Goal: Task Accomplishment & Management: Use online tool/utility

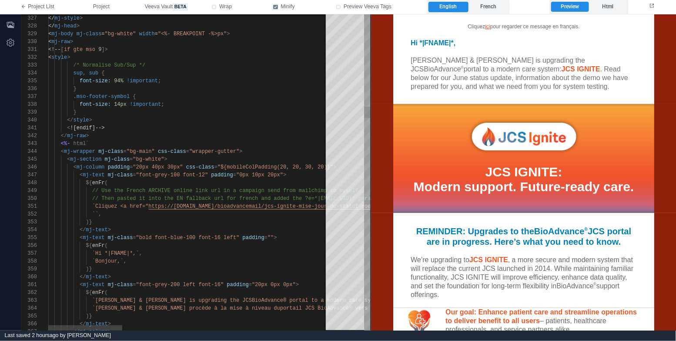
scroll to position [47, 22]
click at [249, 111] on div "}" at bounding box center [579, 112] width 1062 height 8
click at [182, 124] on div "< ![endif]-->" at bounding box center [579, 128] width 1062 height 8
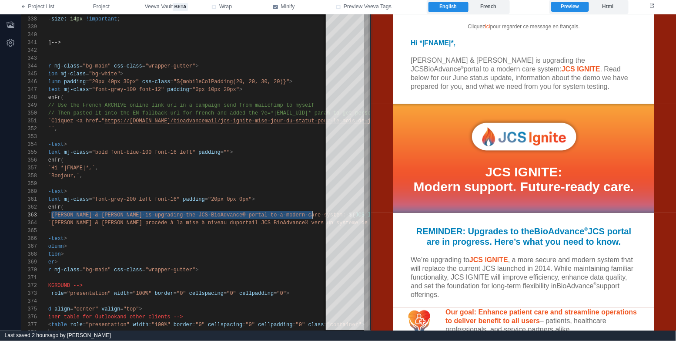
scroll to position [15, 308]
paste textarea "******"
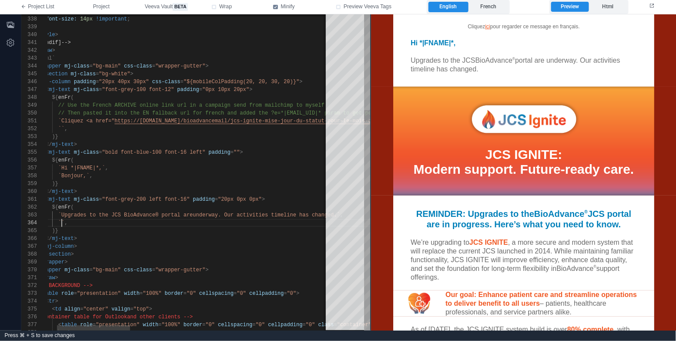
scroll to position [23, 47]
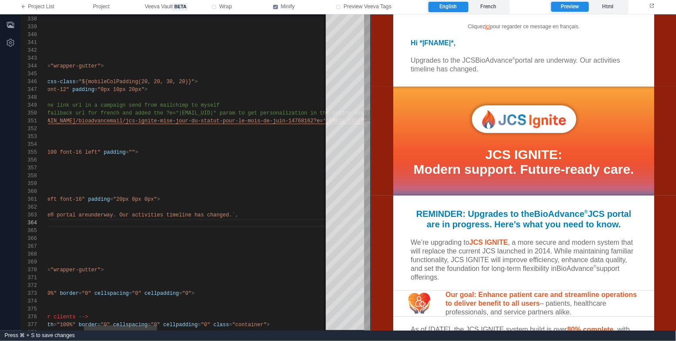
click at [123, 214] on span "underway. Our activities timeline has changed.`" at bounding box center [161, 215] width 147 height 6
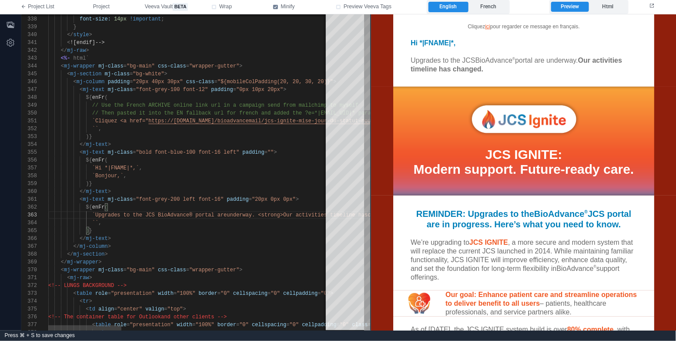
click at [174, 227] on div ")}" at bounding box center [585, 231] width 1075 height 8
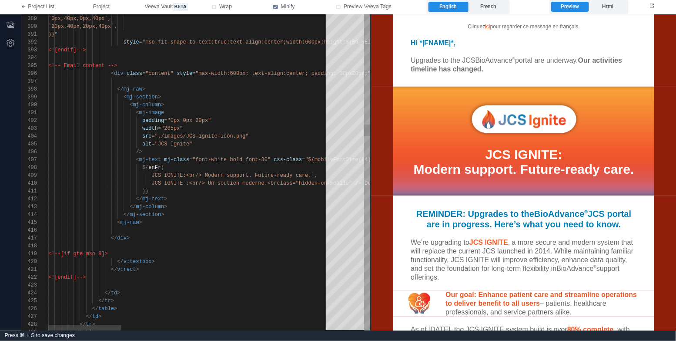
click at [191, 190] on div ")}" at bounding box center [585, 191] width 1075 height 8
click at [152, 176] on div "388 389 390 391 392 393 394 395 396 397 398 399 400 401 402 403 404 405 406 407…" at bounding box center [195, 172] width 349 height 316
paste textarea "***"
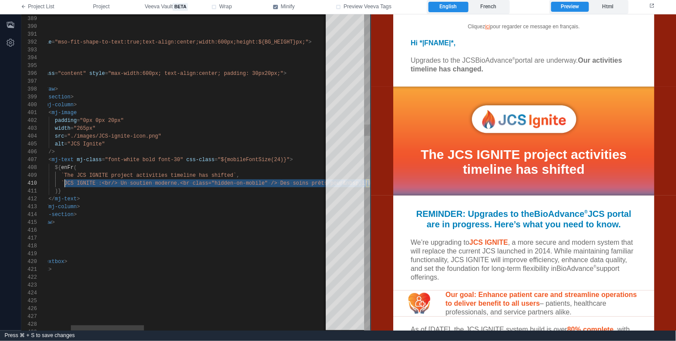
scroll to position [63, 103]
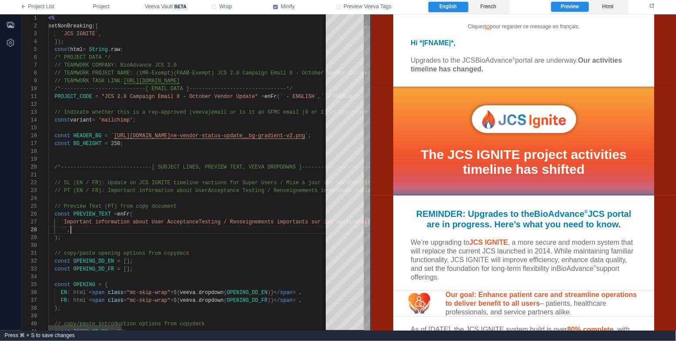
click at [74, 230] on div "`` ," at bounding box center [585, 230] width 1075 height 8
paste textarea "**********"
click at [498, 7] on label "French" at bounding box center [488, 7] width 40 height 10
type textarea "**********"
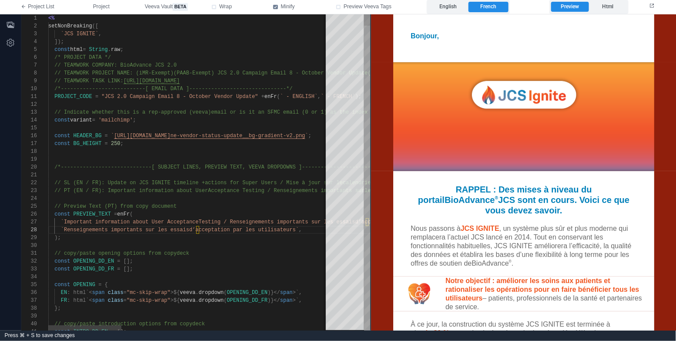
click at [216, 204] on div "// Preview Text (PT) from copy document" at bounding box center [585, 206] width 1075 height 8
type textarea "**"
type textarea "**********"
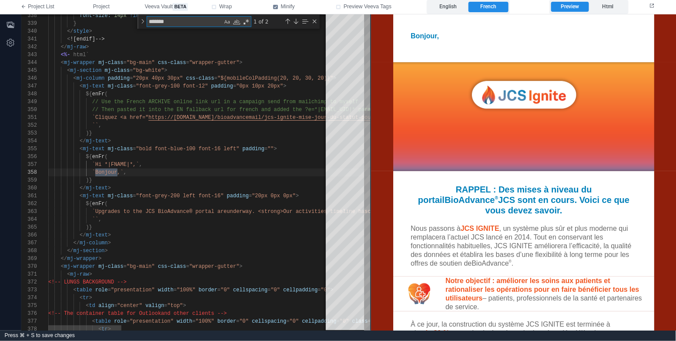
type textarea "*******"
click at [151, 227] on div ")}" at bounding box center [585, 227] width 1075 height 8
paste textarea "**********"
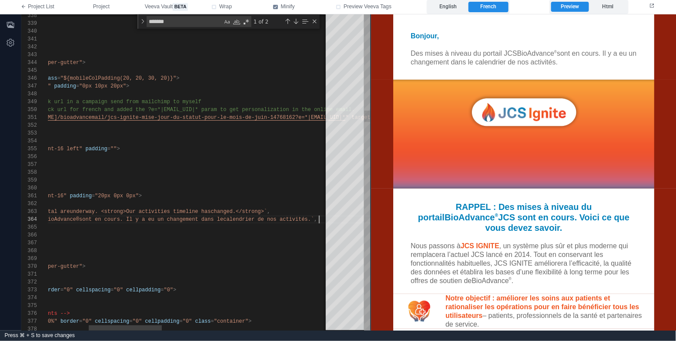
scroll to position [23, 43]
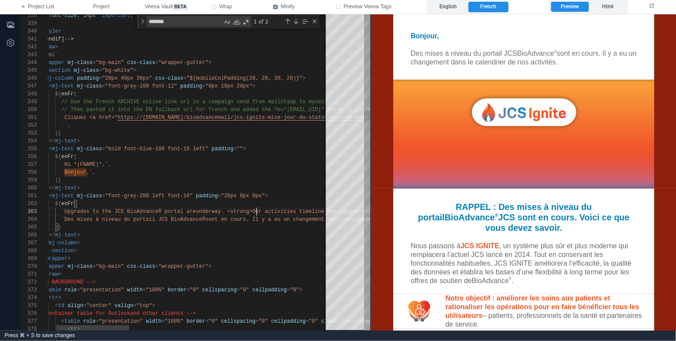
click at [256, 208] on span "underway. <strong>Our activities timeline has" at bounding box center [266, 211] width 141 height 6
paste textarea "********"
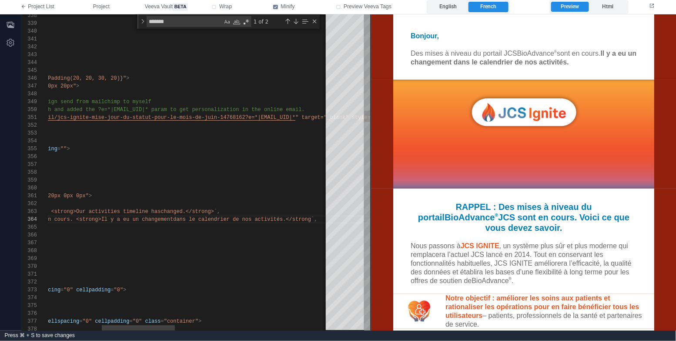
scroll to position [23, 481]
click at [455, 7] on label "English" at bounding box center [448, 7] width 40 height 10
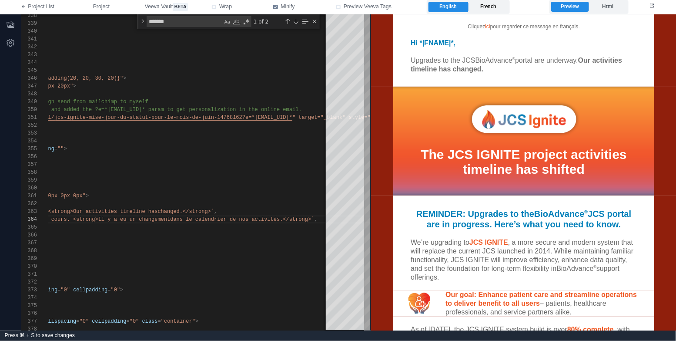
click at [494, 7] on label "French" at bounding box center [488, 7] width 40 height 10
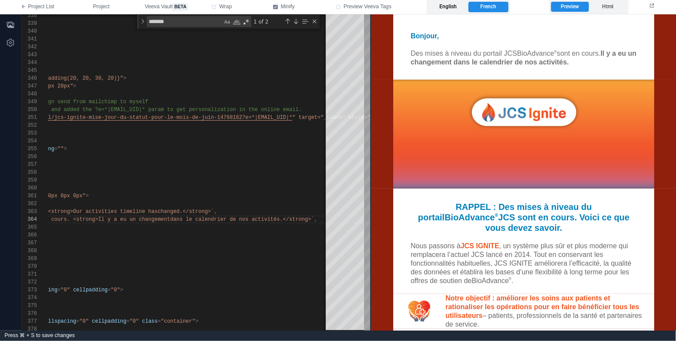
click at [447, 5] on label "English" at bounding box center [448, 7] width 40 height 10
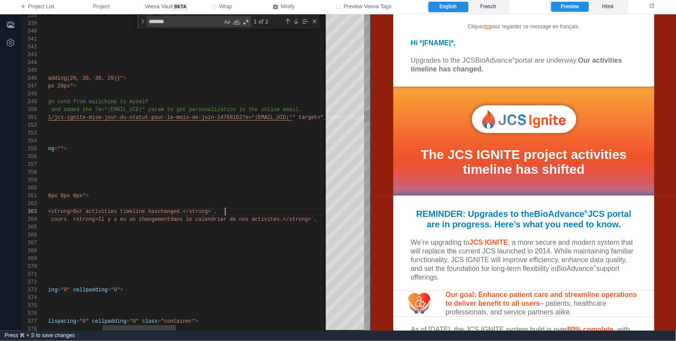
click at [287, 210] on div "`Upgrades to the JCS BioAdvance® portal are underway. <strong>Our activities ti…" at bounding box center [375, 211] width 1075 height 8
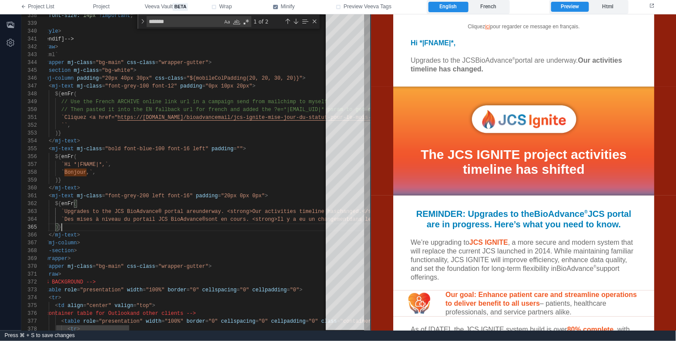
scroll to position [31, 43]
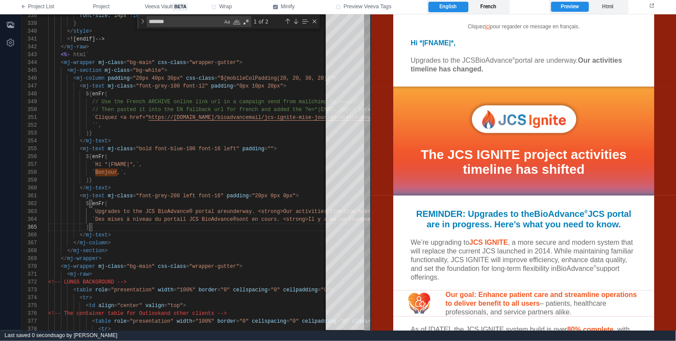
click at [490, 7] on label "French" at bounding box center [488, 7] width 40 height 10
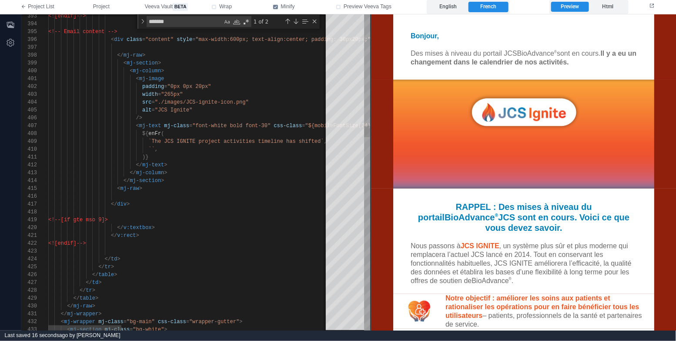
click at [235, 147] on div "`` ," at bounding box center [585, 149] width 1075 height 8
paste textarea "**********"
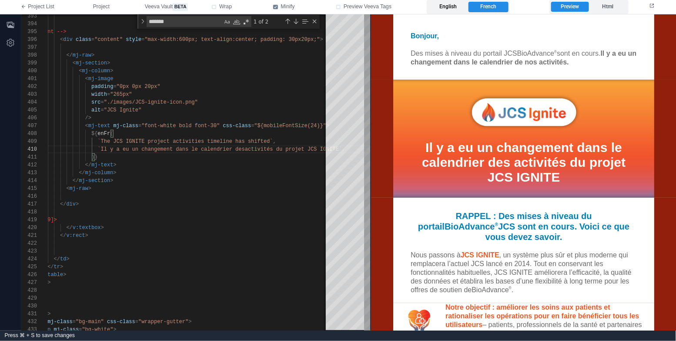
click at [455, 4] on label "English" at bounding box center [448, 7] width 40 height 10
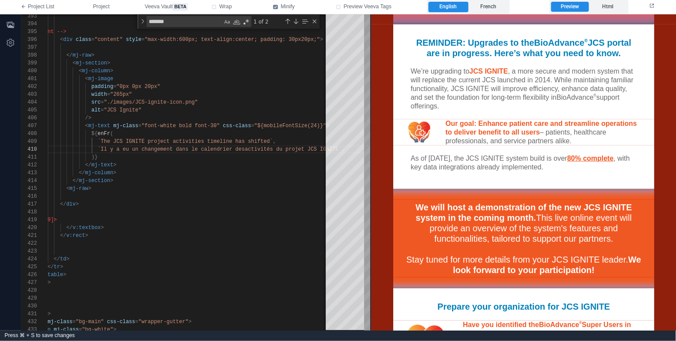
scroll to position [174, 0]
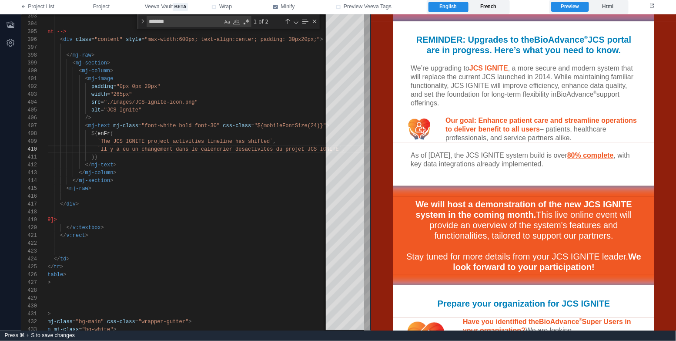
click at [497, 4] on label "French" at bounding box center [488, 7] width 40 height 10
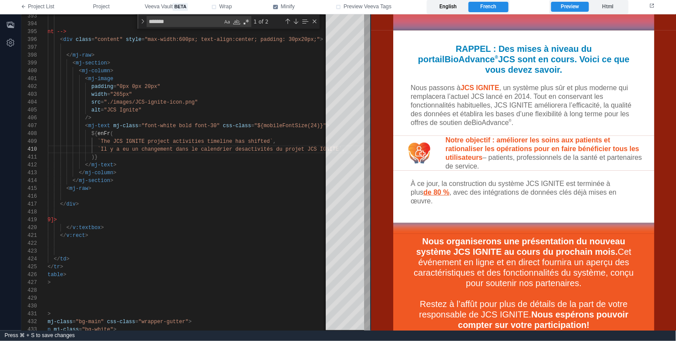
click at [451, 4] on label "English" at bounding box center [448, 7] width 40 height 10
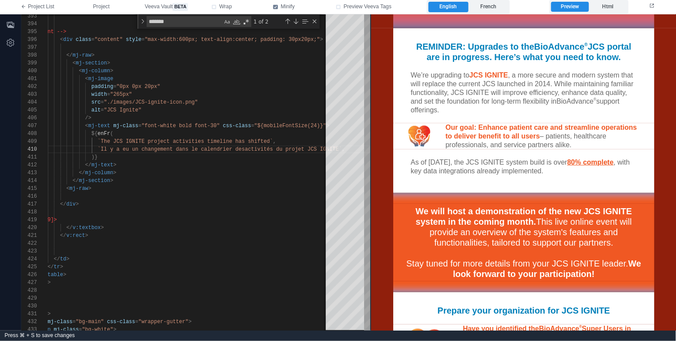
scroll to position [174, 0]
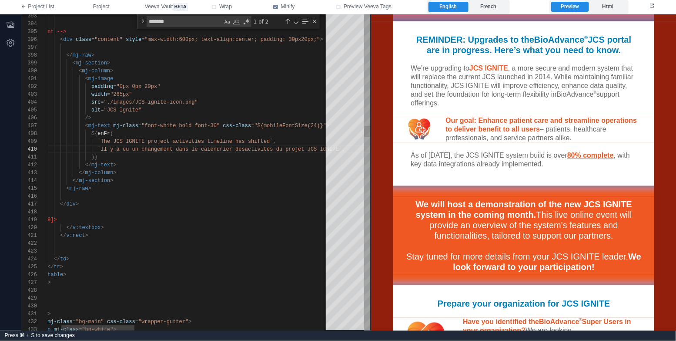
click at [206, 164] on div "</ mj-text >" at bounding box center [534, 165] width 1075 height 8
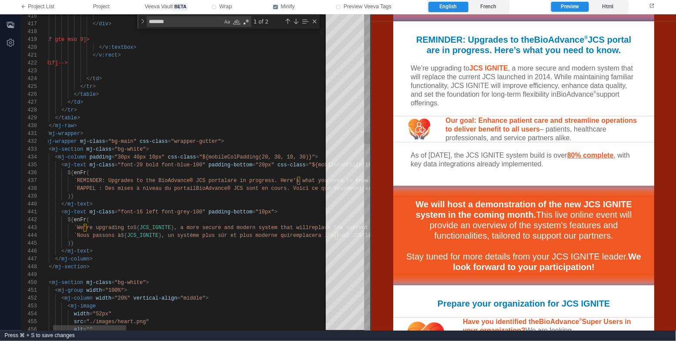
click at [118, 196] on div ")}" at bounding box center [567, 196] width 1075 height 8
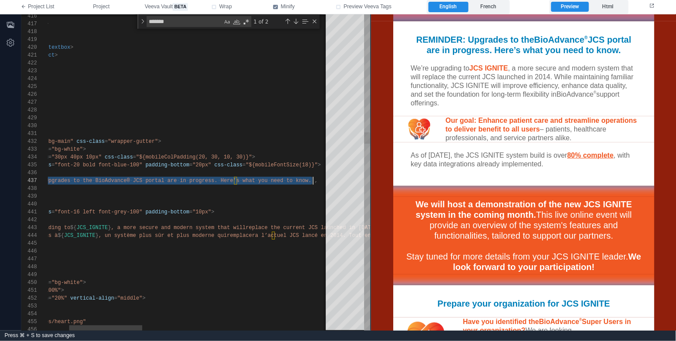
scroll to position [47, 47]
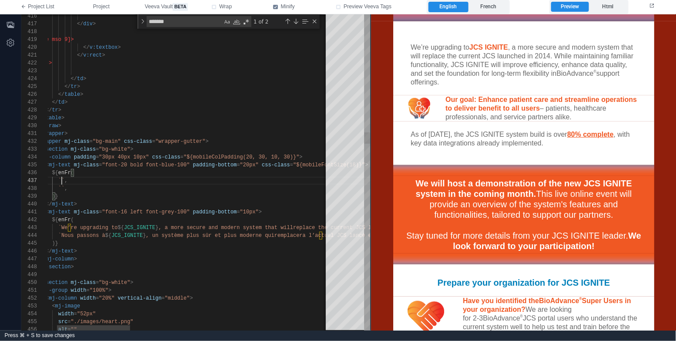
paste textarea "**********"
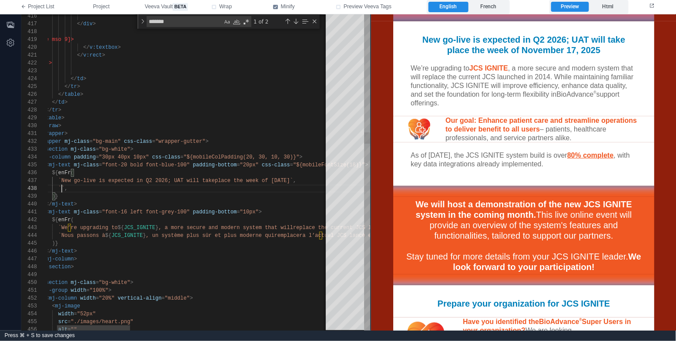
scroll to position [54, 47]
paste textarea "**********"
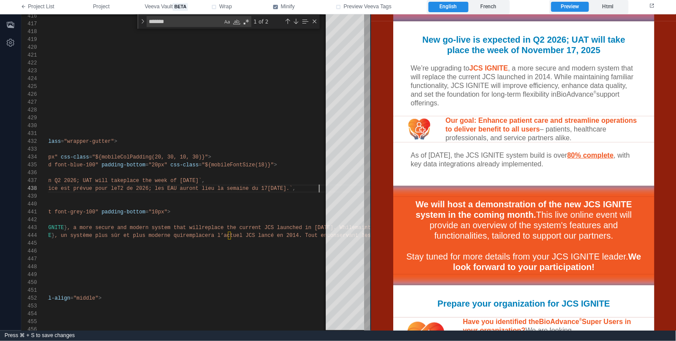
scroll to position [47, 396]
click at [488, 5] on label "French" at bounding box center [488, 7] width 40 height 10
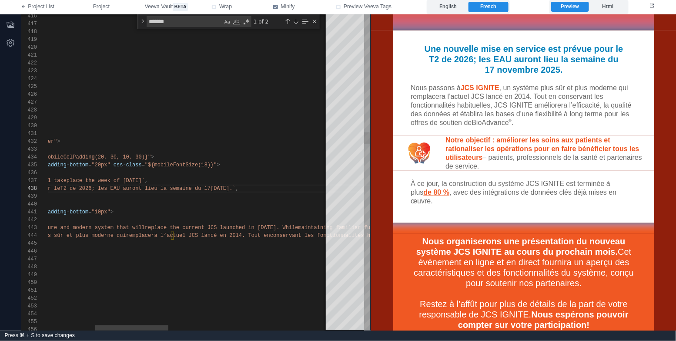
click at [210, 187] on span "T2 de 2026; les EAU auront lieu la semaine du 17" at bounding box center [135, 188] width 150 height 6
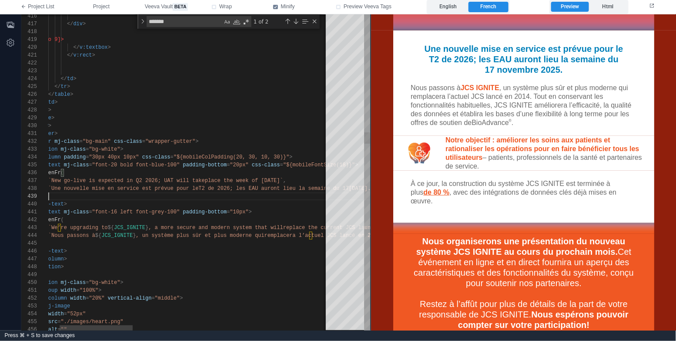
scroll to position [47, 43]
click at [232, 194] on div ")}" at bounding box center [541, 196] width 1075 height 8
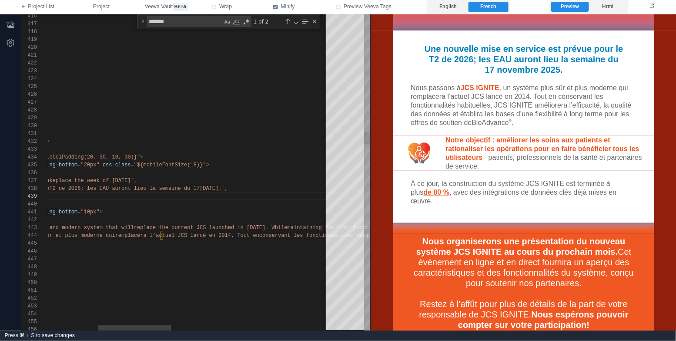
scroll to position [47, 380]
click at [225, 187] on span "novembre 2025.`" at bounding box center [212, 188] width 25 height 6
click at [200, 187] on span "T2 de 2026; les EAU auront lieu la semaine du 17" at bounding box center [124, 188] width 150 height 6
click at [134, 180] on span "place the week of November 17, 2025`" at bounding box center [95, 180] width 78 height 6
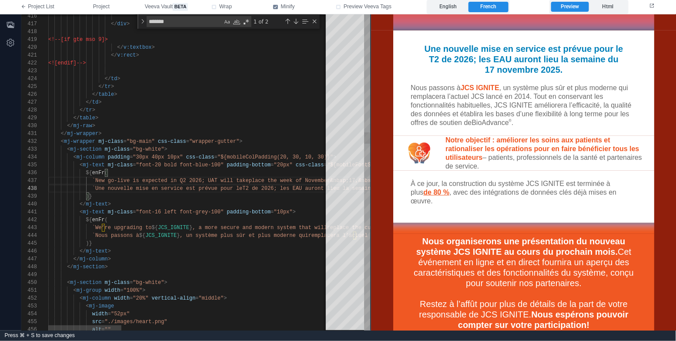
scroll to position [47, 207]
click at [254, 182] on span "place the week of November&nbsp;17,&nbsp;2025`" at bounding box center [321, 180] width 144 height 6
click at [453, 7] on label "English" at bounding box center [448, 7] width 40 height 10
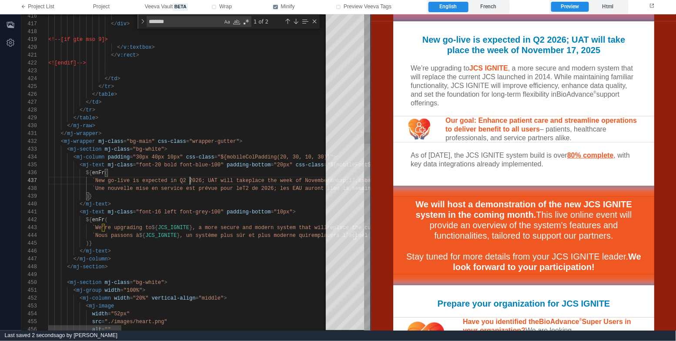
click at [189, 181] on span "`New go-live is expected in Q2 2026; UAT will take" at bounding box center [170, 180] width 157 height 6
click at [254, 188] on span "T2 de 2026; les EAU auront lieu la semaine du" at bounding box center [312, 188] width 141 height 6
click at [205, 202] on div "</ mj-text >" at bounding box center [585, 204] width 1075 height 8
paste textarea "**********"
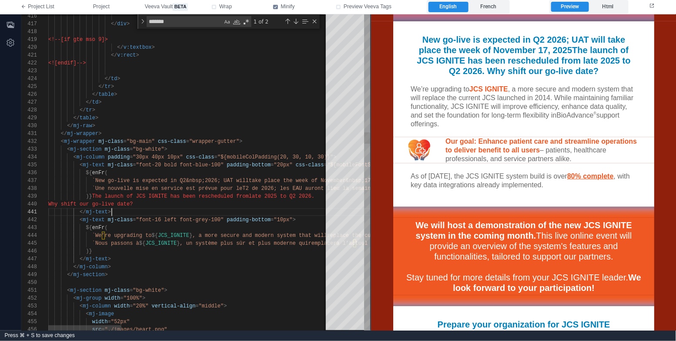
scroll to position [0, 63]
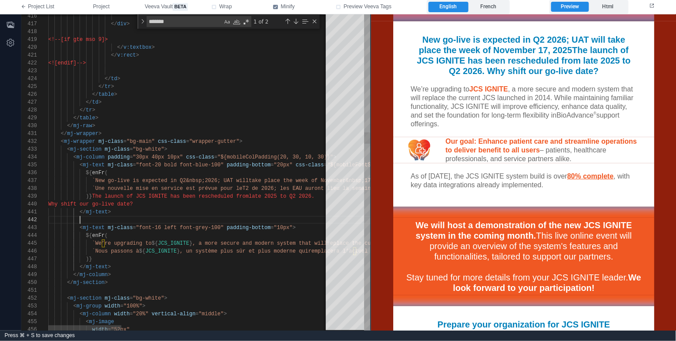
paste textarea "**********"
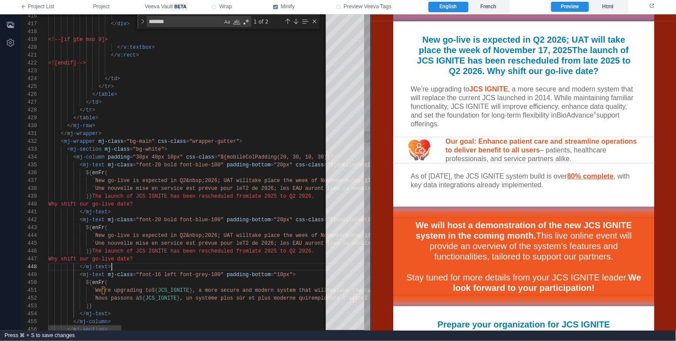
scroll to position [47, 63]
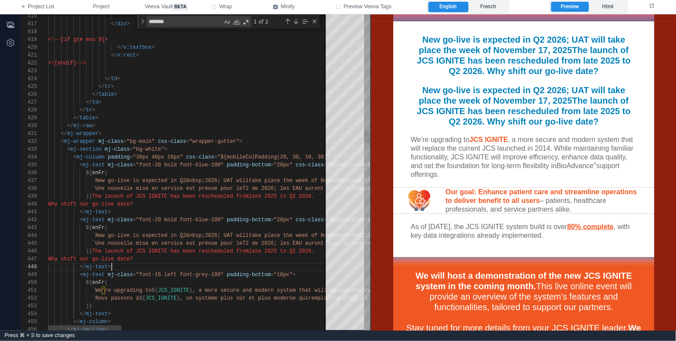
click at [200, 220] on span ""font-20 bold font-blue-100"" at bounding box center [180, 220] width 88 height 6
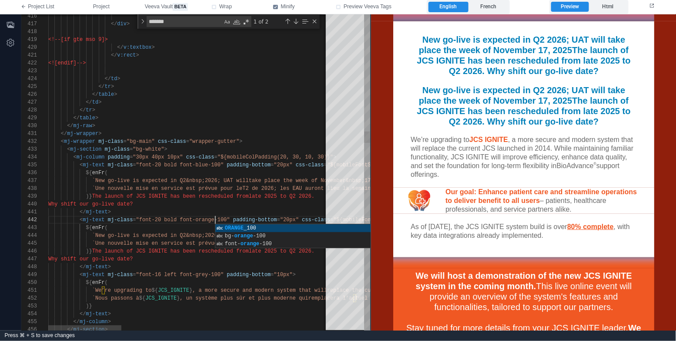
scroll to position [8, 167]
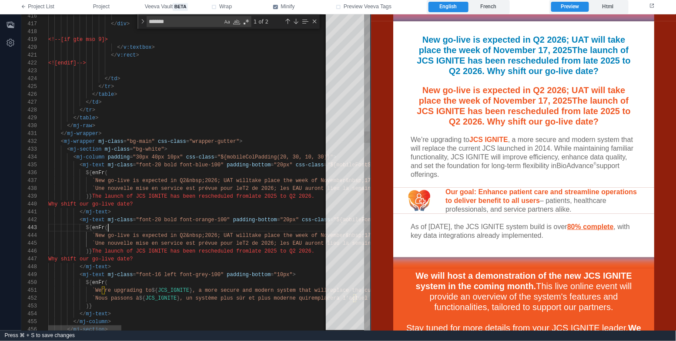
click at [190, 227] on div "${ enFr (" at bounding box center [585, 228] width 1075 height 8
click at [163, 217] on span ""font-20 bold font-orange-100"" at bounding box center [183, 220] width 94 height 6
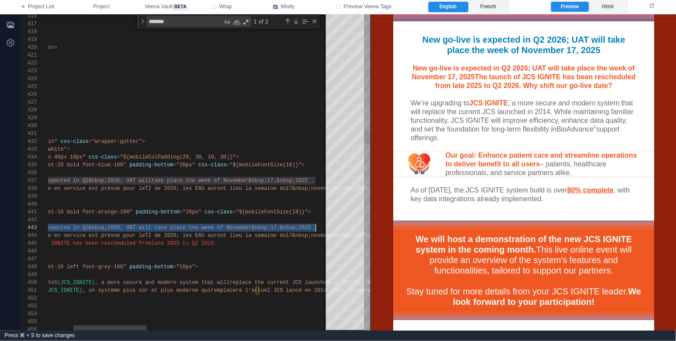
scroll to position [15, 361]
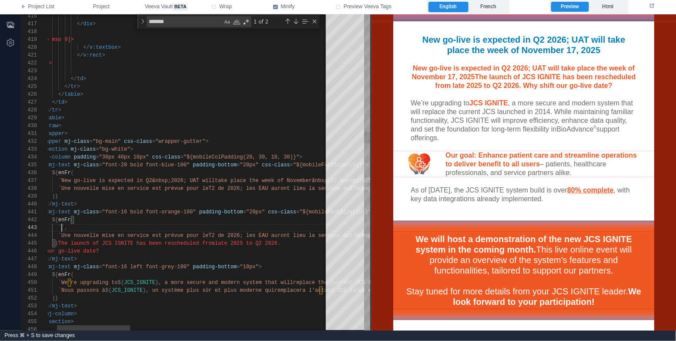
paste textarea "**********"
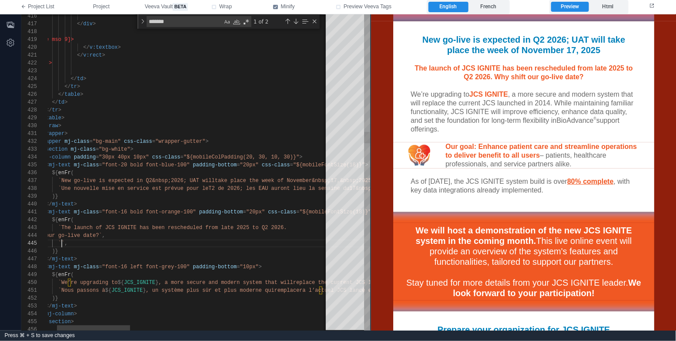
scroll to position [31, 47]
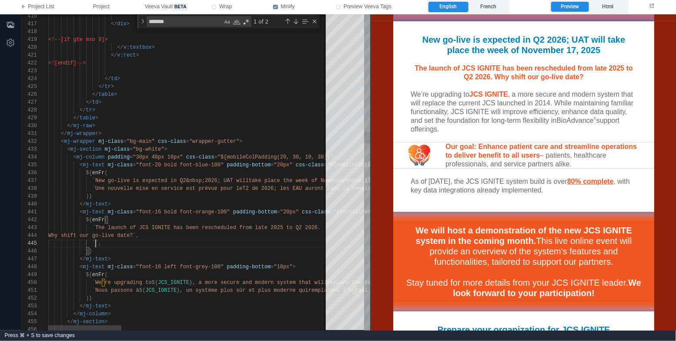
paste textarea "**********"
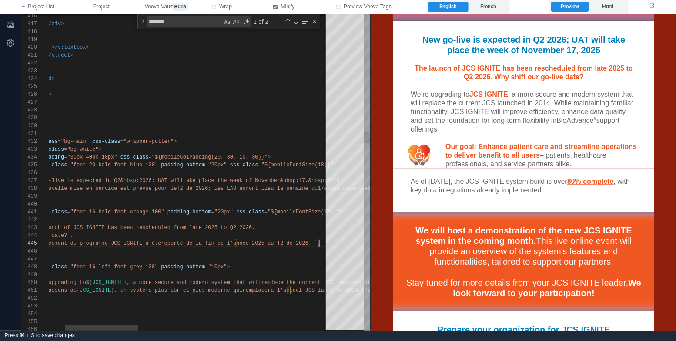
scroll to position [31, 333]
click at [494, 9] on label "French" at bounding box center [488, 7] width 40 height 10
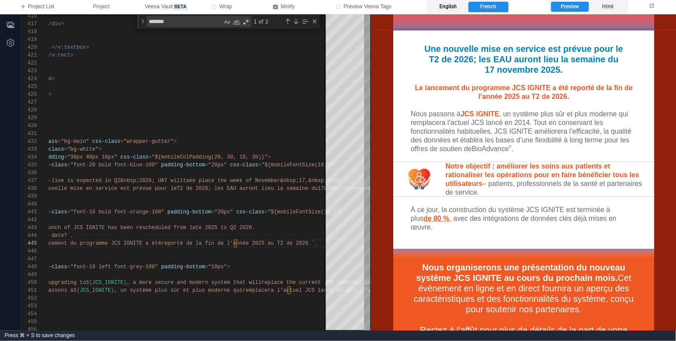
click at [444, 8] on label "English" at bounding box center [448, 7] width 40 height 10
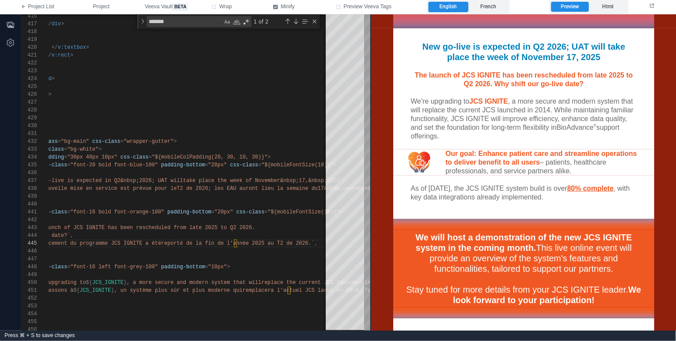
scroll to position [174, 0]
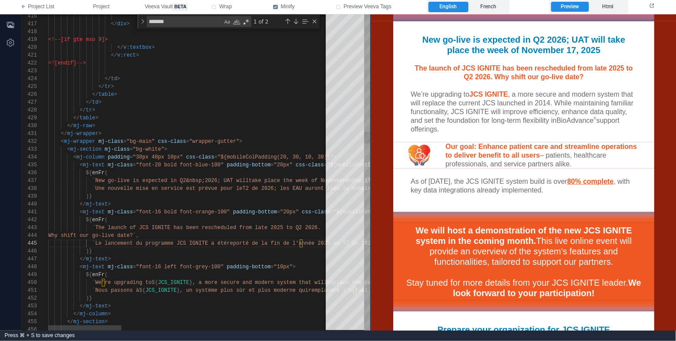
click at [248, 254] on div ")}" at bounding box center [585, 251] width 1075 height 8
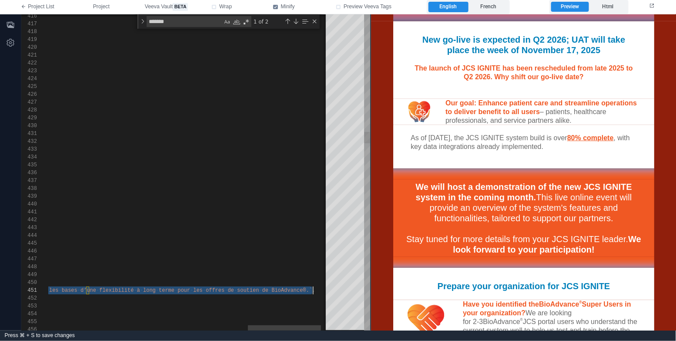
scroll to position [0, 47]
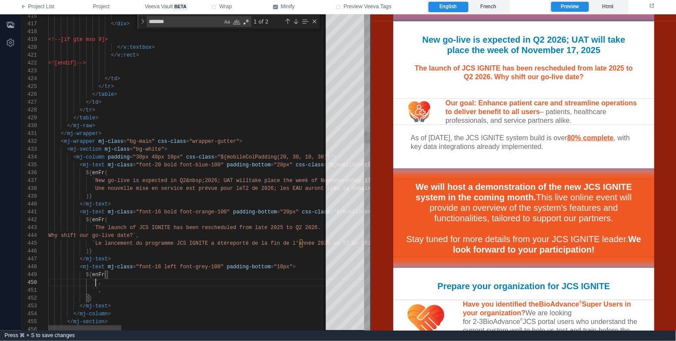
paste textarea "**********"
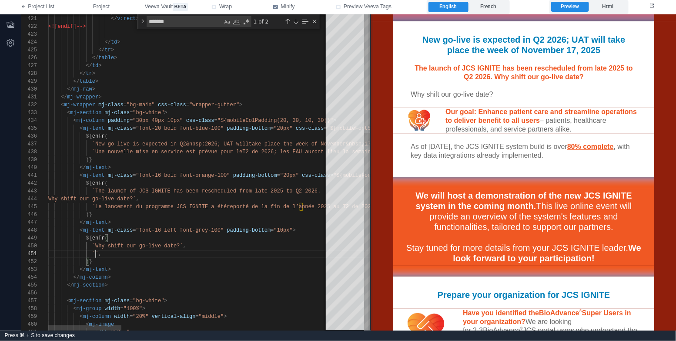
paste textarea "**********"
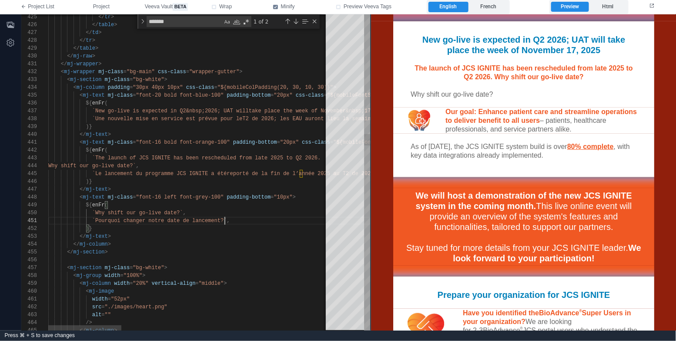
click at [230, 250] on div "</ mj-section >" at bounding box center [585, 252] width 1075 height 8
click at [236, 242] on div "</ mj-column >" at bounding box center [585, 244] width 1075 height 8
click at [244, 232] on div "</ mj-text >" at bounding box center [585, 236] width 1075 height 8
click at [201, 238] on div "</ mj-text >" at bounding box center [585, 236] width 1075 height 8
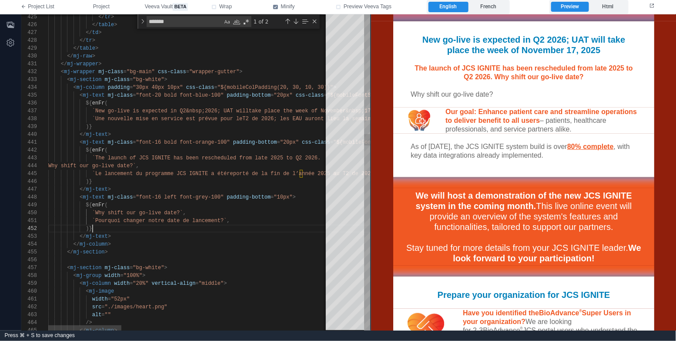
click at [174, 228] on div ")}" at bounding box center [585, 228] width 1075 height 8
click at [125, 214] on span "`Why shift our go-live date?`" at bounding box center [137, 213] width 91 height 6
click at [279, 224] on div ")}" at bounding box center [585, 228] width 1075 height 8
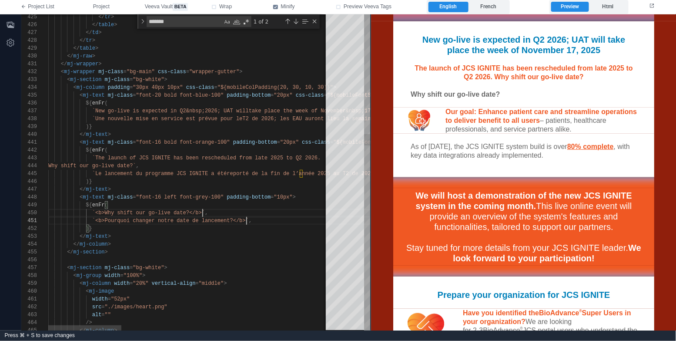
click at [135, 234] on div "</ mj-text >" at bounding box center [585, 236] width 1075 height 8
click at [151, 229] on div ")}" at bounding box center [585, 228] width 1075 height 8
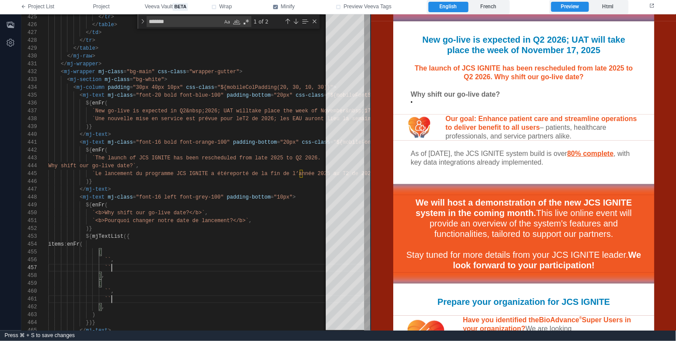
scroll to position [47, 66]
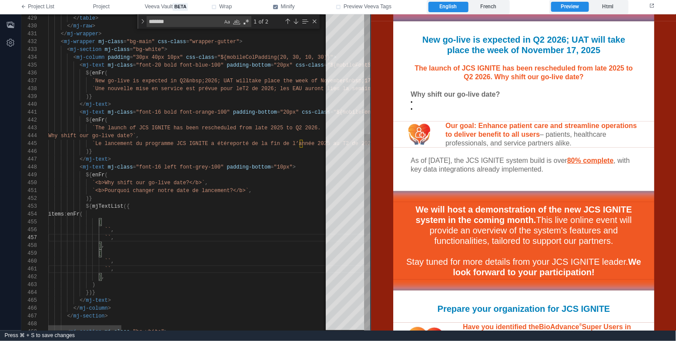
click at [216, 238] on div "`` ," at bounding box center [585, 238] width 1075 height 8
paste textarea "**********"
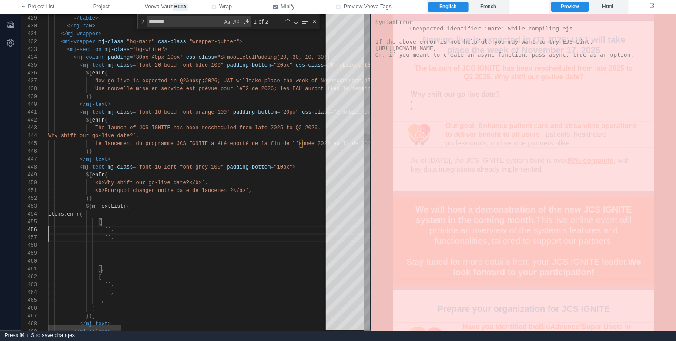
scroll to position [39, 0]
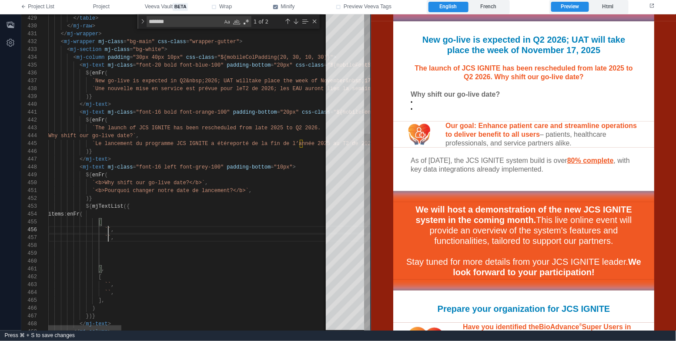
paste textarea "**********"
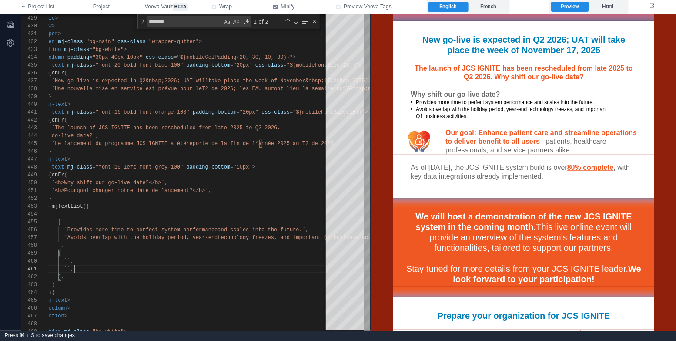
scroll to position [8, 57]
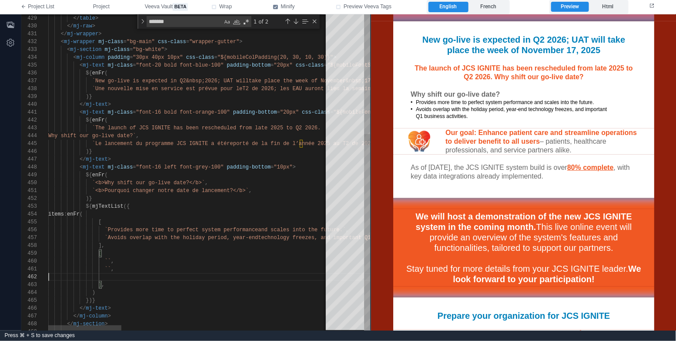
paste textarea "**********"
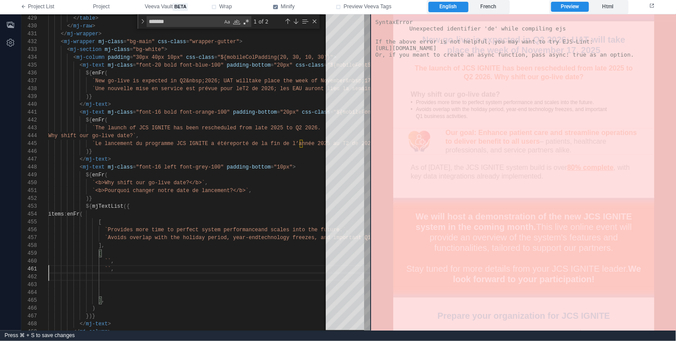
scroll to position [70, 0]
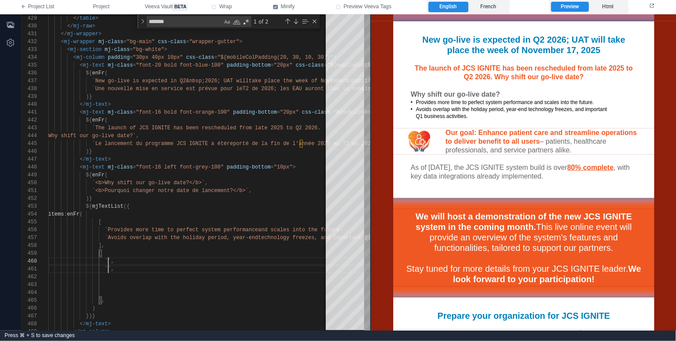
paste textarea "**********"
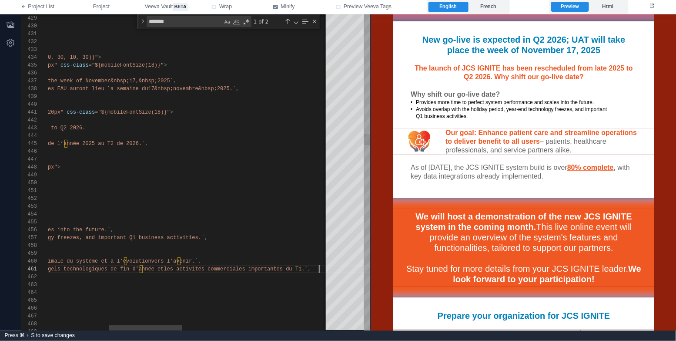
scroll to position [8, 57]
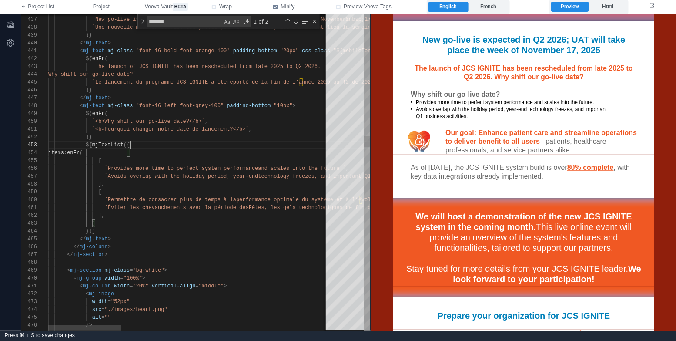
click at [153, 143] on div "${ mjTextList ({" at bounding box center [585, 145] width 1075 height 8
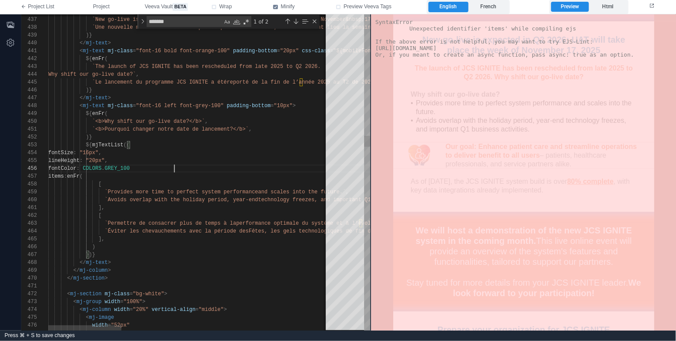
scroll to position [39, 128]
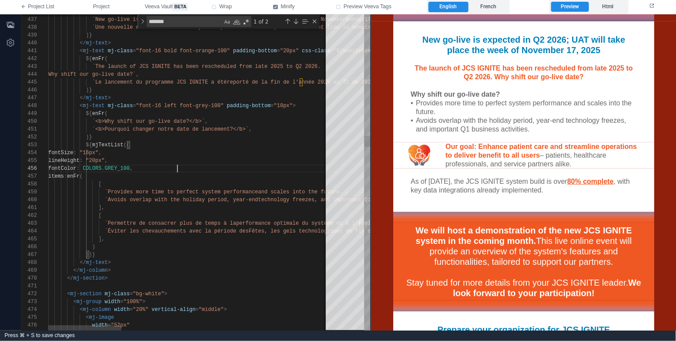
click at [212, 180] on div "[" at bounding box center [585, 184] width 1075 height 8
click at [192, 183] on div "[" at bounding box center [585, 184] width 1075 height 8
click at [494, 7] on label "French" at bounding box center [488, 7] width 40 height 10
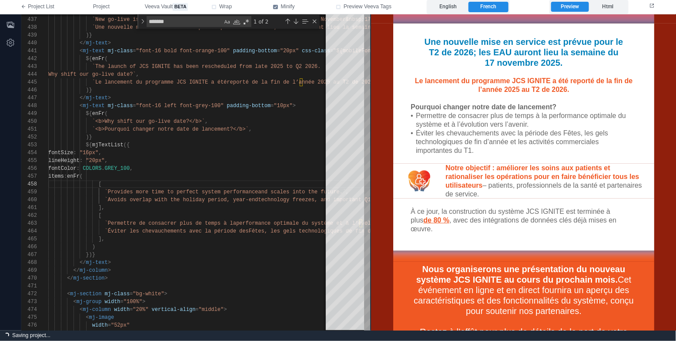
scroll to position [167, 0]
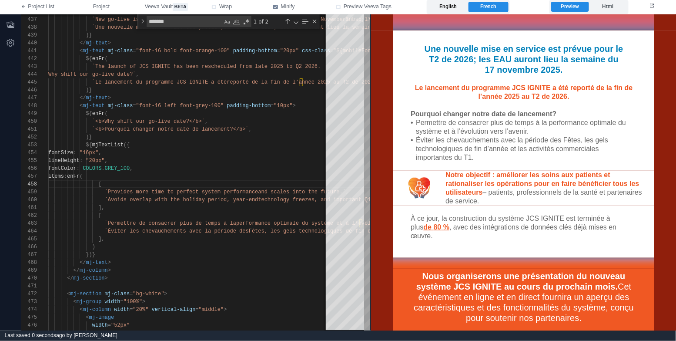
click at [447, 9] on label "English" at bounding box center [448, 7] width 40 height 10
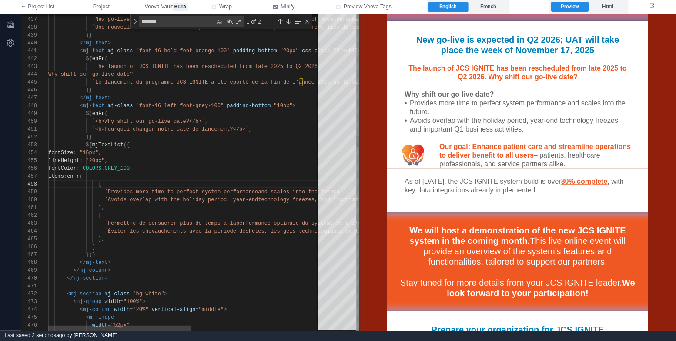
drag, startPoint x: 369, startPoint y: 115, endPoint x: 357, endPoint y: 114, distance: 12.2
click at [357, 114] on span at bounding box center [359, 172] width 5 height 316
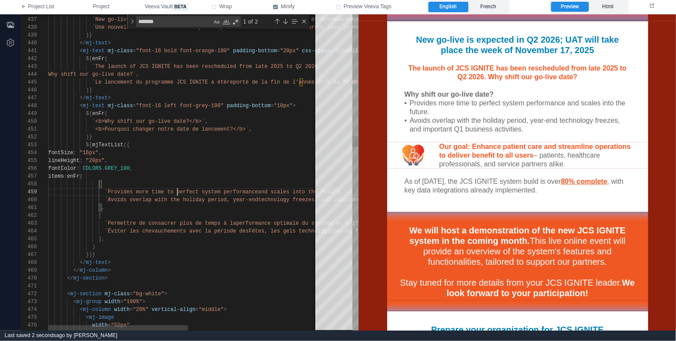
click at [178, 189] on span "`Provides more time to perfect system performance" at bounding box center [182, 192] width 154 height 6
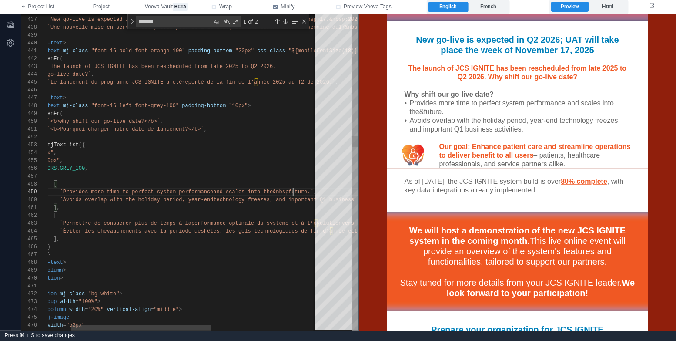
scroll to position [63, 292]
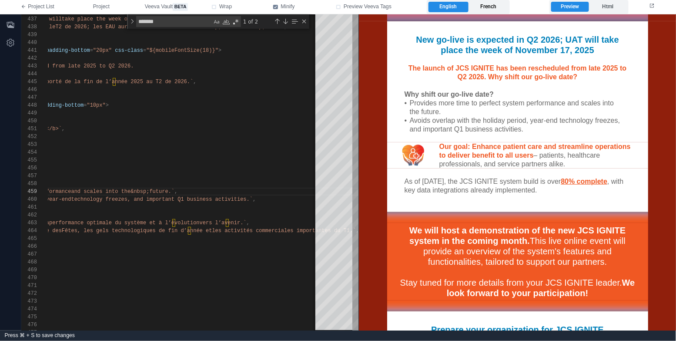
click at [487, 10] on label "French" at bounding box center [488, 7] width 40 height 10
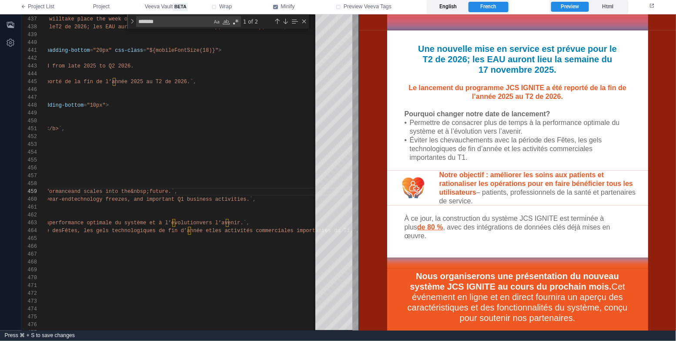
click at [451, 6] on label "English" at bounding box center [448, 7] width 40 height 10
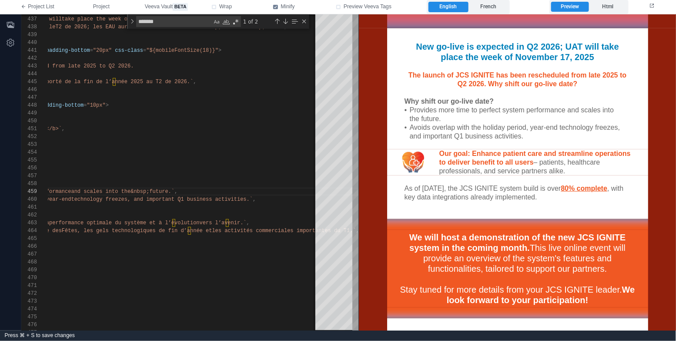
scroll to position [174, 0]
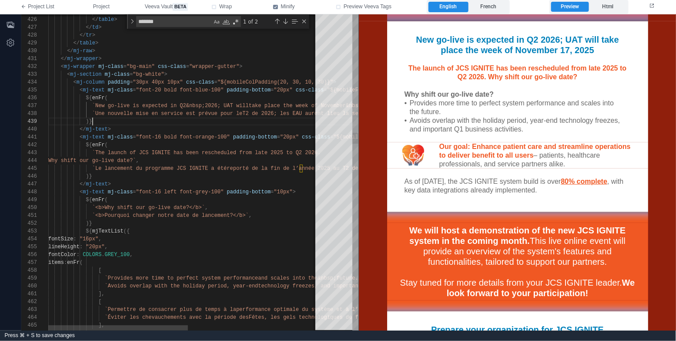
click at [206, 120] on div ")}" at bounding box center [308, 121] width 521 height 8
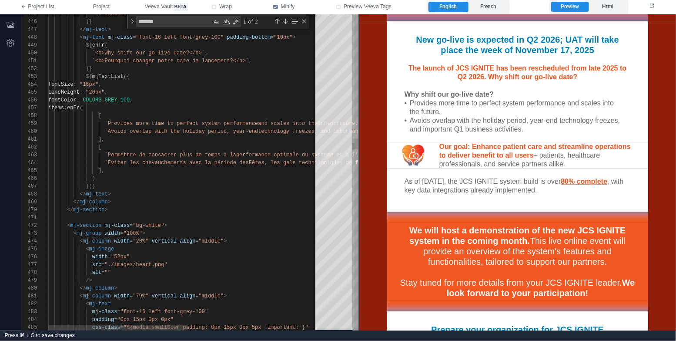
click at [166, 192] on div "</ mj-text >" at bounding box center [308, 194] width 521 height 8
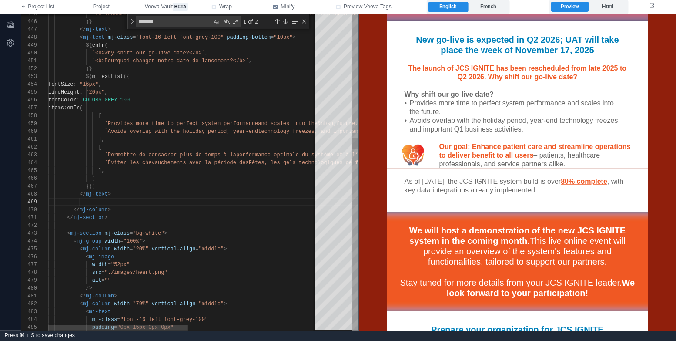
paste textarea "**********"
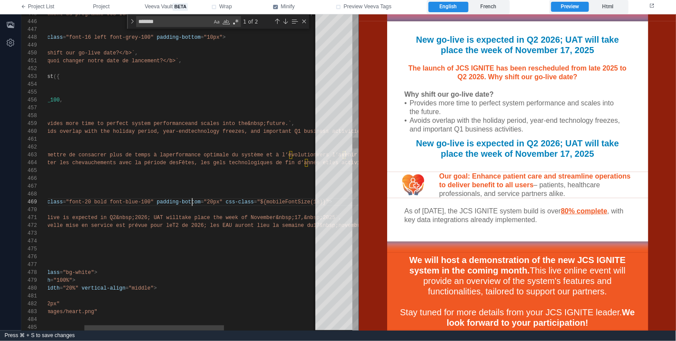
click at [192, 202] on div "448 449 450 451 452 445 446 447 453 457 458 462 466 459 461 463 465 460 464 454…" at bounding box center [189, 172] width 337 height 316
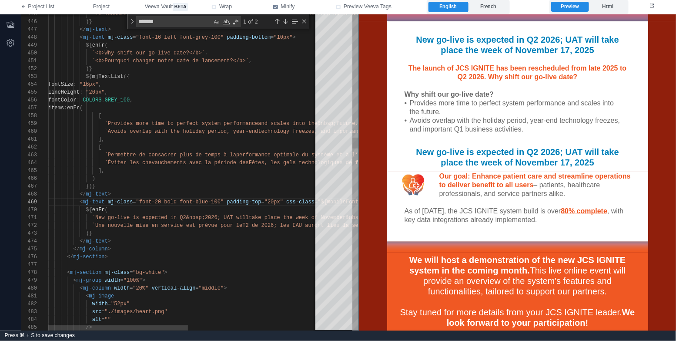
click at [232, 221] on div "`Une nouvelle mise en service est prévue pour le T2 de 2026; les EAU auront lie…" at bounding box center [308, 225] width 521 height 8
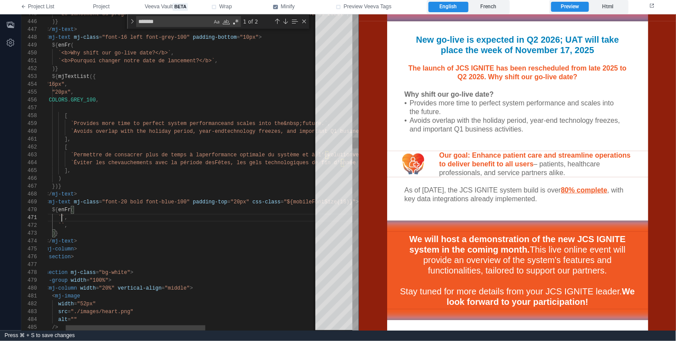
scroll to position [0, 47]
paste textarea "**********"
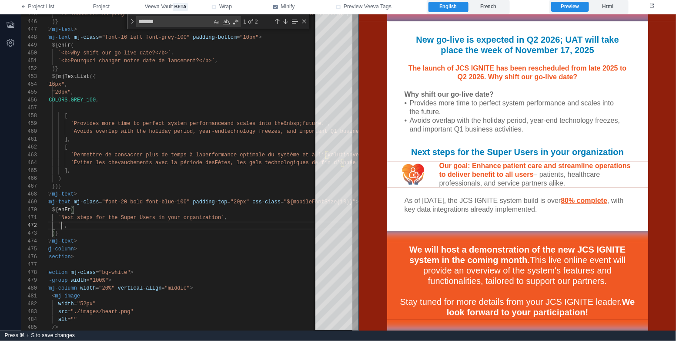
paste textarea "**********"
click at [494, 4] on label "French" at bounding box center [488, 7] width 40 height 10
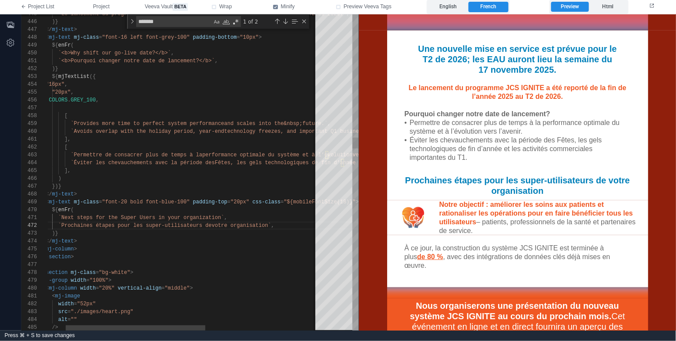
scroll to position [8, 220]
click at [234, 224] on div "448 449 450 451 452 445 446 447 453 457 458 462 466 459 461 463 465 460 464 454…" at bounding box center [189, 172] width 337 height 316
click at [200, 234] on div ")}" at bounding box center [274, 233] width 521 height 8
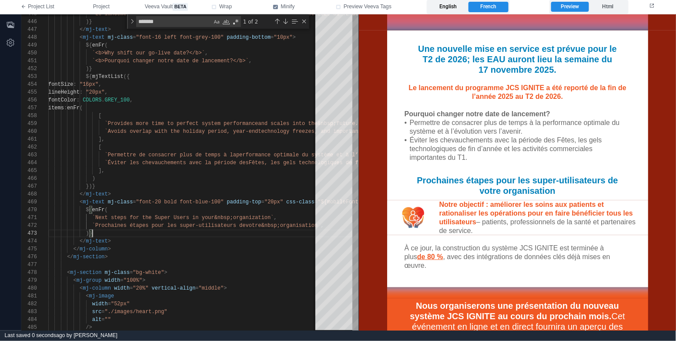
click at [451, 10] on label "English" at bounding box center [448, 7] width 40 height 10
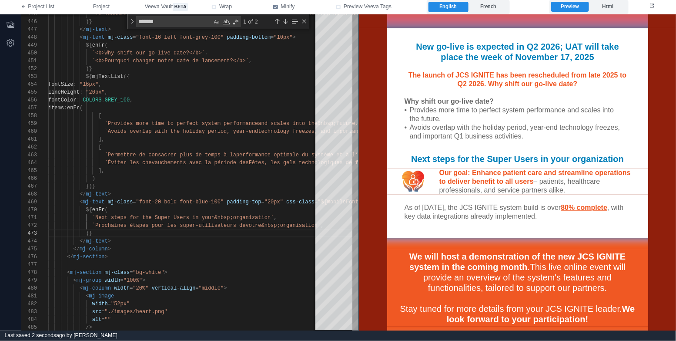
scroll to position [174, 0]
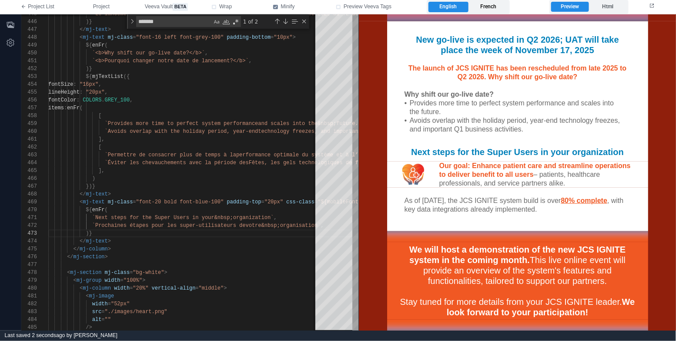
click at [499, 5] on label "French" at bounding box center [488, 7] width 40 height 10
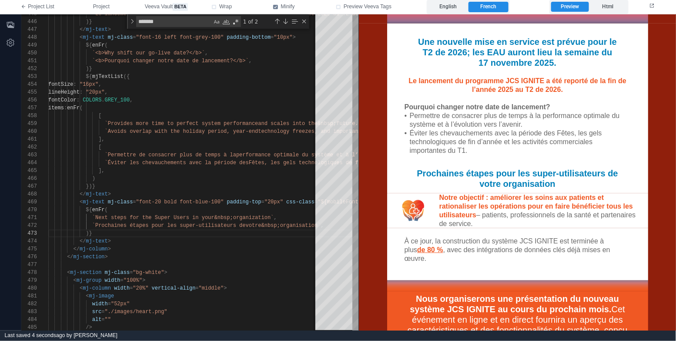
scroll to position [167, 0]
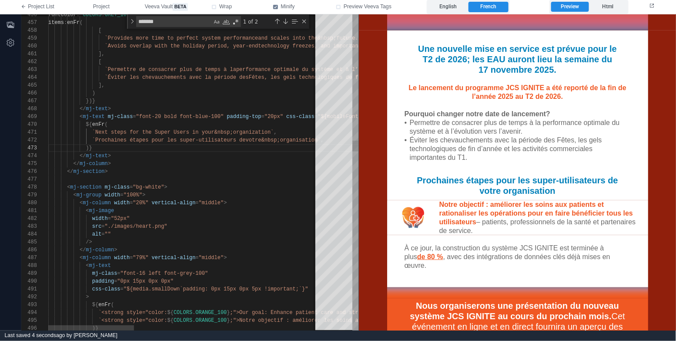
type textarea "**********"
click at [204, 224] on div "src = "./images/heart.png"" at bounding box center [472, 226] width 848 height 8
click at [9, 23] on icon "button" at bounding box center [10, 24] width 9 height 9
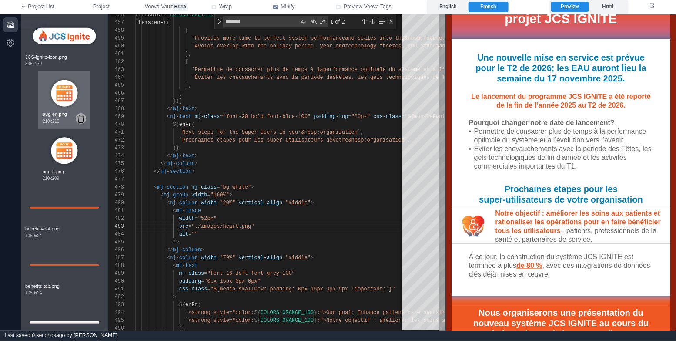
click at [81, 118] on icon at bounding box center [80, 119] width 7 height 8
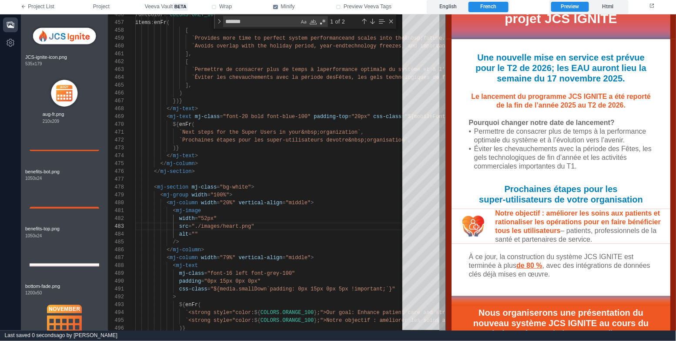
click at [81, 118] on icon at bounding box center [80, 119] width 7 height 8
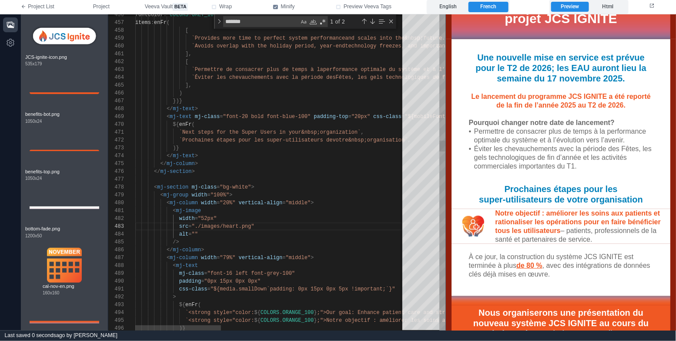
click at [270, 231] on div "alt = """ at bounding box center [559, 234] width 848 height 8
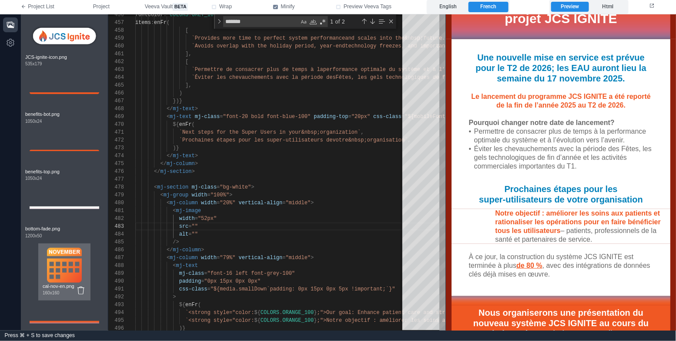
click at [67, 262] on img at bounding box center [64, 264] width 35 height 35
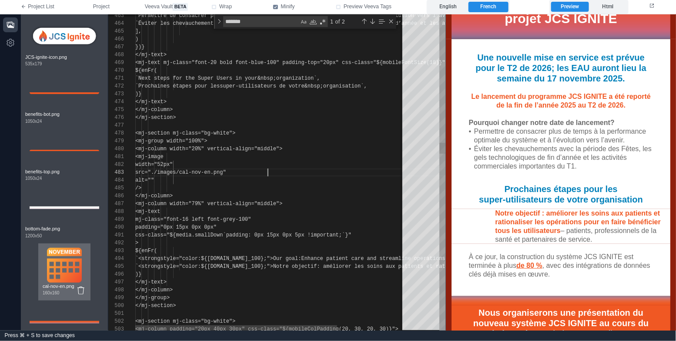
scroll to position [15, 132]
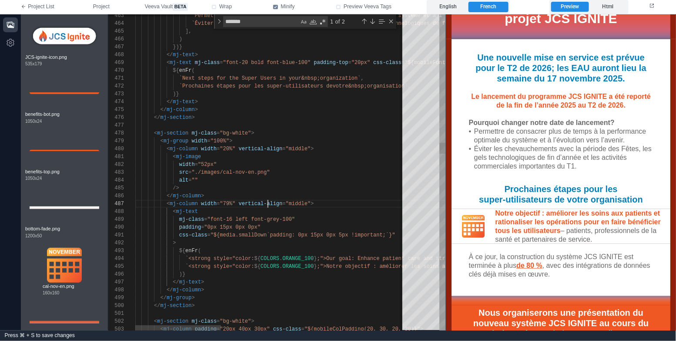
click at [290, 188] on div "/>" at bounding box center [559, 188] width 848 height 8
drag, startPoint x: 202, startPoint y: 165, endPoint x: 214, endPoint y: 164, distance: 12.2
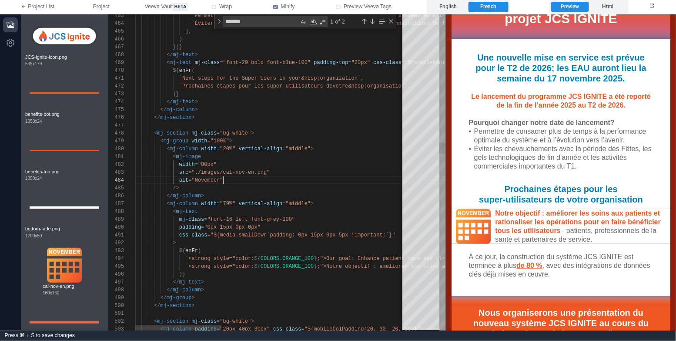
scroll to position [31, 43]
click at [194, 180] on div "463 464 465 466 467 468 469 470 471 472 473 474 475 476 477 478 479 480 481 482…" at bounding box center [276, 172] width 337 height 316
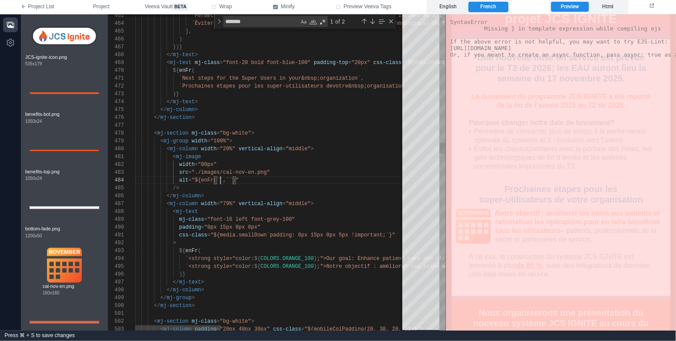
paste textarea "*********"
click at [258, 178] on div "463 464 465 466 467 468 469 470 471 472 473 474 475 476 477 478 479 480 481 482…" at bounding box center [276, 172] width 337 height 316
paste textarea "*********"
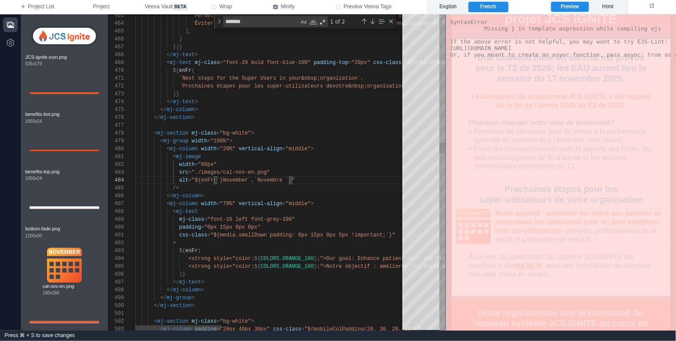
click at [218, 180] on span ""${enFr(`}November`,`Novembre `)"" at bounding box center [243, 180] width 103 height 6
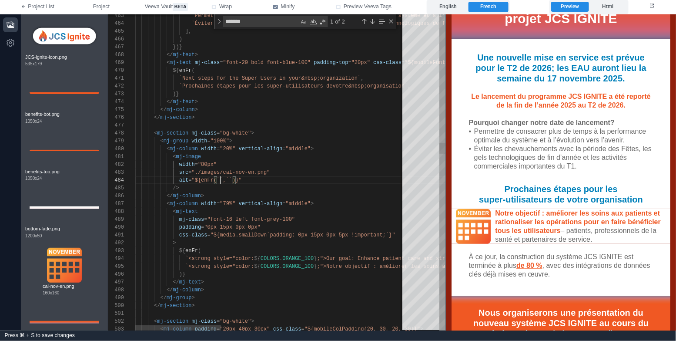
paste textarea "**********"
click at [269, 193] on div "</ mj-column >" at bounding box center [559, 196] width 848 height 8
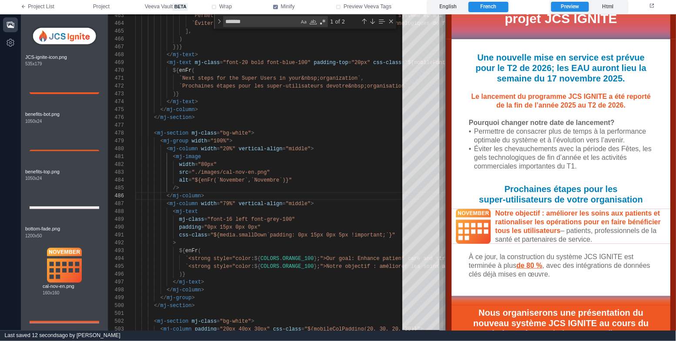
scroll to position [167, 0]
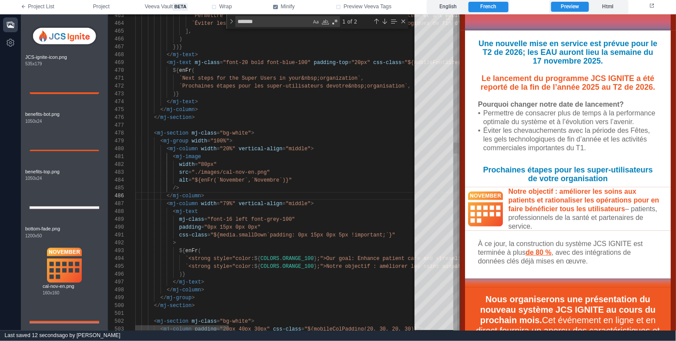
drag, startPoint x: 446, startPoint y: 172, endPoint x: 460, endPoint y: 170, distance: 13.6
click at [460, 170] on span at bounding box center [459, 172] width 5 height 316
click at [240, 157] on div "< mj-image" at bounding box center [559, 157] width 848 height 8
click at [225, 146] on span ""20%"" at bounding box center [228, 149] width 16 height 6
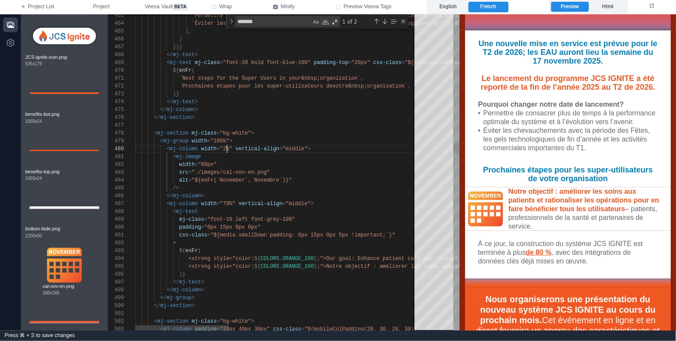
scroll to position [70, 94]
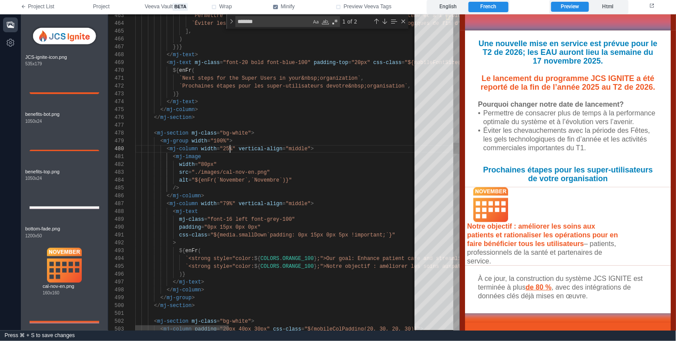
click at [227, 201] on span ""79%"" at bounding box center [228, 203] width 16 height 6
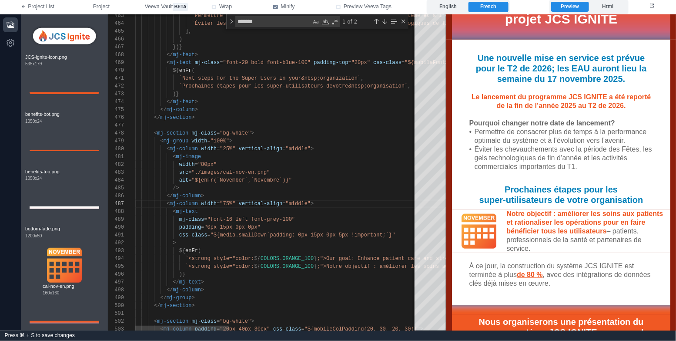
scroll to position [158, 0]
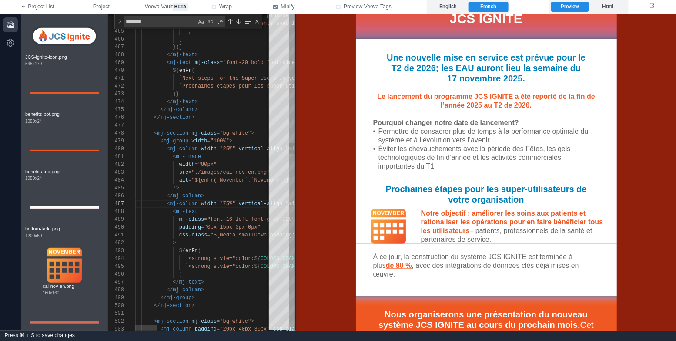
drag, startPoint x: 458, startPoint y: 195, endPoint x: 300, endPoint y: 197, distance: 158.3
click at [298, 197] on span at bounding box center [296, 172] width 5 height 316
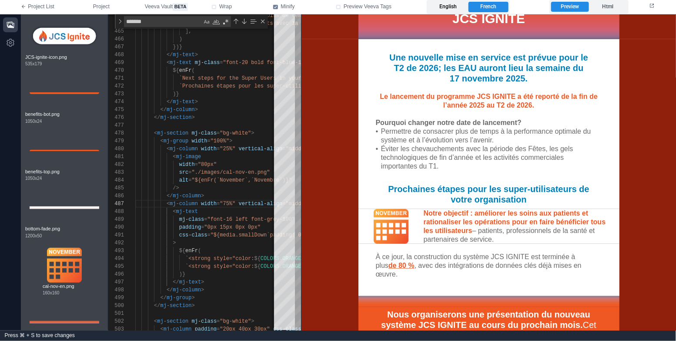
click at [464, 5] on label "English" at bounding box center [448, 7] width 40 height 10
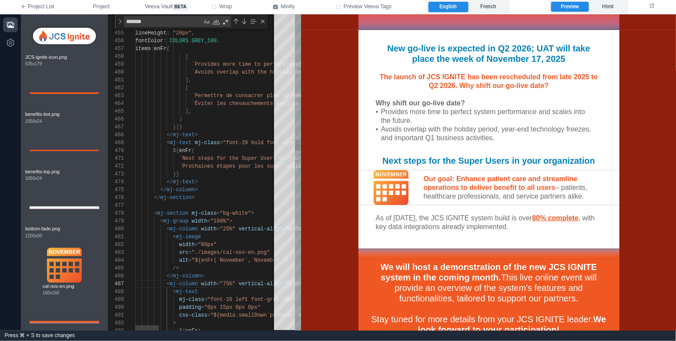
scroll to position [47, 0]
click at [221, 202] on div at bounding box center [559, 205] width 848 height 8
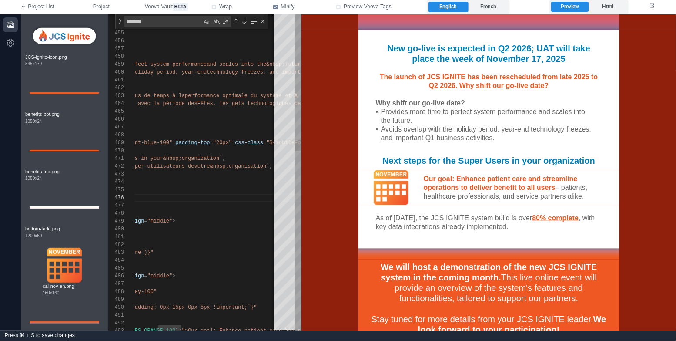
scroll to position [63, 235]
click at [233, 142] on div "471 472 473 474 475 476 477 478 479 480 481 482 483 484 485 486 487 488 489 490…" at bounding box center [204, 172] width 193 height 316
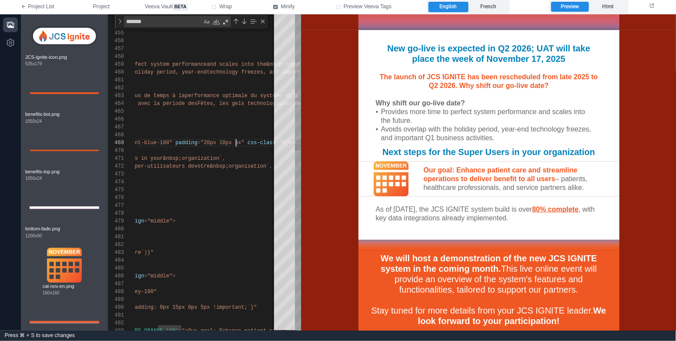
scroll to position [63, 241]
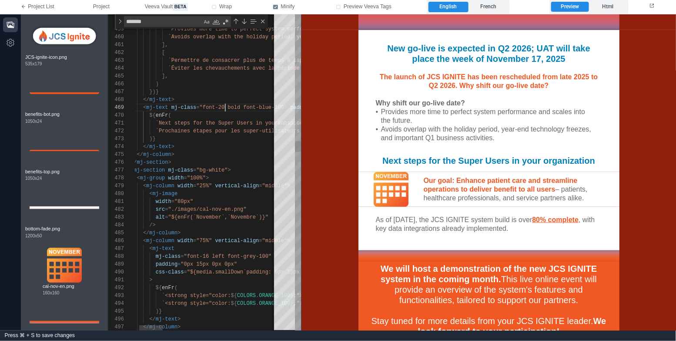
click at [226, 105] on span ""font-20 bold font-blue-100"" at bounding box center [244, 107] width 88 height 6
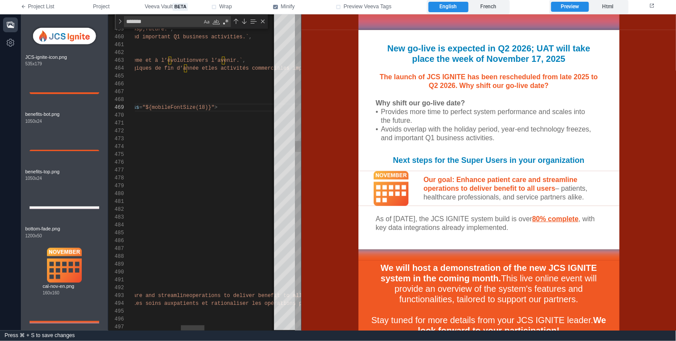
scroll to position [63, 348]
click at [154, 107] on span at bounding box center [153, 107] width 3 height 6
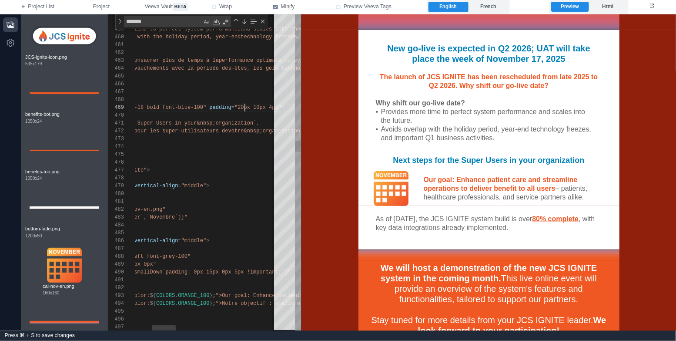
click at [244, 108] on span ""20px 10px 4px"" at bounding box center [257, 107] width 47 height 6
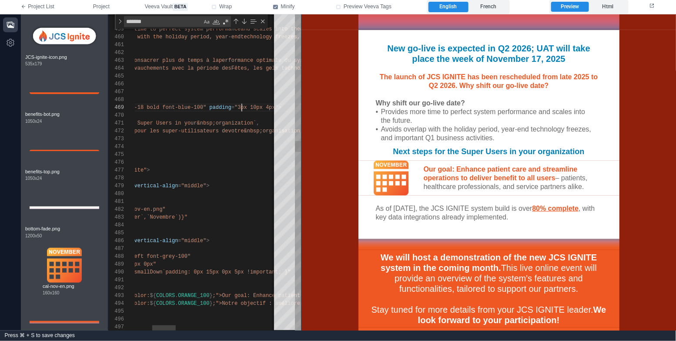
scroll to position [63, 213]
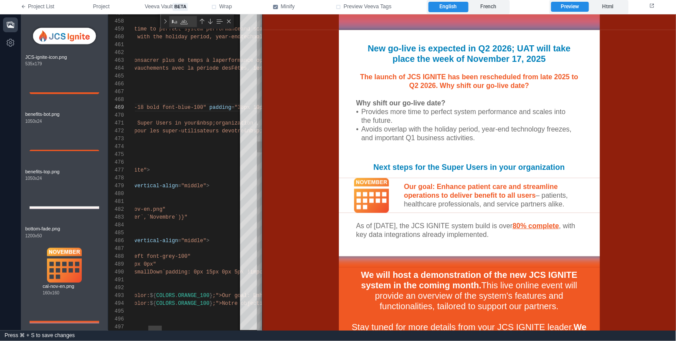
drag, startPoint x: 300, startPoint y: 143, endPoint x: 261, endPoint y: 150, distance: 39.7
click at [261, 150] on span at bounding box center [262, 172] width 5 height 316
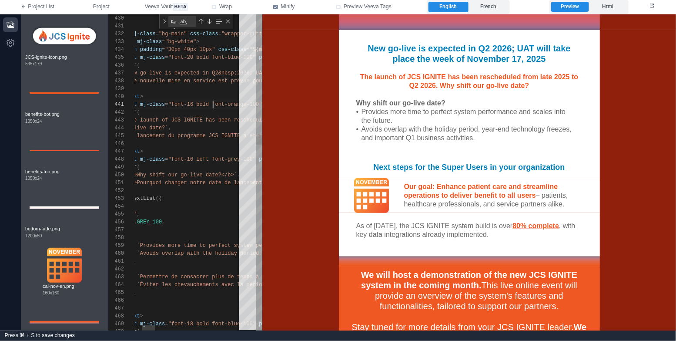
click at [211, 103] on span ""font-16 bold font-orange-100"" at bounding box center [215, 104] width 94 height 6
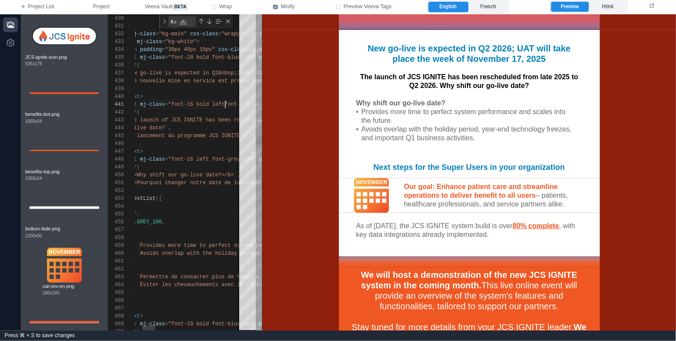
scroll to position [0, 148]
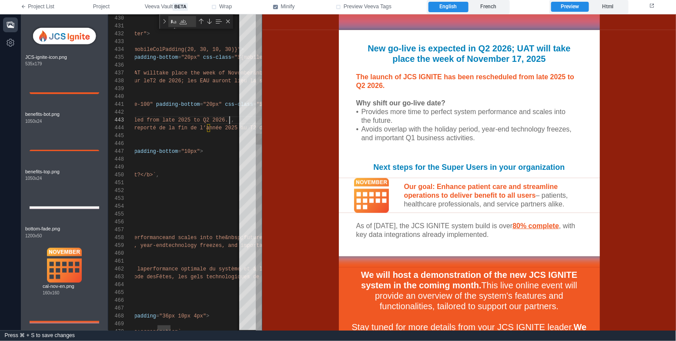
scroll to position [15, 274]
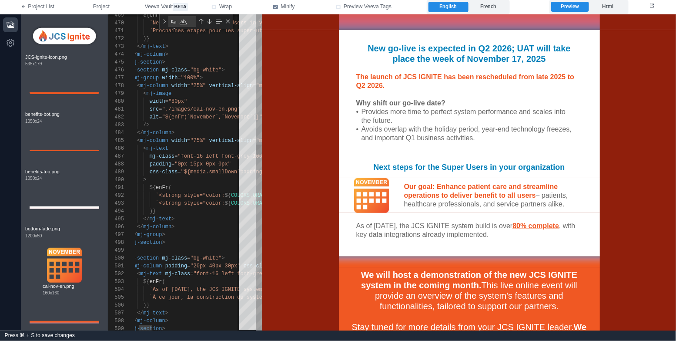
click at [193, 217] on div "</ mj-text >" at bounding box center [530, 219] width 848 height 8
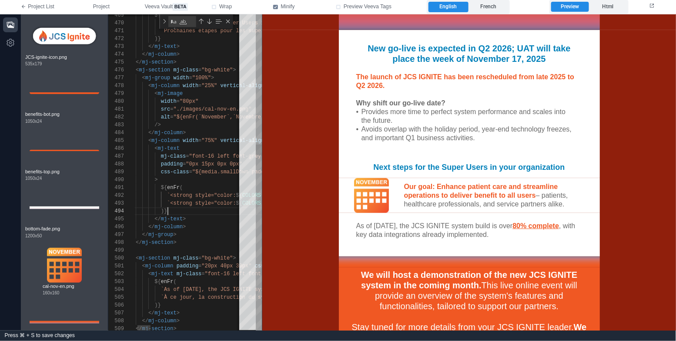
click at [200, 209] on div ")}" at bounding box center [541, 211] width 848 height 8
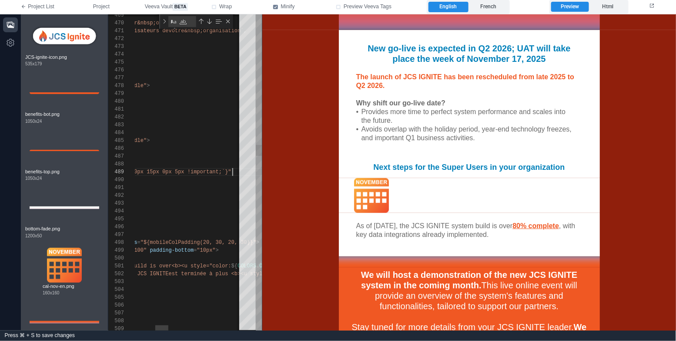
scroll to position [63, 260]
click at [10, 23] on icon "button" at bounding box center [10, 24] width 7 height 7
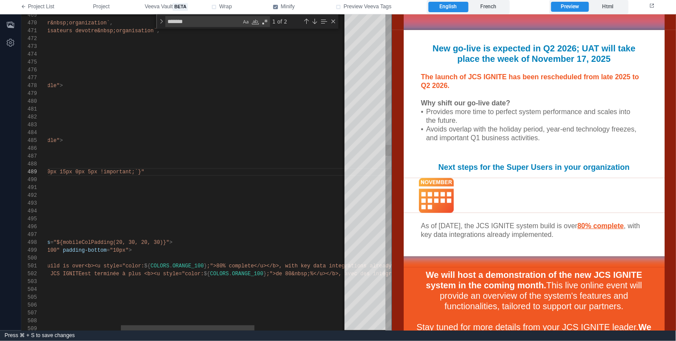
drag, startPoint x: 176, startPoint y: 148, endPoint x: 392, endPoint y: 185, distance: 219.8
click at [392, 185] on span at bounding box center [391, 172] width 5 height 316
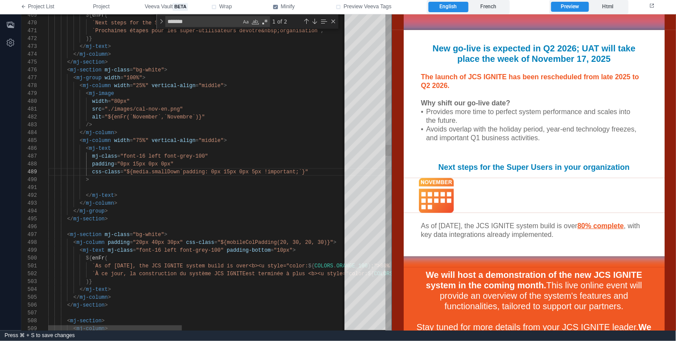
click at [291, 187] on div at bounding box center [382, 188] width 669 height 8
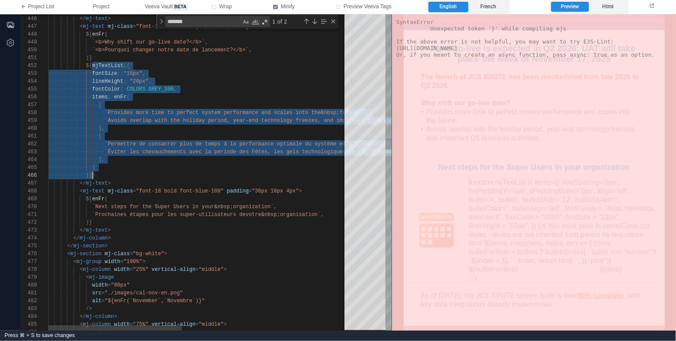
scroll to position [8, 43]
drag, startPoint x: 93, startPoint y: 66, endPoint x: 92, endPoint y: 174, distance: 108.3
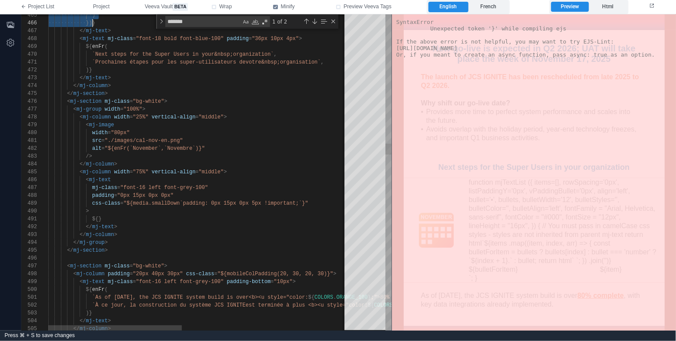
scroll to position [0, 50]
click at [97, 220] on span "${}" at bounding box center [97, 219] width 10 height 6
paste textarea "**********"
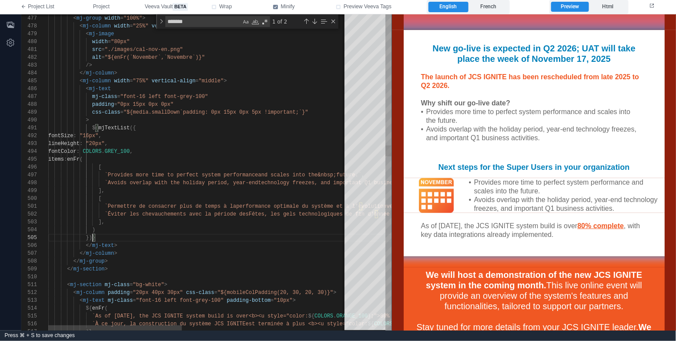
click at [221, 187] on div "]," at bounding box center [382, 191] width 669 height 8
click at [236, 177] on span "`Provides more time to perfect system performance" at bounding box center [182, 175] width 154 height 6
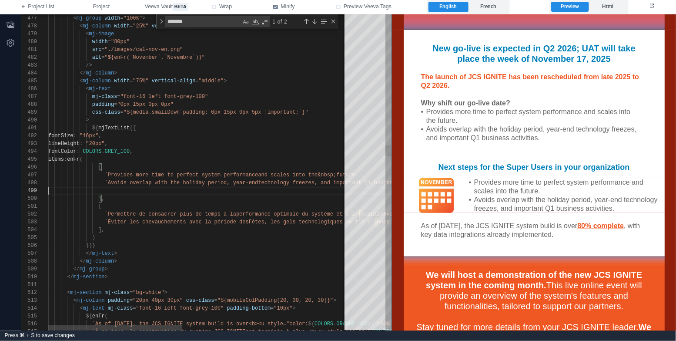
scroll to position [63, 0]
paste textarea "**********"
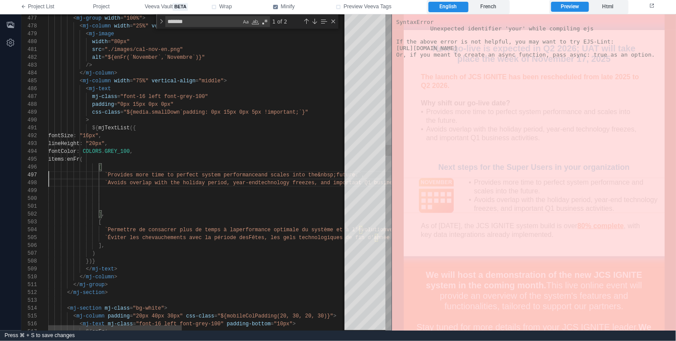
scroll to position [47, 0]
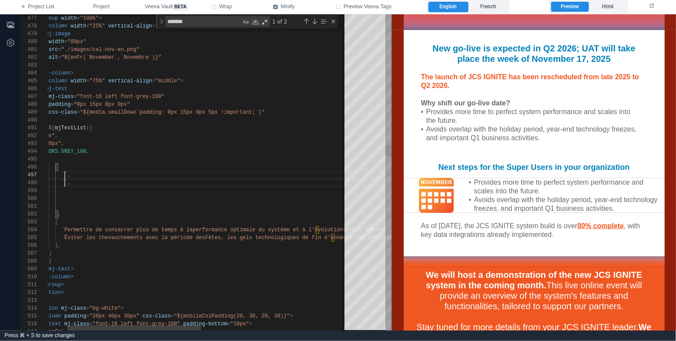
paste textarea "**********"
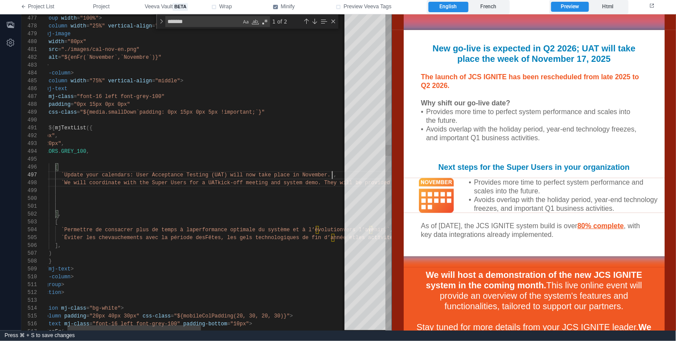
scroll to position [47, 327]
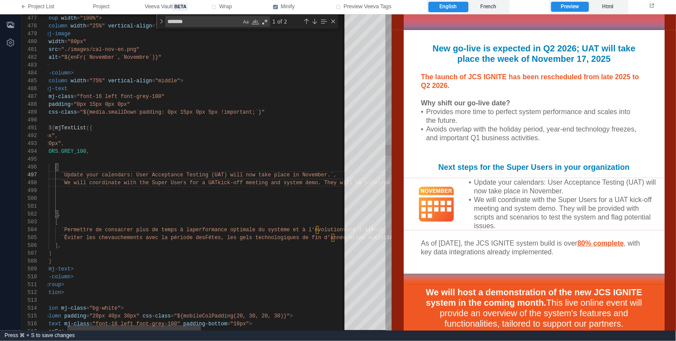
click at [230, 183] on span "kick-off meeting and system demo. They will be pr" at bounding box center [295, 183] width 154 height 6
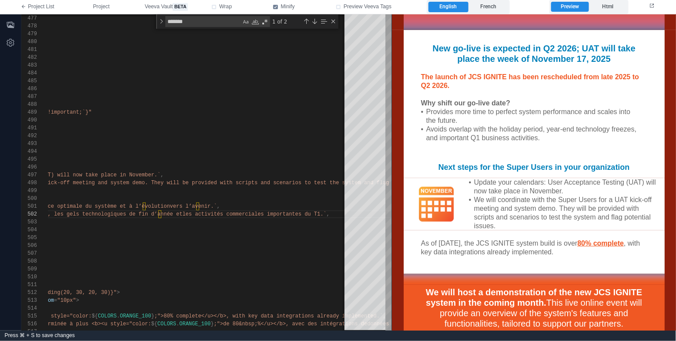
scroll to position [15, 57]
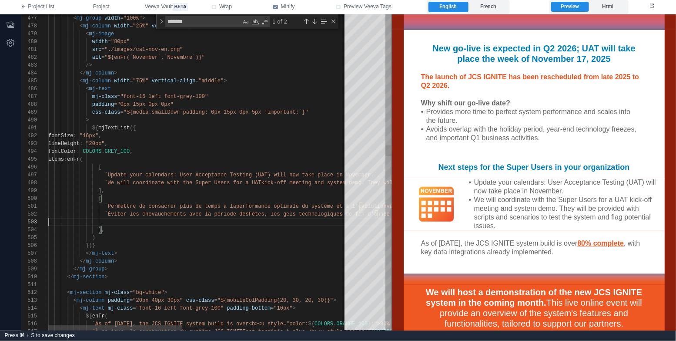
paste textarea "**********"
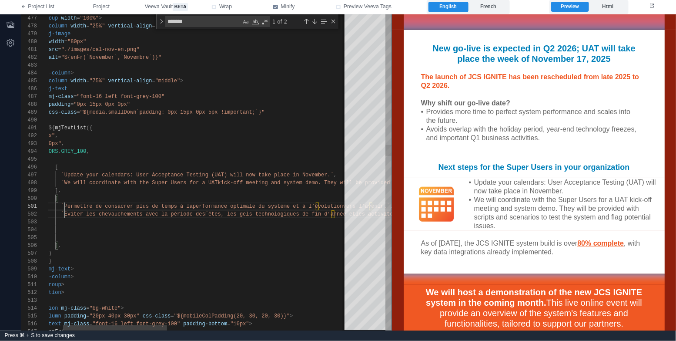
scroll to position [0, 59]
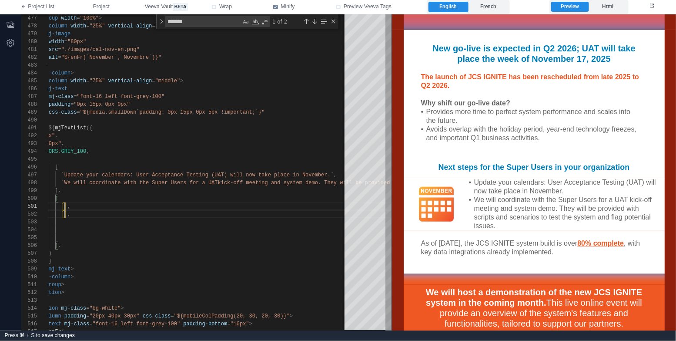
paste textarea "**********"
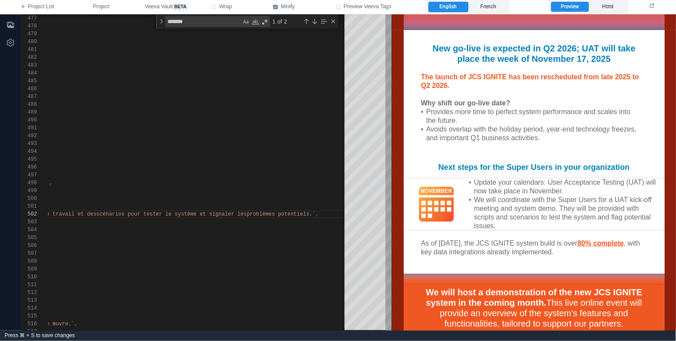
scroll to position [8, 57]
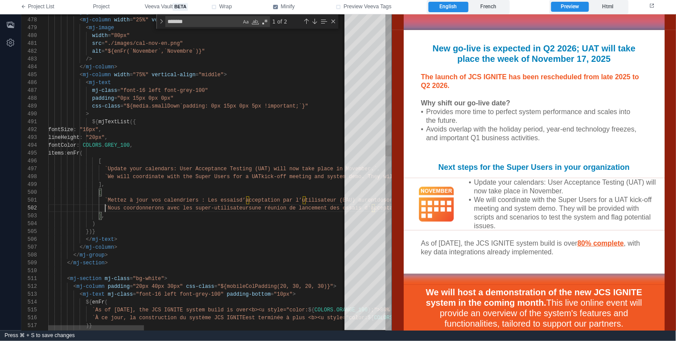
click at [217, 225] on div ")" at bounding box center [515, 224] width 934 height 8
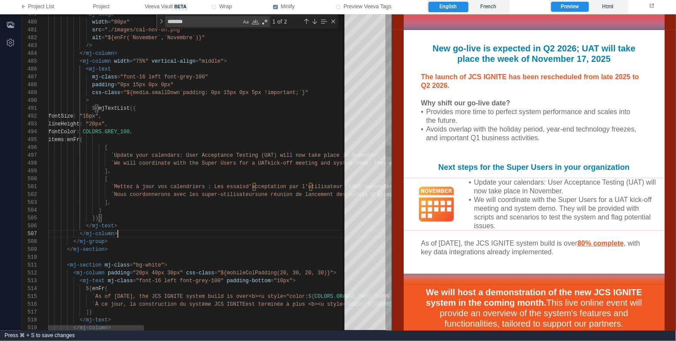
scroll to position [47, 69]
click at [220, 231] on div "</ mj-column >" at bounding box center [515, 234] width 934 height 8
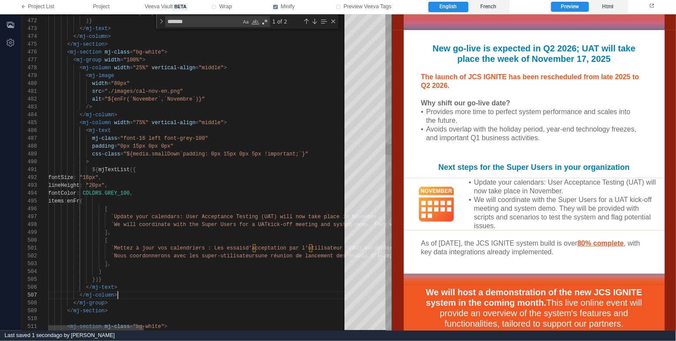
click at [214, 121] on span ""middle"" at bounding box center [211, 123] width 25 height 6
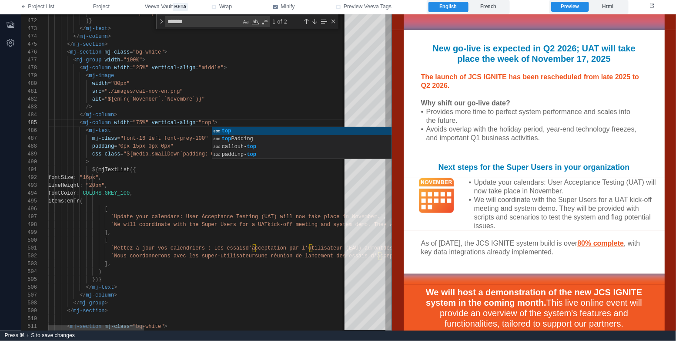
click at [211, 64] on div "< mj-column width = "25%" vertical-align = "middle" >" at bounding box center [515, 68] width 934 height 8
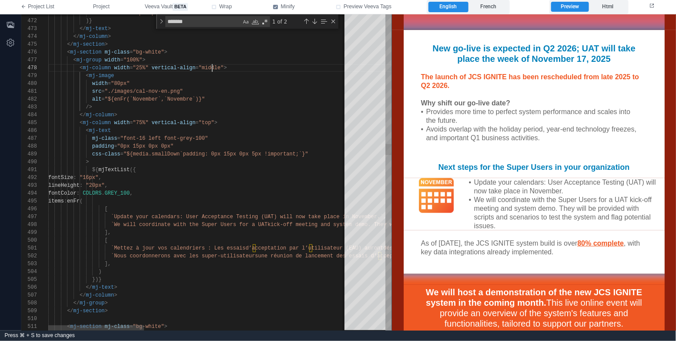
click at [212, 72] on div "< mj-image" at bounding box center [515, 76] width 934 height 8
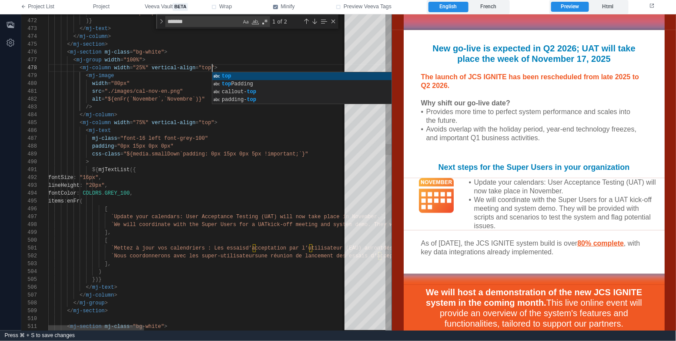
scroll to position [23, 69]
click at [190, 114] on div "</ mj-column >" at bounding box center [515, 115] width 934 height 8
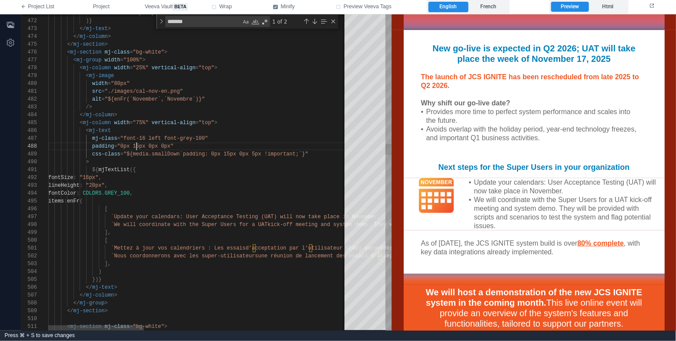
click at [137, 144] on span ""0px 15px 0px 0px"" at bounding box center [145, 146] width 57 height 6
click at [114, 216] on div "479 480 481 482 483 484 485 486 487 488 489 490 491 492 493 494 495 496 497 498…" at bounding box center [206, 172] width 370 height 316
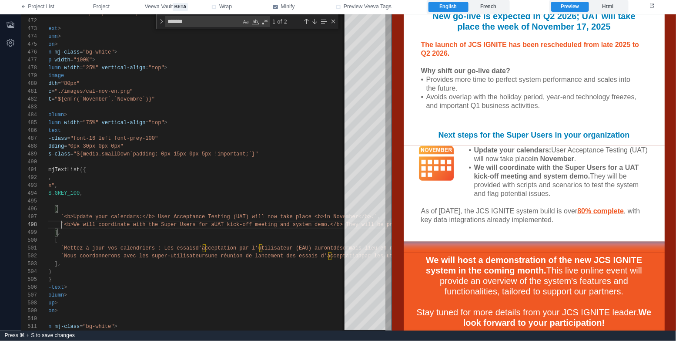
scroll to position [208, 0]
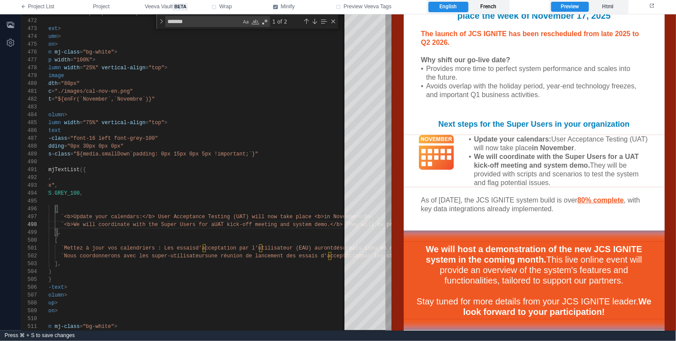
click at [490, 5] on label "French" at bounding box center [488, 7] width 40 height 10
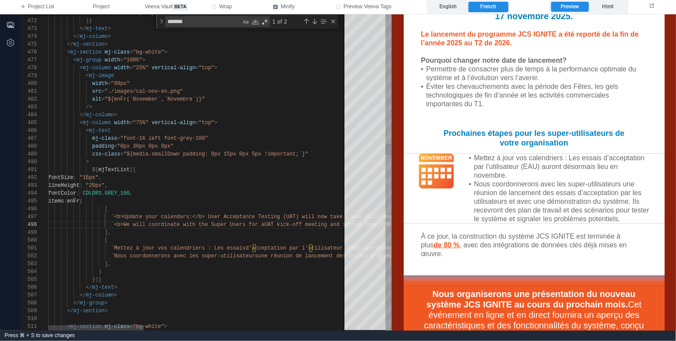
click at [114, 247] on span "`Mettez à jour vos calendriers : Les essais" at bounding box center [178, 248] width 135 height 6
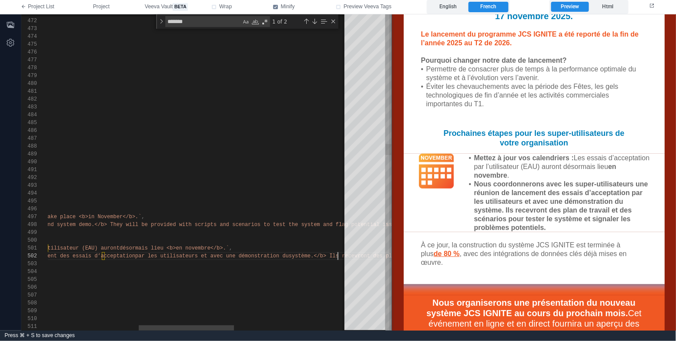
scroll to position [8, 574]
click at [449, 7] on label "English" at bounding box center [448, 7] width 40 height 10
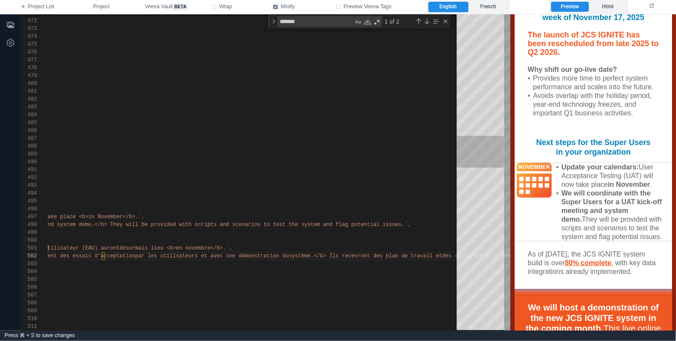
scroll to position [208, 0]
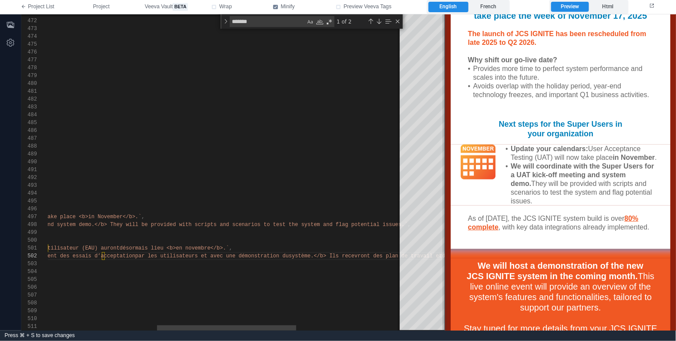
drag, startPoint x: 391, startPoint y: 139, endPoint x: 417, endPoint y: 147, distance: 26.3
click at [442, 147] on span at bounding box center [444, 172] width 5 height 316
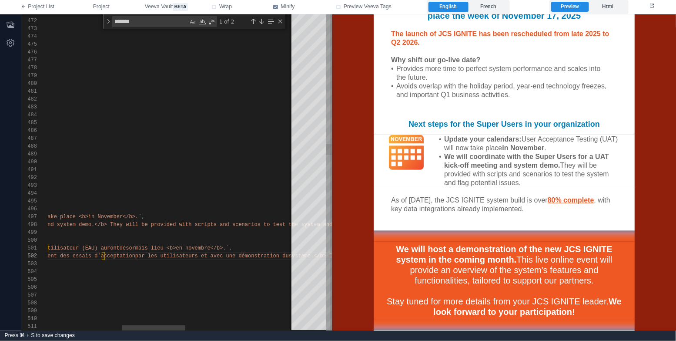
drag, startPoint x: 416, startPoint y: 147, endPoint x: 331, endPoint y: 156, distance: 85.3
click at [331, 156] on span at bounding box center [332, 172] width 5 height 316
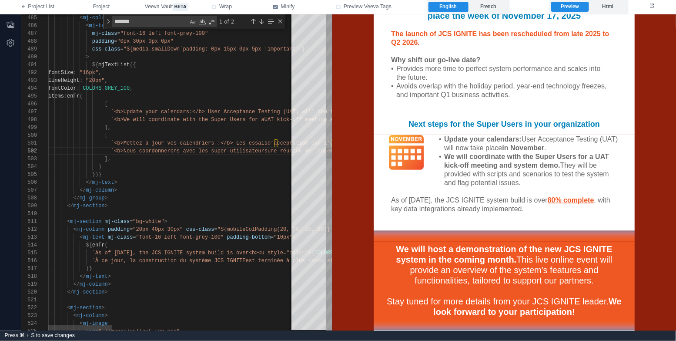
scroll to position [54, 59]
click at [176, 291] on div "</ mj-section >" at bounding box center [522, 292] width 949 height 8
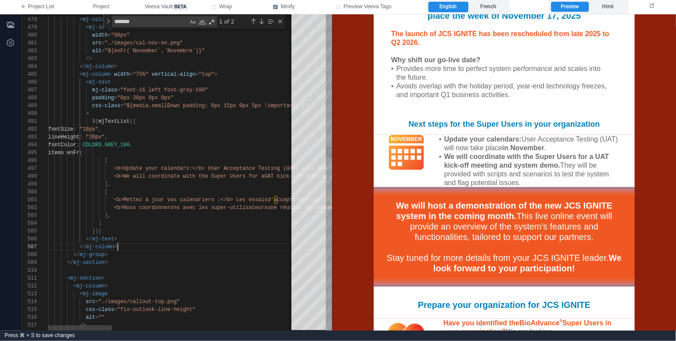
scroll to position [47, 69]
click at [161, 247] on div "</ mj-column >" at bounding box center [522, 247] width 949 height 8
click at [152, 259] on div "</ mj-section >" at bounding box center [522, 262] width 949 height 8
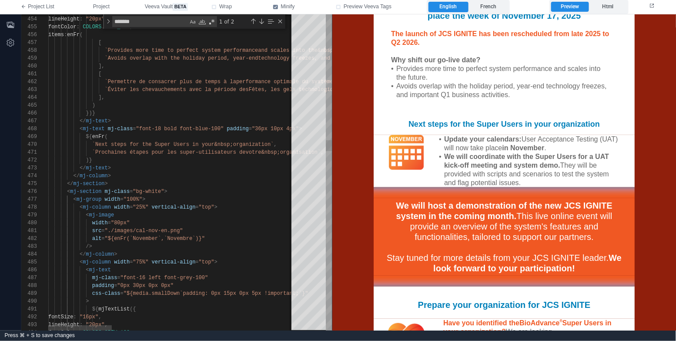
click at [204, 190] on div "< mj-section mj-class = "bg-white" >" at bounding box center [522, 191] width 949 height 8
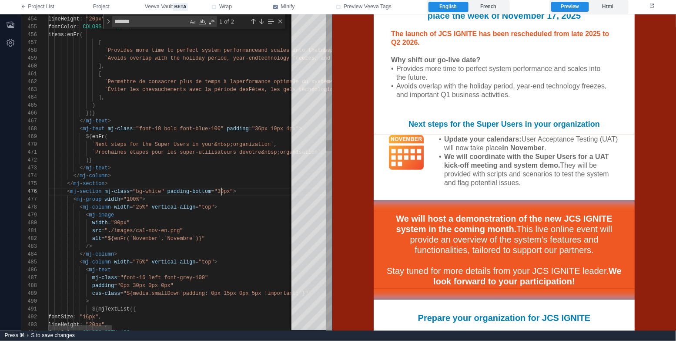
click at [222, 190] on span ""30px" at bounding box center [222, 191] width 16 height 6
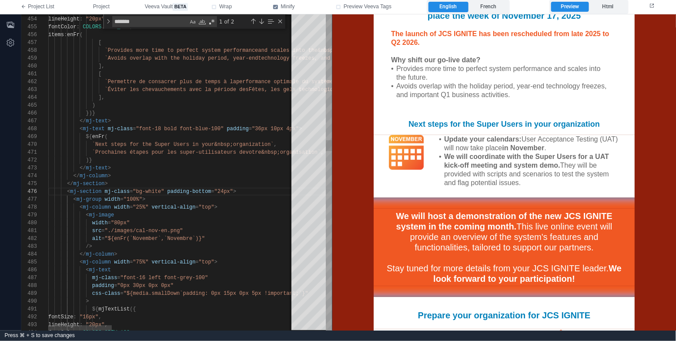
scroll to position [15, 43]
click at [216, 247] on div "/>" at bounding box center [522, 246] width 949 height 8
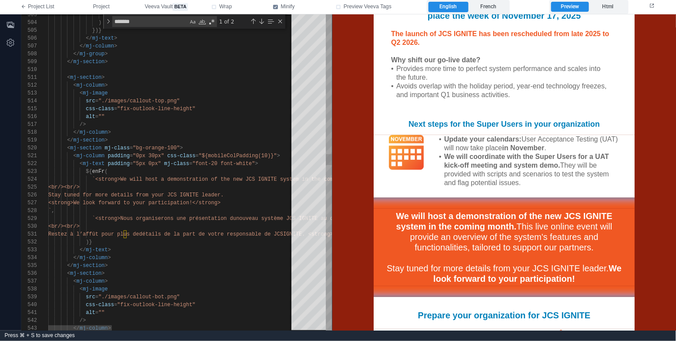
scroll to position [31, 75]
click at [205, 186] on div "<br/><br/>" at bounding box center [522, 187] width 949 height 8
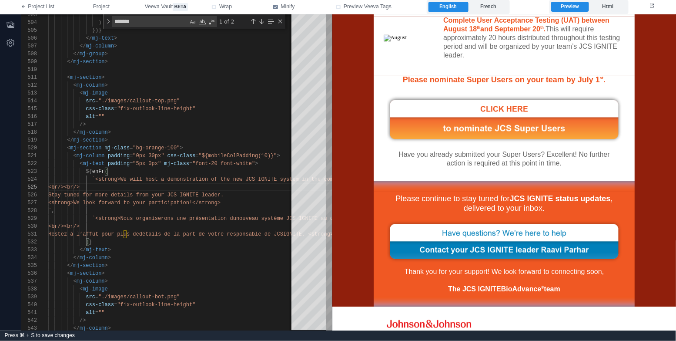
scroll to position [681, 0]
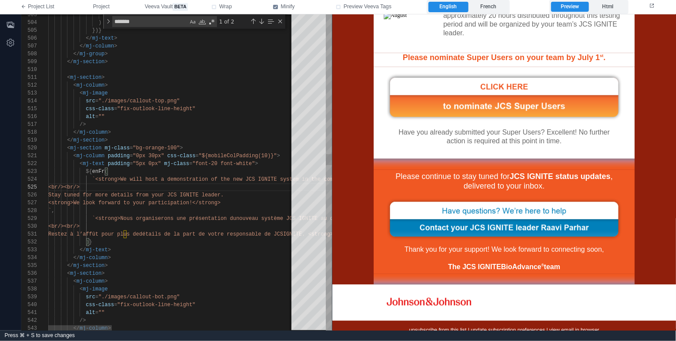
click at [153, 215] on span "`<strong>Nous organiserons une présentation du" at bounding box center [164, 218] width 144 height 6
type textarea "**********"
type textarea "*"
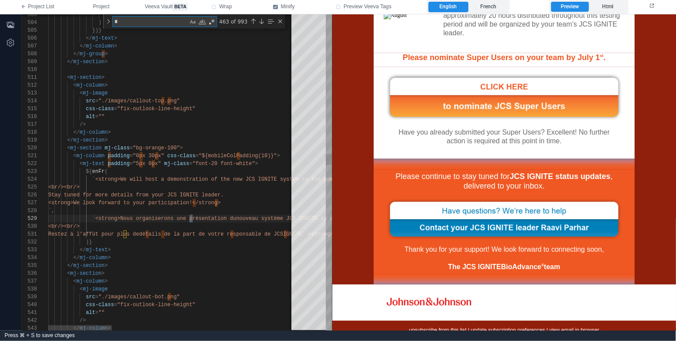
type textarea "**********"
type textarea "***"
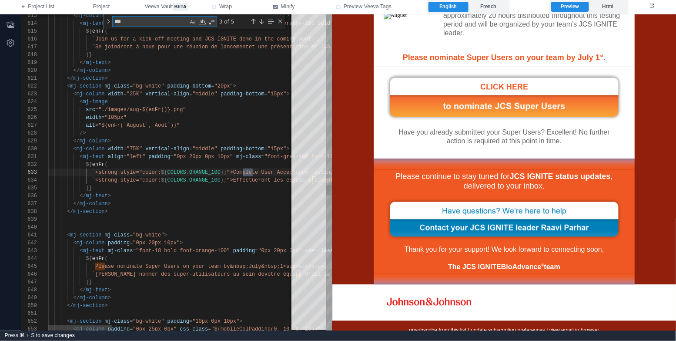
type textarea "**********"
type textarea "******"
type textarea "**********"
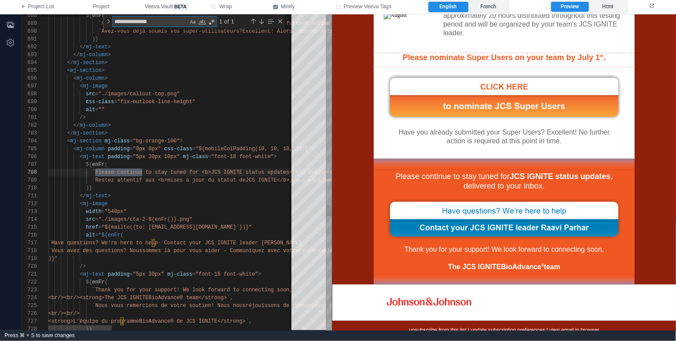
scroll to position [78, 94]
type textarea "**********"
click at [234, 129] on div "</ mj-section >" at bounding box center [522, 133] width 949 height 8
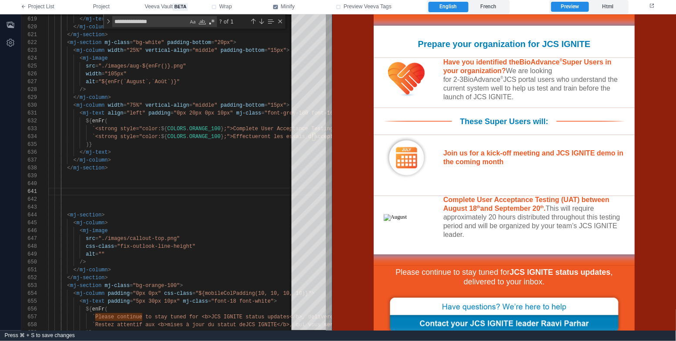
scroll to position [505, 0]
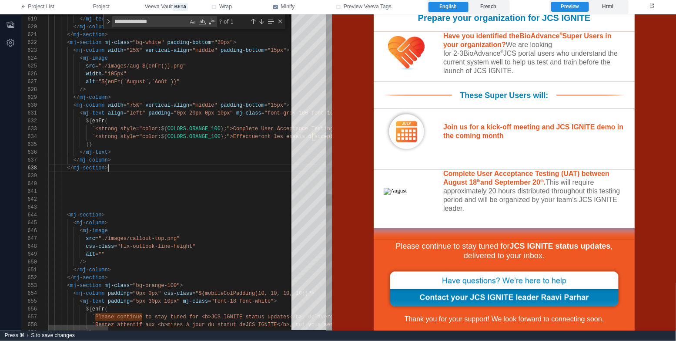
click at [182, 166] on div "</ mj-section >" at bounding box center [552, 168] width 1008 height 8
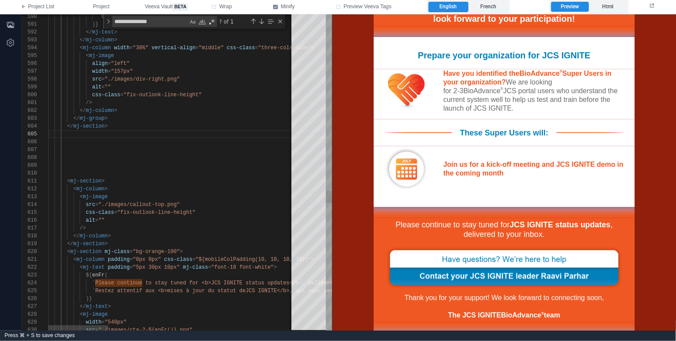
scroll to position [456, 0]
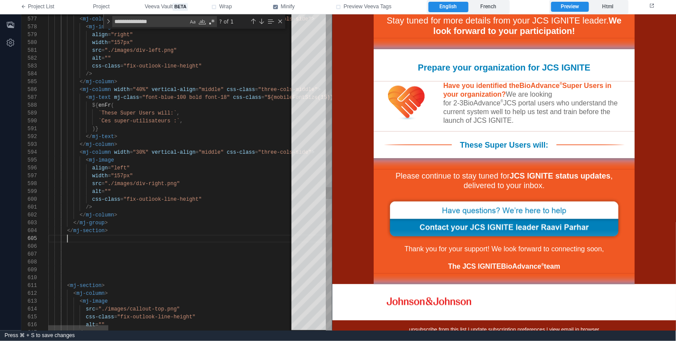
click at [194, 224] on div "</ mj-group >" at bounding box center [552, 223] width 1008 height 8
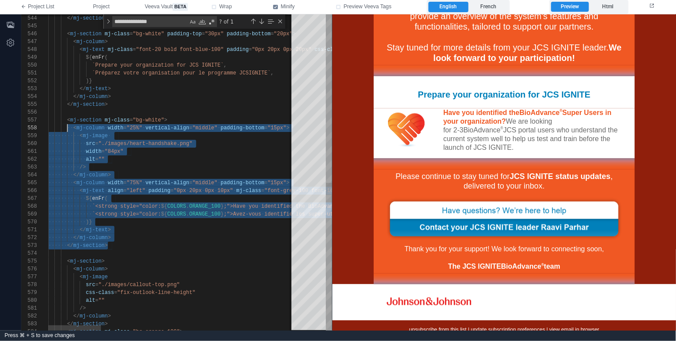
scroll to position [0, 0]
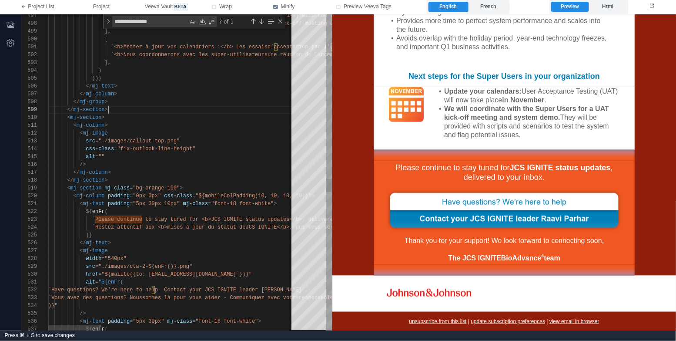
click at [246, 218] on span "`Please continue to stay tuned for <b>JCS IGNITE s" at bounding box center [170, 219] width 157 height 6
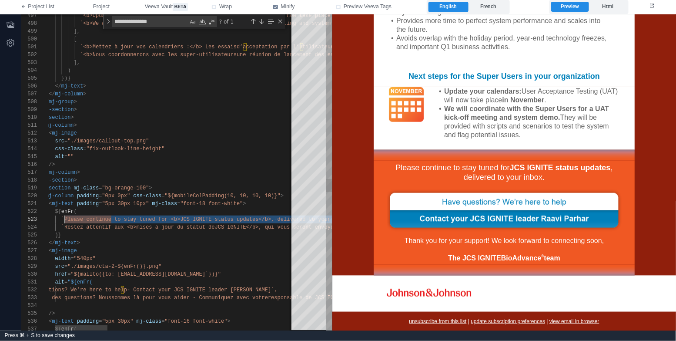
paste textarea "**********"
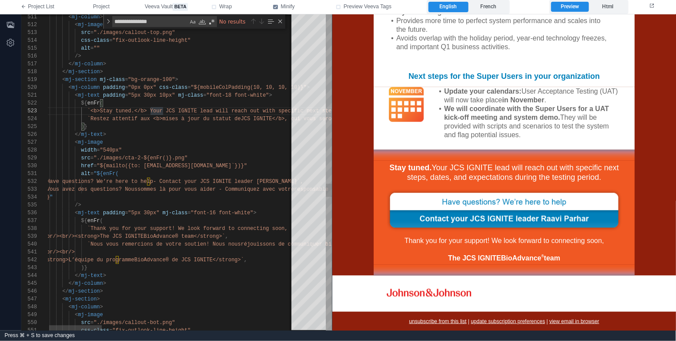
click at [271, 226] on span "nnecting soon," at bounding box center [266, 228] width 44 height 6
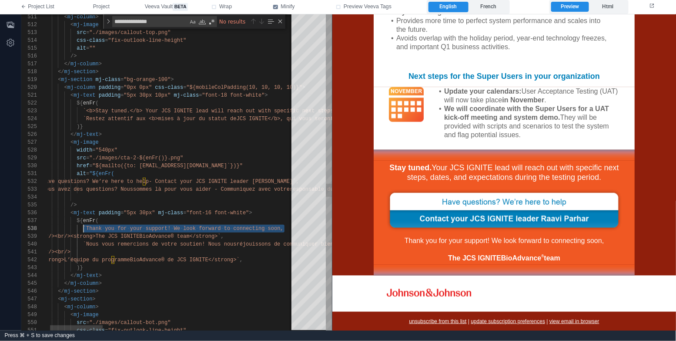
paste textarea "**********"
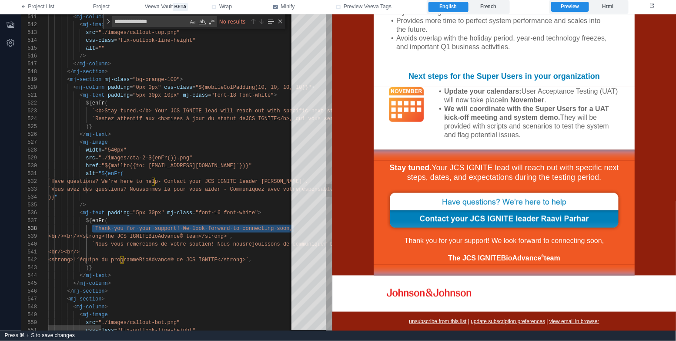
scroll to position [54, 47]
paste textarea "**********"
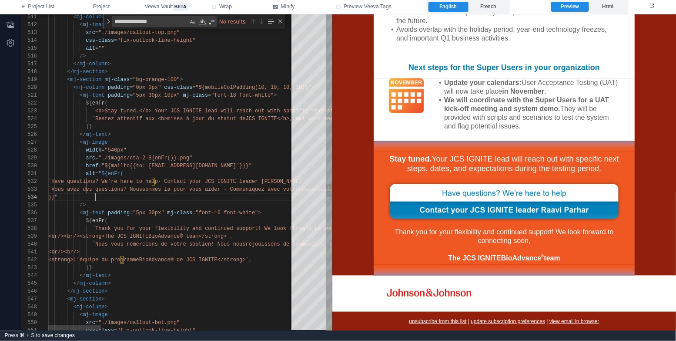
scroll to position [23, 47]
click at [227, 199] on div ")} "" at bounding box center [620, 197] width 1144 height 8
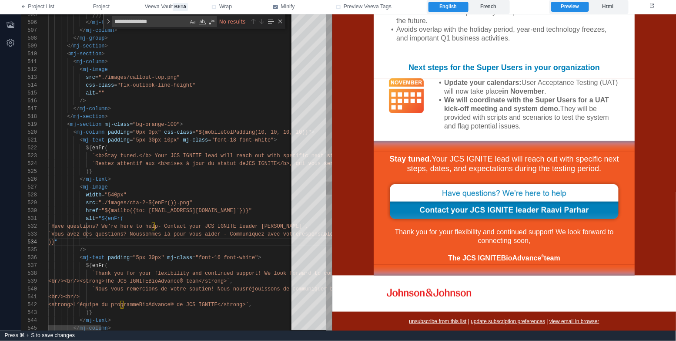
click at [237, 163] on div "511 512 513 514 515 516 517 518 519 520 521 522 523 524 525 526 527 528 529 530…" at bounding box center [176, 172] width 310 height 316
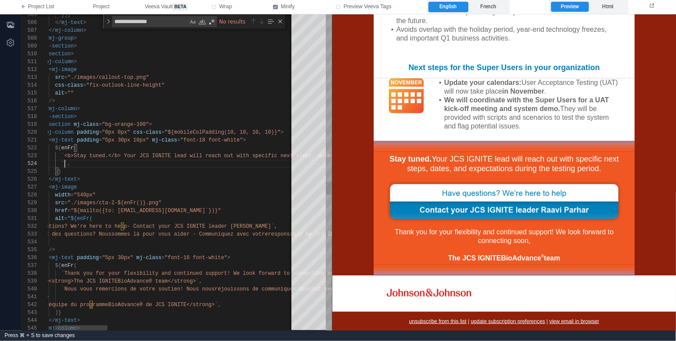
paste textarea "**********"
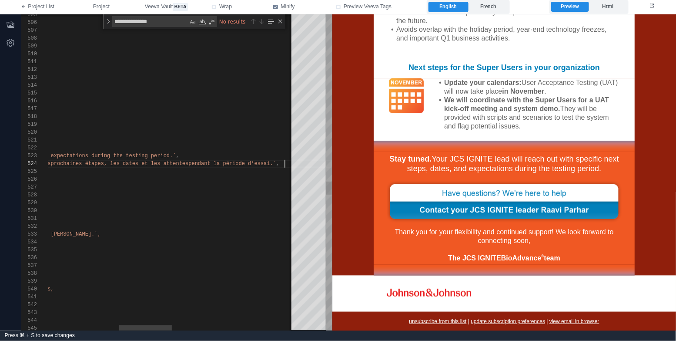
scroll to position [23, 569]
click at [489, 3] on label "French" at bounding box center [488, 7] width 40 height 10
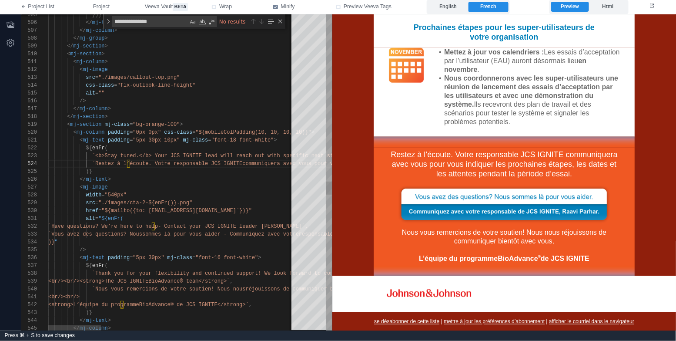
scroll to position [39, 63]
click at [174, 179] on div "</ mj-text >" at bounding box center [620, 179] width 1144 height 8
click at [146, 294] on div "<br/><br/>" at bounding box center [620, 297] width 1144 height 8
click at [195, 286] on span "`Nous vous remercions de votre soutien! Nous nous" at bounding box center [169, 289] width 154 height 6
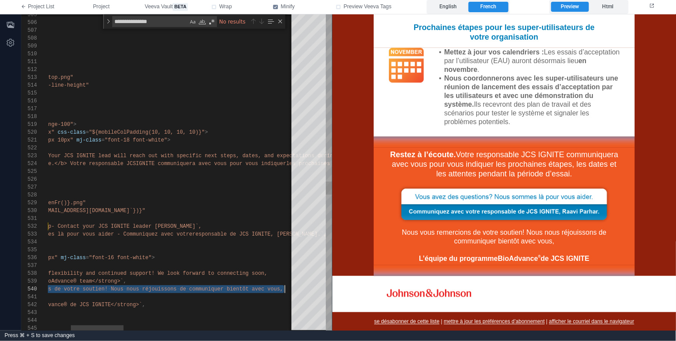
paste textarea "**********"
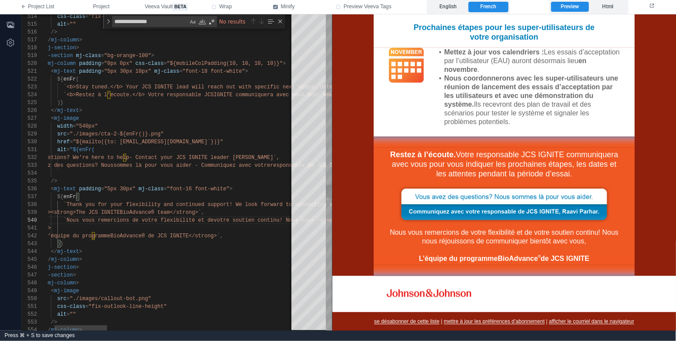
scroll to position [15, 43]
click at [183, 241] on div ")}" at bounding box center [592, 244] width 1144 height 8
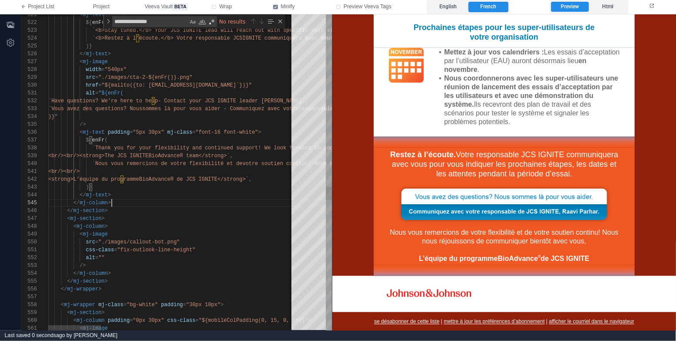
scroll to position [31, 63]
click at [201, 201] on div "</ mj-column >" at bounding box center [620, 203] width 1144 height 8
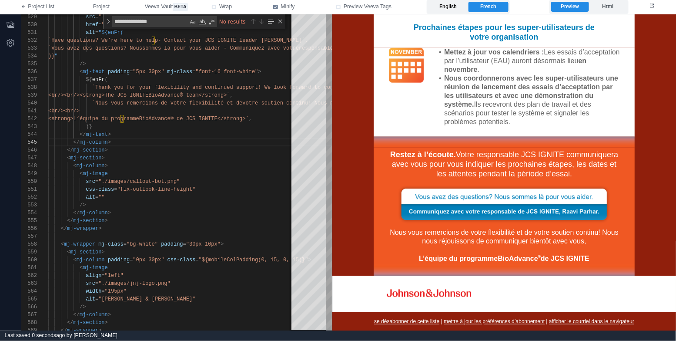
click at [453, 5] on label "English" at bounding box center [448, 7] width 40 height 10
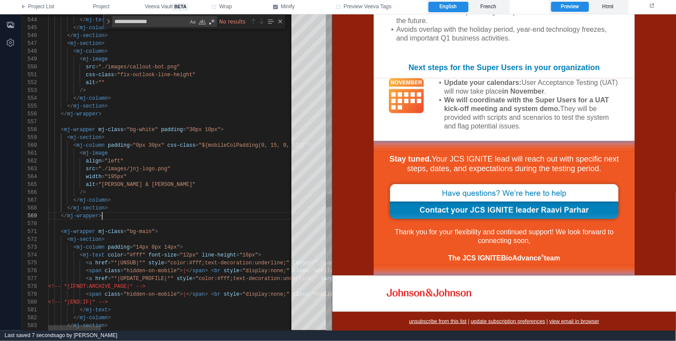
click at [223, 216] on div "</ mj-wrapper >" at bounding box center [620, 216] width 1144 height 8
click at [225, 210] on div "</ mj-section >" at bounding box center [620, 208] width 1144 height 8
click at [220, 200] on div "</ mj-column >" at bounding box center [620, 200] width 1144 height 8
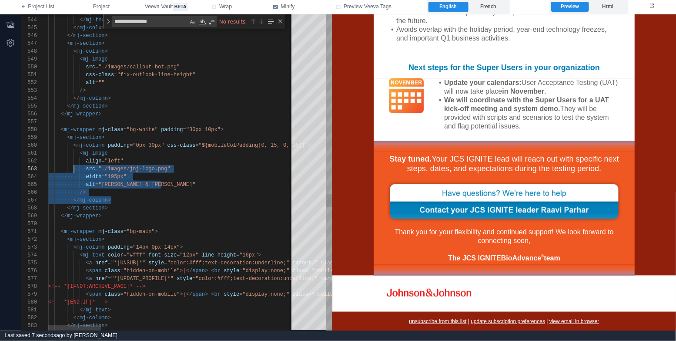
scroll to position [0, 25]
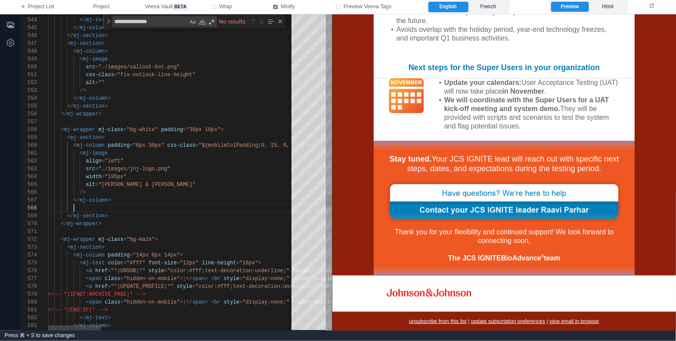
paste textarea "**********"
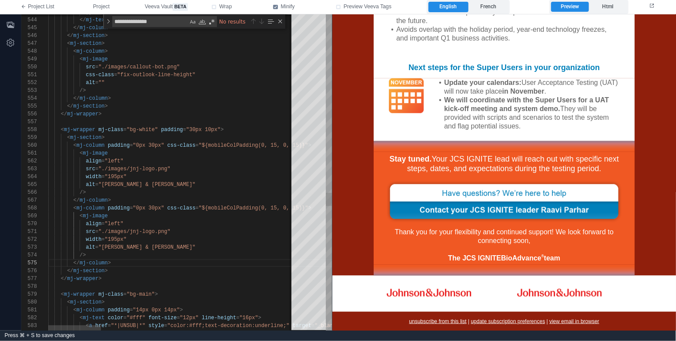
click at [192, 230] on div "src = "./images/jnj-logo.png"" at bounding box center [620, 231] width 1144 height 8
click at [11, 26] on icon "button" at bounding box center [10, 24] width 7 height 7
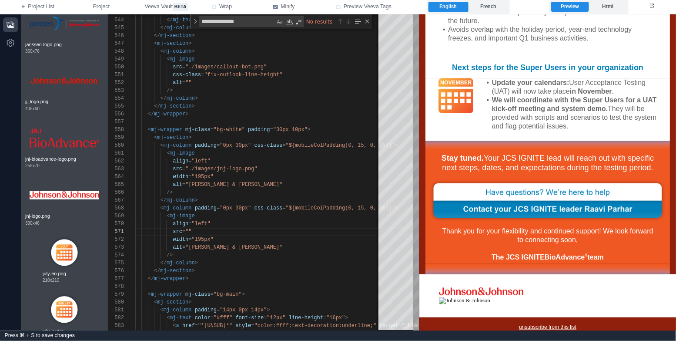
scroll to position [1335, 0]
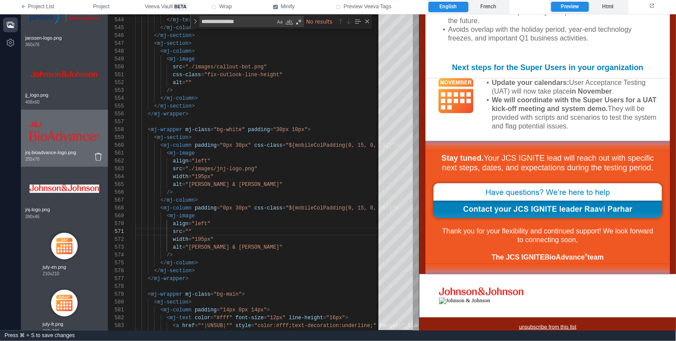
click at [73, 134] on img at bounding box center [65, 131] width 70 height 35
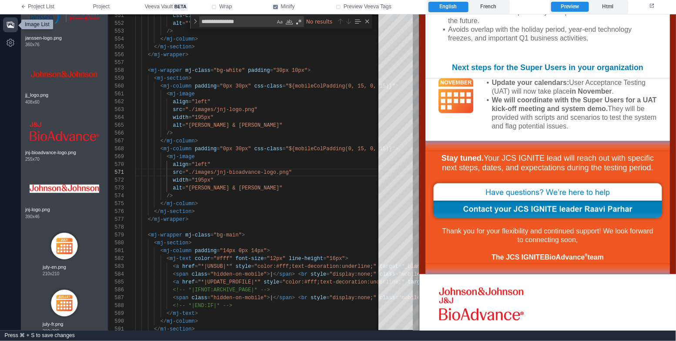
click at [13, 26] on icon "button" at bounding box center [10, 24] width 7 height 7
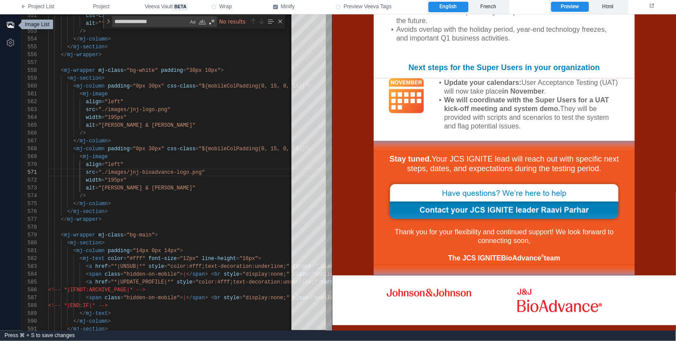
click at [12, 27] on icon "button" at bounding box center [10, 24] width 9 height 9
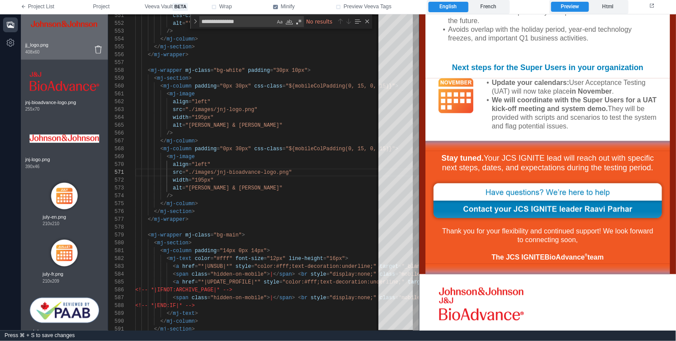
scroll to position [1369, 0]
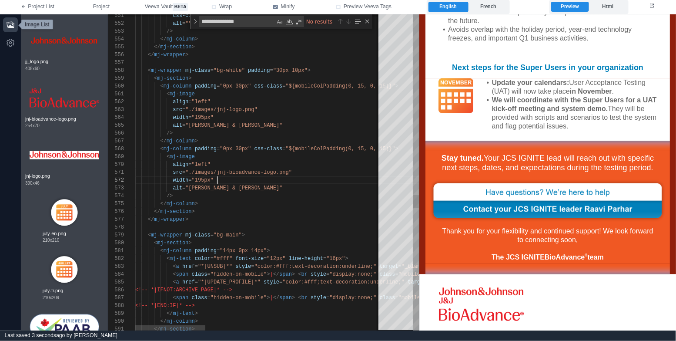
click at [228, 184] on div "alt = "Johnson & Johnson"" at bounding box center [565, 188] width 861 height 8
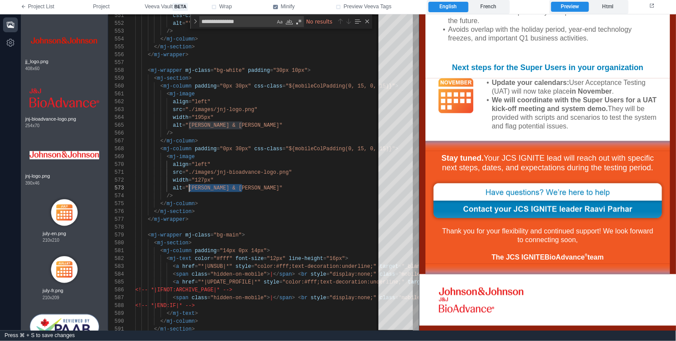
paste textarea "Editor content;Press Alt+F1 for Accessibility Options."
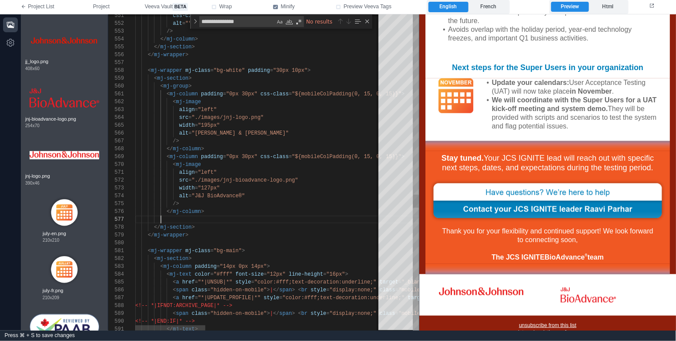
scroll to position [47, 25]
paste textarea "**********"
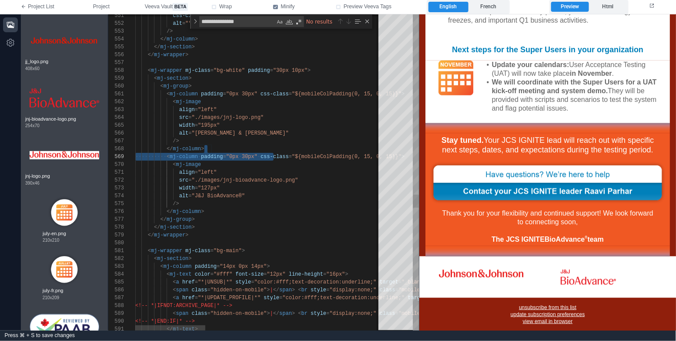
scroll to position [54, 69]
click at [275, 151] on div "</ mj-column >" at bounding box center [565, 149] width 861 height 8
paste textarea "*"
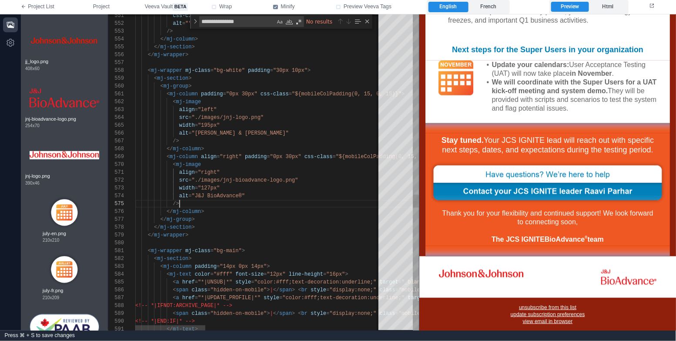
click at [278, 201] on div "/>" at bounding box center [565, 204] width 861 height 8
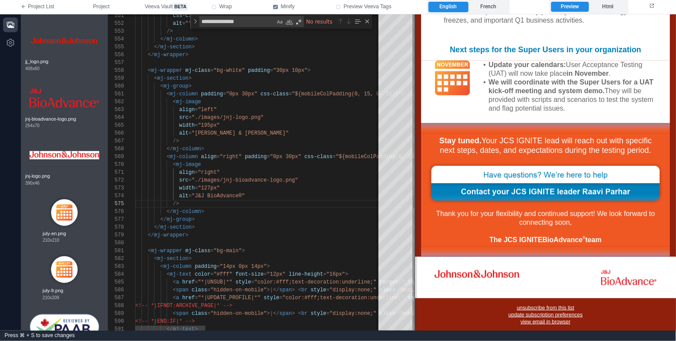
scroll to position [270, 0]
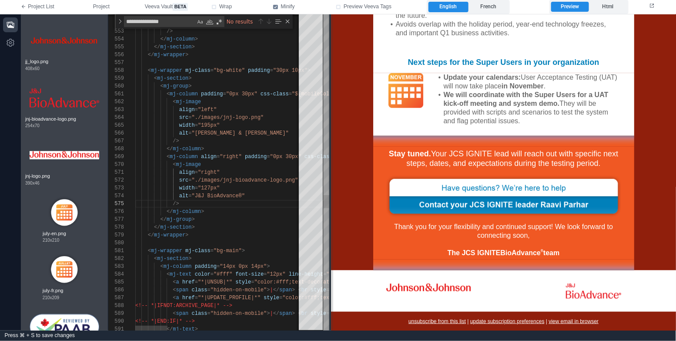
drag, startPoint x: 421, startPoint y: 187, endPoint x: 334, endPoint y: 179, distance: 87.4
click at [333, 179] on span at bounding box center [330, 172] width 5 height 316
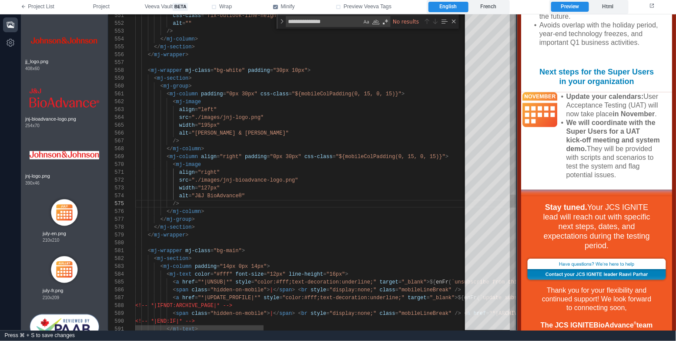
scroll to position [305, 0]
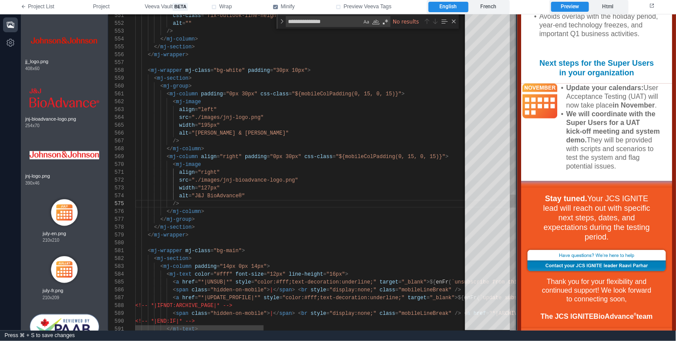
drag, startPoint x: 332, startPoint y: 192, endPoint x: 45, endPoint y: 193, distance: 287.0
click at [517, 192] on span at bounding box center [516, 172] width 5 height 316
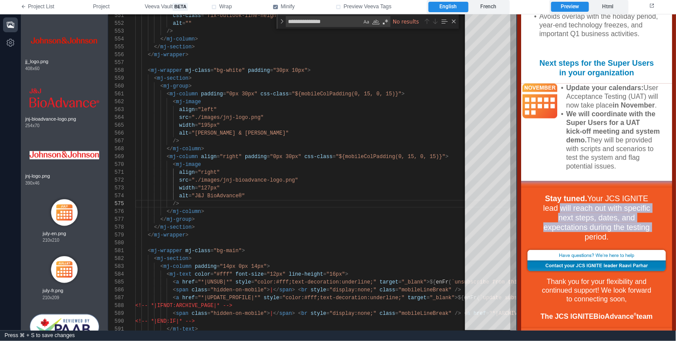
drag, startPoint x: 561, startPoint y: 207, endPoint x: 579, endPoint y: 231, distance: 30.8
click at [579, 231] on div "Stay tuned. Your JCS IGNITE lead will reach out with specific next steps, dates…" at bounding box center [596, 217] width 117 height 48
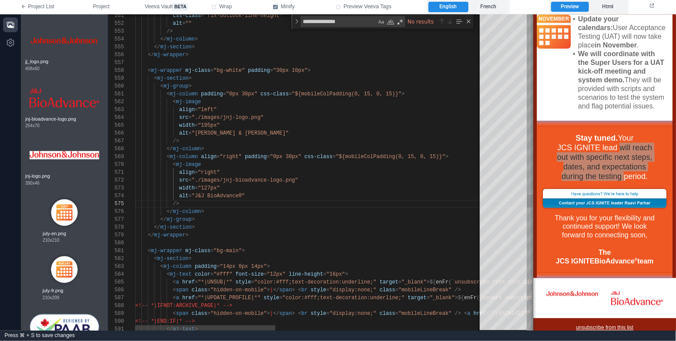
scroll to position [416, 0]
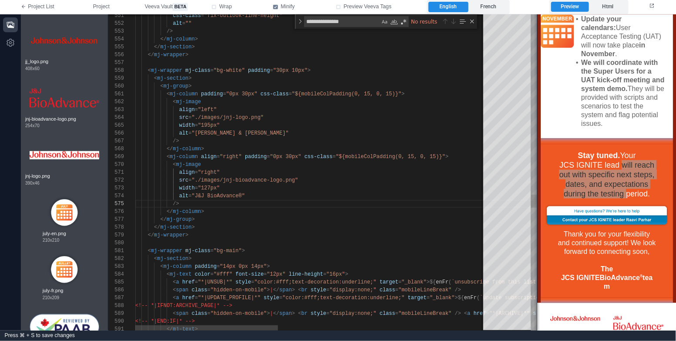
drag, startPoint x: 517, startPoint y: 275, endPoint x: 537, endPoint y: 270, distance: 21.0
click at [537, 270] on span at bounding box center [536, 172] width 5 height 316
click at [247, 167] on div "< mj-image" at bounding box center [565, 164] width 861 height 8
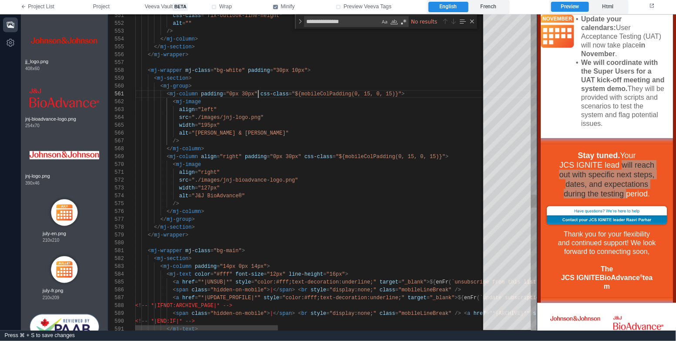
click at [257, 95] on span ""0px 30px"" at bounding box center [241, 94] width 31 height 6
click at [243, 155] on span at bounding box center [243, 157] width 3 height 6
click at [402, 92] on div "551 552 553 554 555 556 557 558 559 561 562 563 564 565 566 567 568 569 570 571…" at bounding box center [322, 172] width 428 height 316
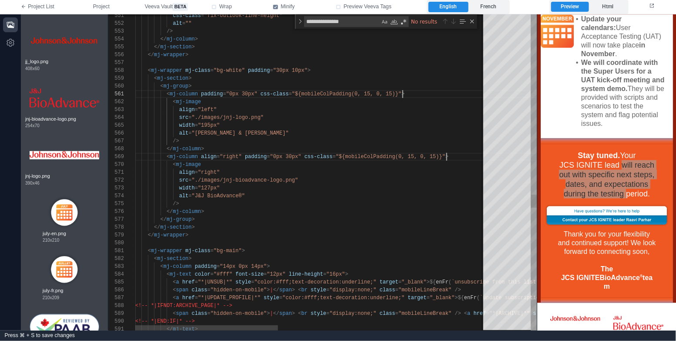
click at [447, 158] on span ">" at bounding box center [446, 157] width 3 height 6
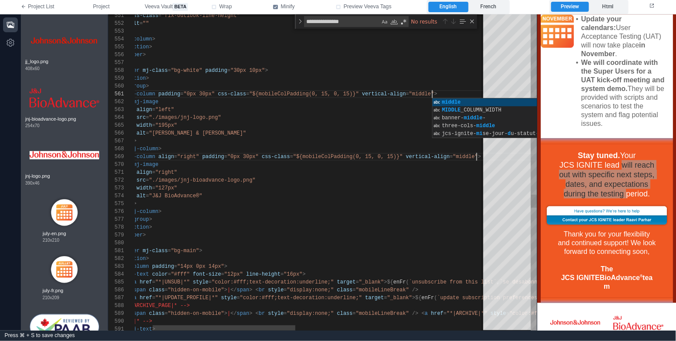
scroll to position [54, 59]
click at [378, 224] on div "</ mj-section >" at bounding box center [523, 227] width 861 height 8
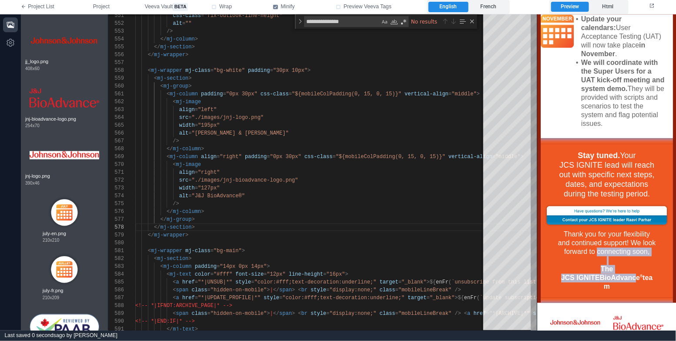
drag, startPoint x: 610, startPoint y: 258, endPoint x: 597, endPoint y: 234, distance: 28.0
click at [597, 234] on div "Thank you for your flexibility and continued support! We look forward to connec…" at bounding box center [607, 260] width 98 height 61
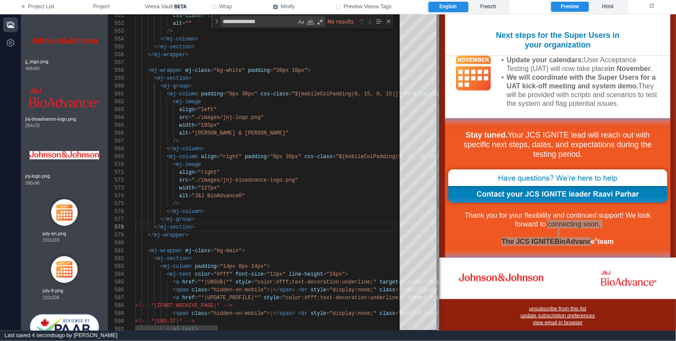
scroll to position [270, 0]
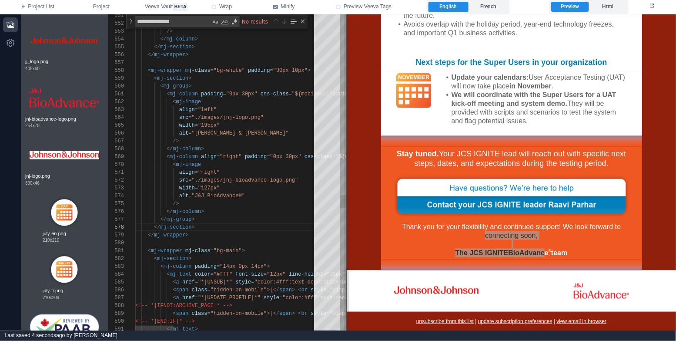
drag, startPoint x: 538, startPoint y: 234, endPoint x: 347, endPoint y: 223, distance: 190.8
click at [347, 223] on span at bounding box center [346, 172] width 5 height 316
click at [273, 211] on div "</ mj-column >" at bounding box center [565, 211] width 861 height 8
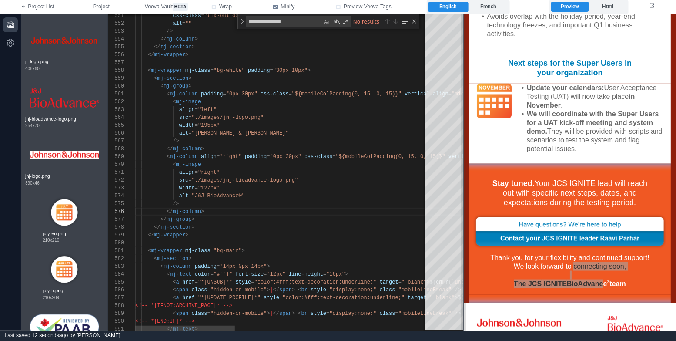
scroll to position [260, 0]
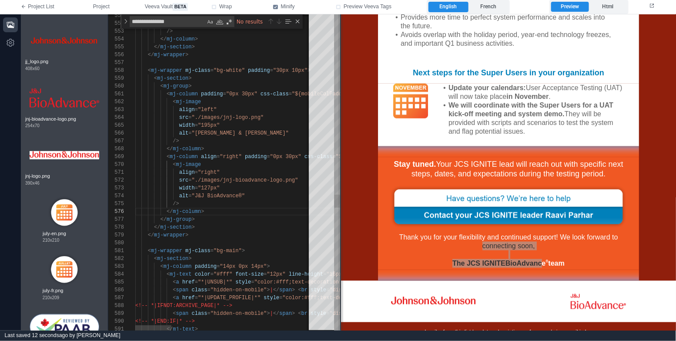
drag, startPoint x: 346, startPoint y: 219, endPoint x: 340, endPoint y: 194, distance: 25.0
click at [340, 194] on span at bounding box center [340, 172] width 5 height 316
click at [498, 254] on div "Thank you for your flexibility and continued support! We look forward to connec…" at bounding box center [508, 249] width 235 height 35
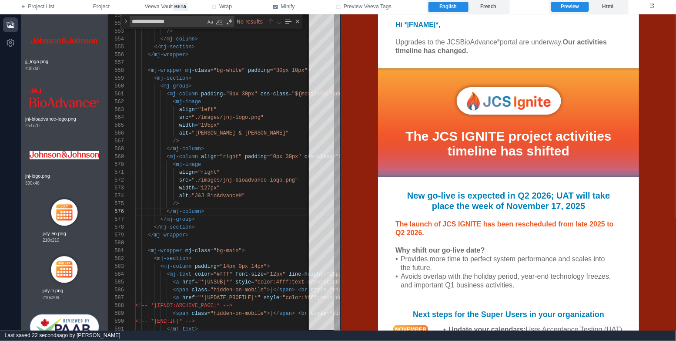
scroll to position [0, 0]
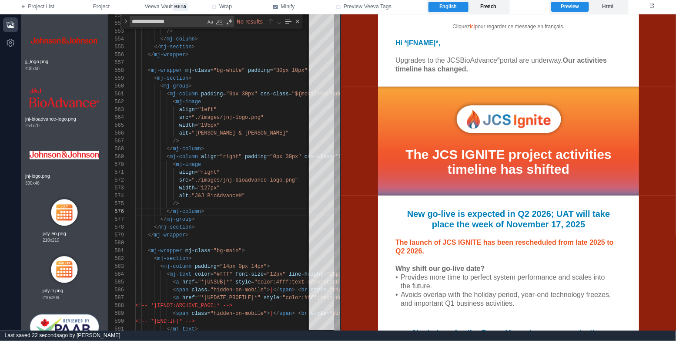
click at [497, 2] on label "French" at bounding box center [488, 7] width 40 height 10
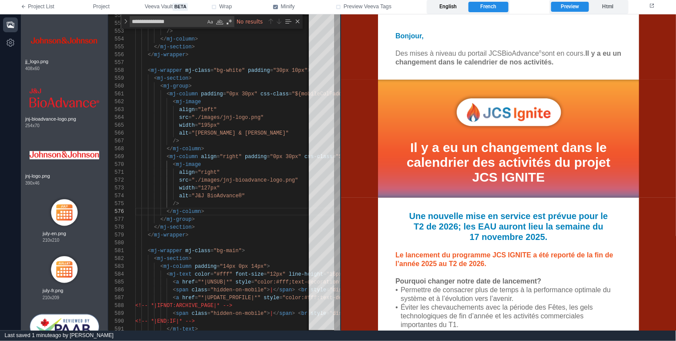
click at [455, 4] on label "English" at bounding box center [448, 7] width 40 height 10
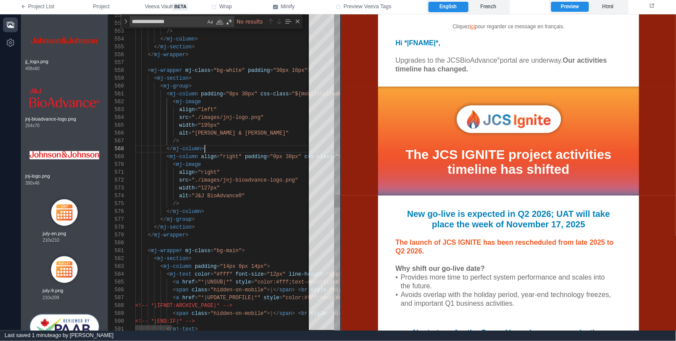
click at [267, 151] on div "</ mj-column >" at bounding box center [565, 149] width 861 height 8
click at [260, 142] on div "/>" at bounding box center [565, 141] width 861 height 8
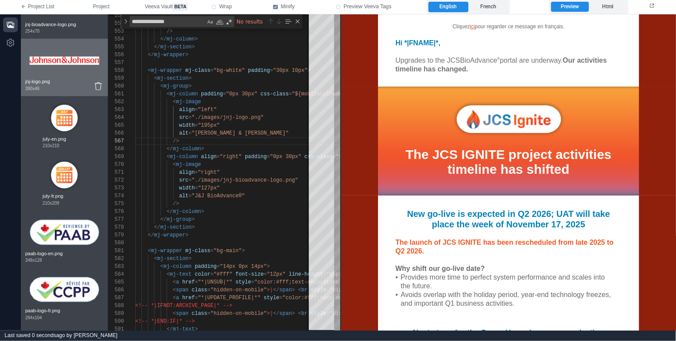
scroll to position [1489, 0]
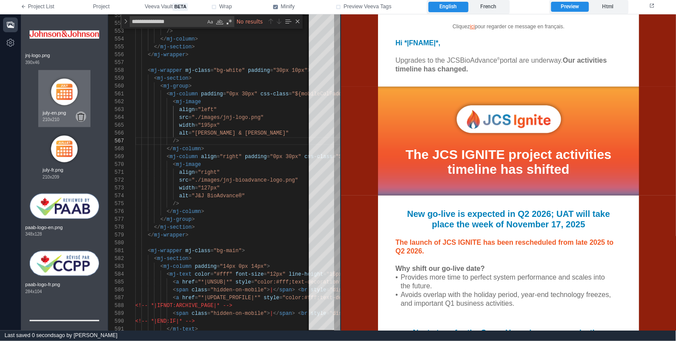
click at [82, 120] on icon at bounding box center [80, 117] width 7 height 8
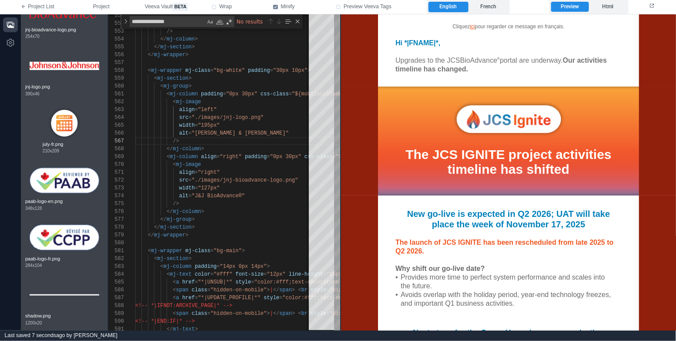
scroll to position [1461, 0]
click at [82, 148] on icon at bounding box center [80, 148] width 7 height 8
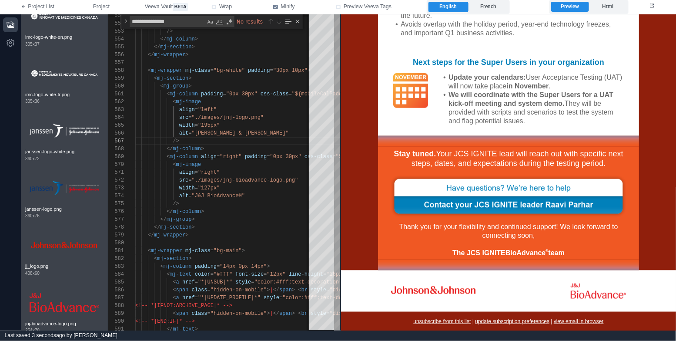
scroll to position [1164, 0]
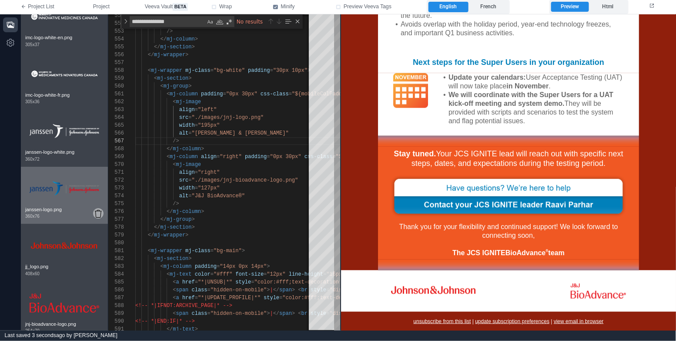
click at [99, 217] on icon at bounding box center [98, 214] width 7 height 8
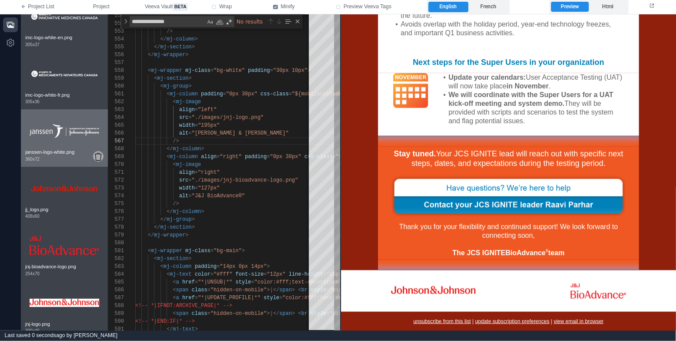
click at [99, 158] on icon at bounding box center [98, 157] width 7 height 8
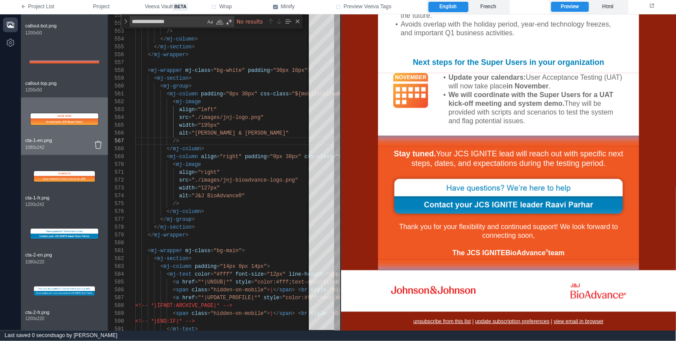
scroll to position [307, 0]
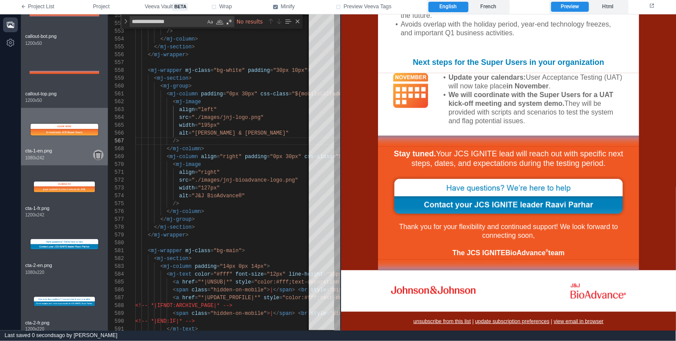
click at [97, 155] on icon at bounding box center [98, 155] width 7 height 8
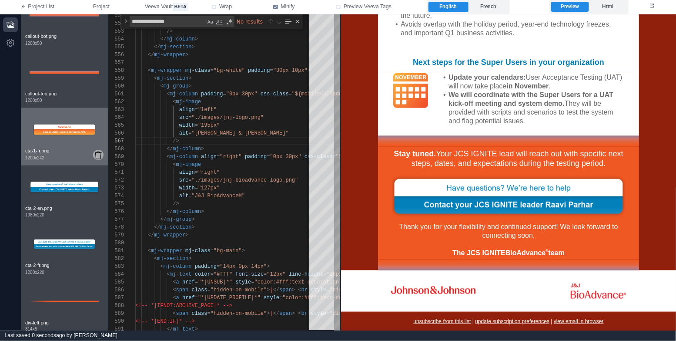
click at [96, 154] on icon at bounding box center [98, 155] width 7 height 8
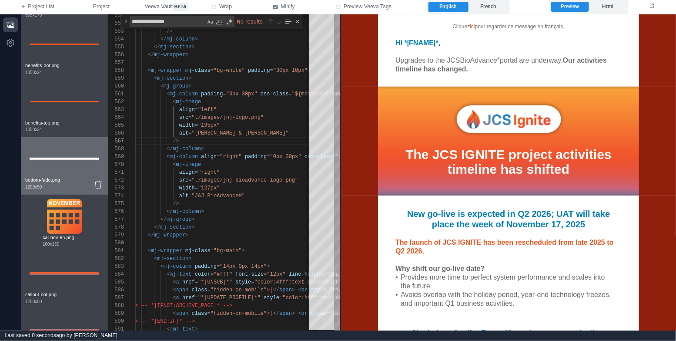
scroll to position [0, 0]
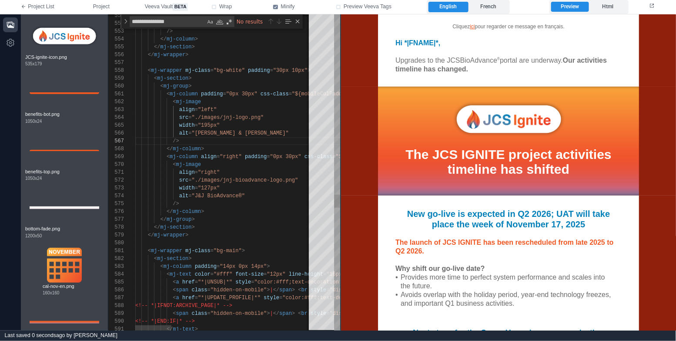
click at [279, 190] on div "width = "127px"" at bounding box center [565, 188] width 861 height 8
type textarea "**********"
click at [298, 20] on div "Close (Escape)" at bounding box center [297, 21] width 7 height 7
click at [6, 26] on icon "button" at bounding box center [10, 24] width 9 height 9
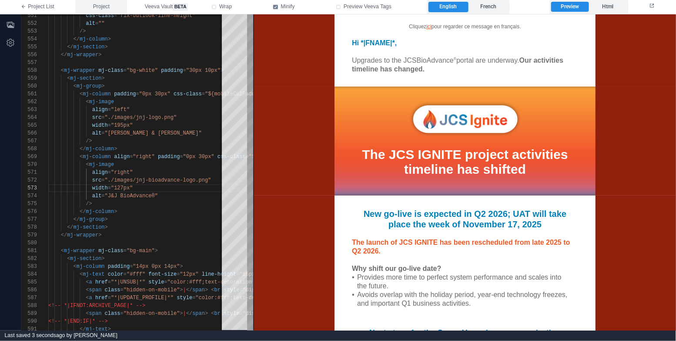
click at [102, 12] on button "Project" at bounding box center [101, 7] width 52 height 14
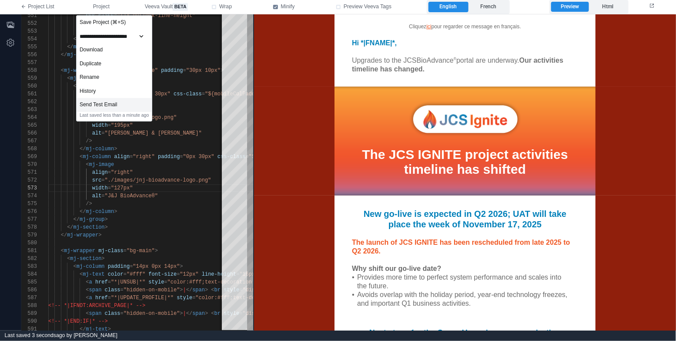
click at [140, 101] on div "Send Test Email" at bounding box center [114, 105] width 75 height 14
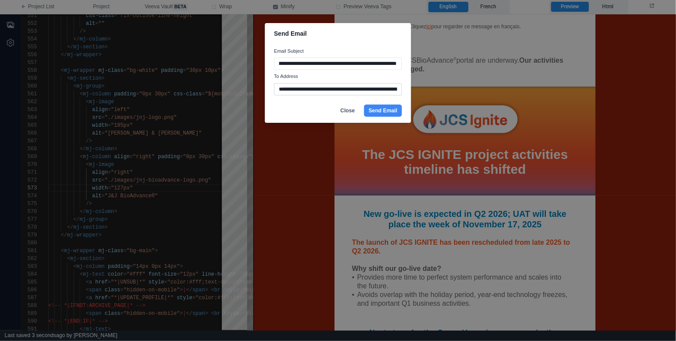
scroll to position [0, 0]
click at [350, 90] on input "**********" at bounding box center [338, 89] width 128 height 12
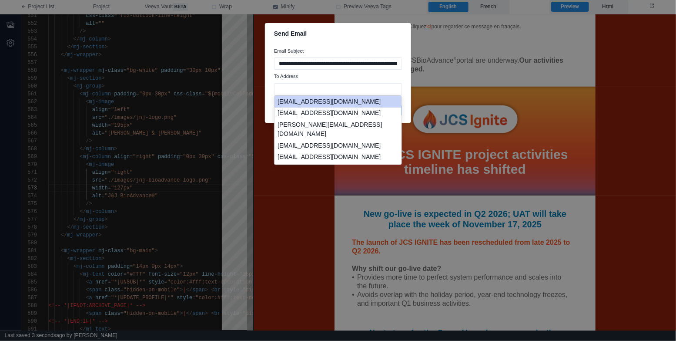
click at [377, 106] on li "davemakerewich.runme.0.spd2@previews.emailonacid.com" at bounding box center [337, 102] width 127 height 12
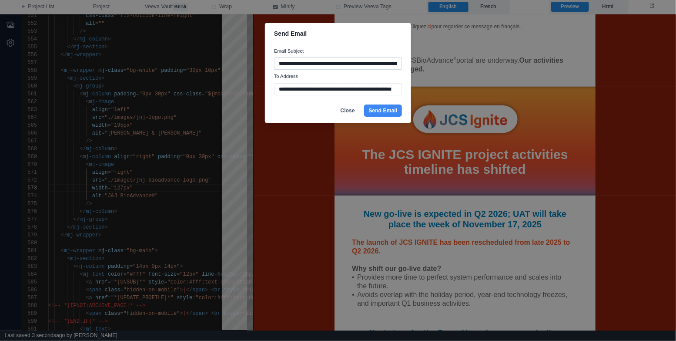
type input "**********"
click at [384, 63] on input "**********" at bounding box center [338, 63] width 128 height 12
type input "**********"
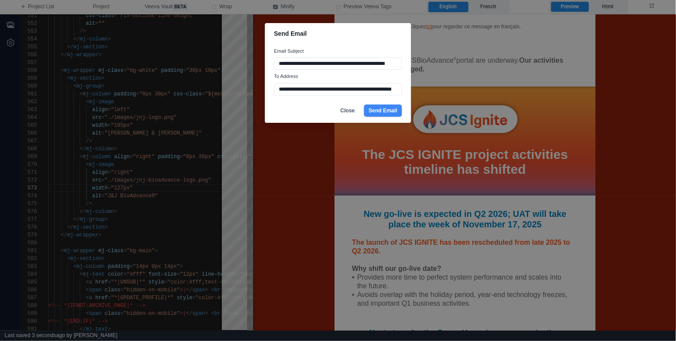
click at [383, 111] on button "Send Email" at bounding box center [383, 110] width 38 height 12
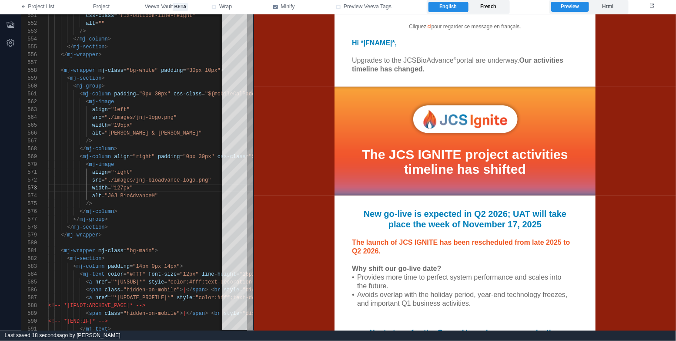
click at [491, 9] on label "French" at bounding box center [488, 7] width 40 height 10
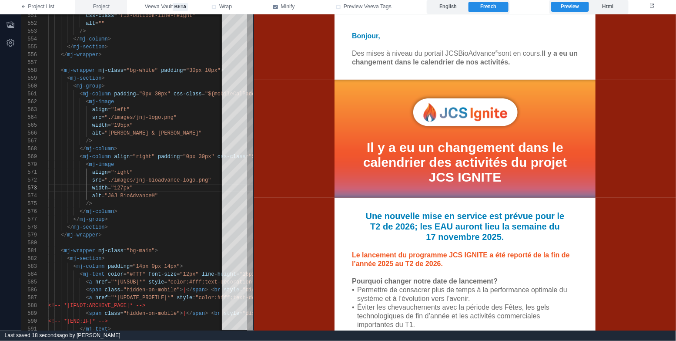
click at [103, 9] on span "Project" at bounding box center [101, 7] width 17 height 8
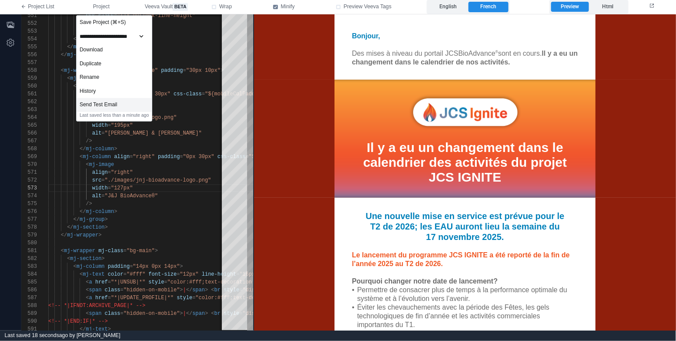
click at [124, 103] on div "Send Test Email" at bounding box center [114, 105] width 75 height 14
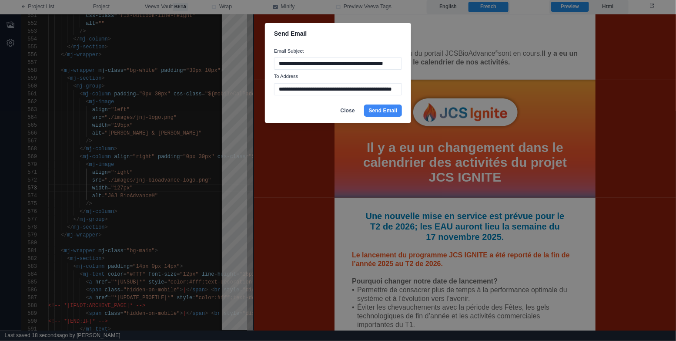
scroll to position [0, 18]
type input "**********"
click at [393, 108] on button "Send Email" at bounding box center [383, 110] width 38 height 12
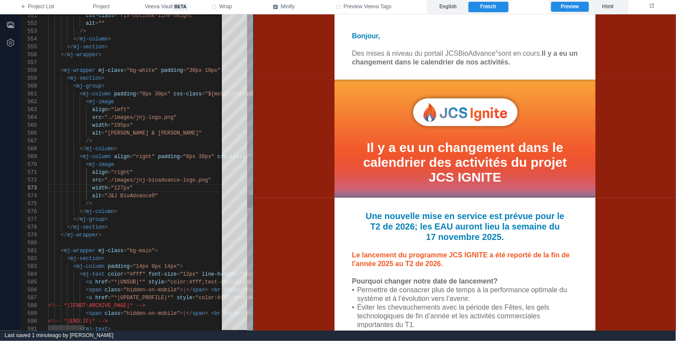
scroll to position [23, 128]
click at [179, 121] on div "width = "195px"" at bounding box center [478, 125] width 861 height 8
click at [170, 118] on span ""./images/jnj-logo.png"" at bounding box center [141, 117] width 72 height 6
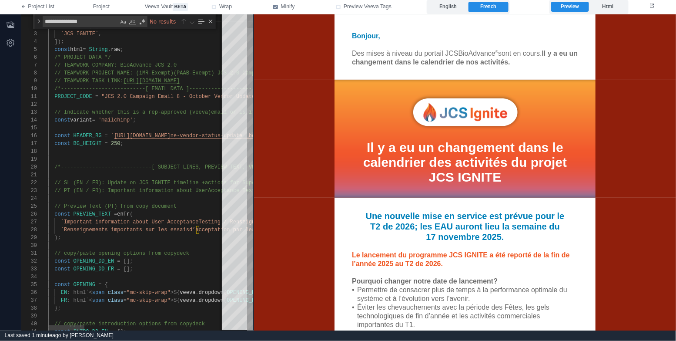
scroll to position [0, 0]
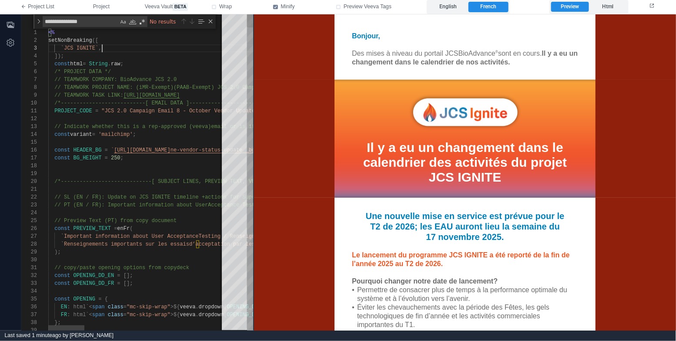
click at [132, 50] on div "`JCS IGNITE` ," at bounding box center [478, 48] width 861 height 8
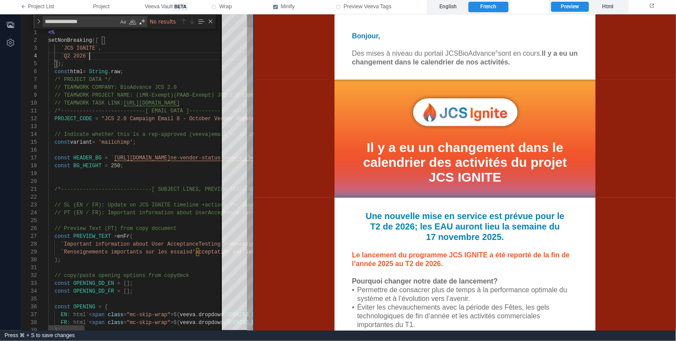
scroll to position [31, 15]
click at [210, 20] on div "Close (Escape)" at bounding box center [210, 21] width 7 height 7
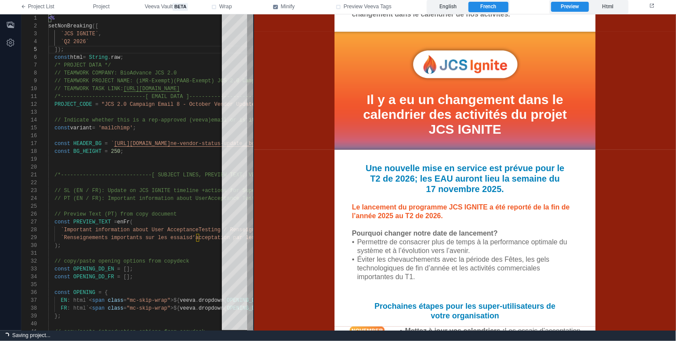
scroll to position [54, 0]
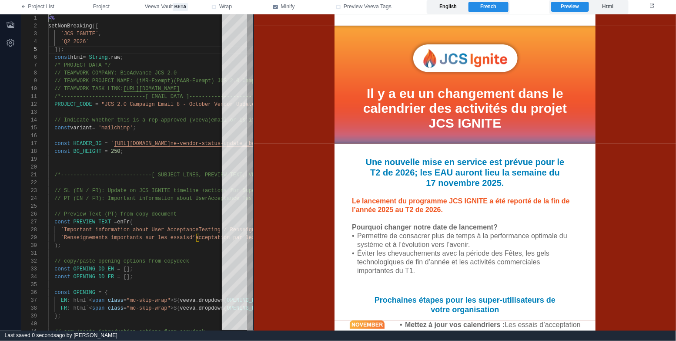
click at [454, 11] on label "English" at bounding box center [448, 7] width 40 height 10
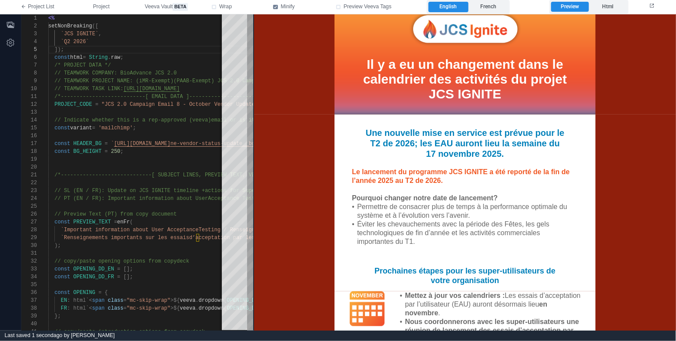
scroll to position [85, 0]
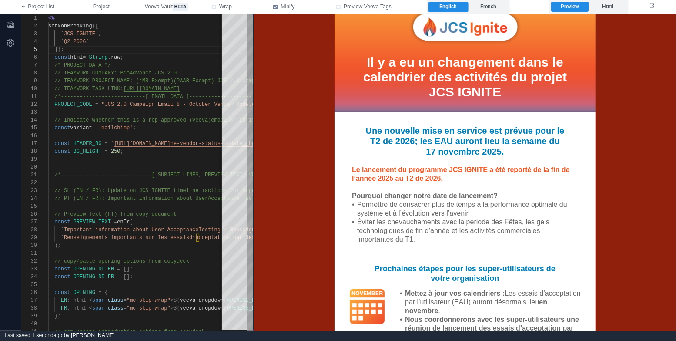
click at [407, 182] on div "Le lancement du programme JCS IGNITE a été reporté de la fin de l’année 2025 au…" at bounding box center [464, 173] width 226 height 17
click at [491, 10] on label "French" at bounding box center [488, 7] width 40 height 10
click at [459, 10] on label "English" at bounding box center [448, 7] width 40 height 10
click at [410, 180] on div "Le lancement du programme JCS IGNITE a été reporté de la fin de l’année 2025 au…" at bounding box center [464, 173] width 226 height 17
type textarea "**********"
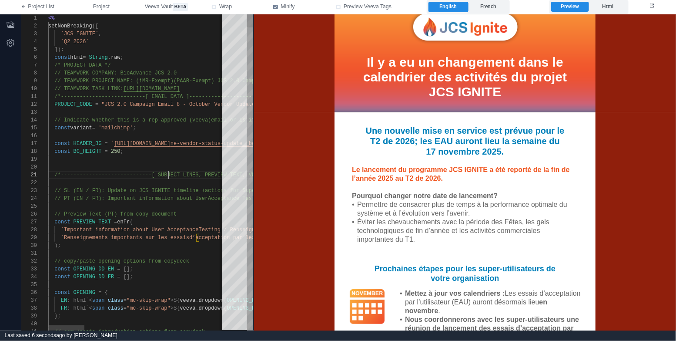
scroll to position [0, 120]
click at [166, 172] on span "/*-----------------------------[ SUBJECT LINES, PR" at bounding box center [132, 175] width 157 height 6
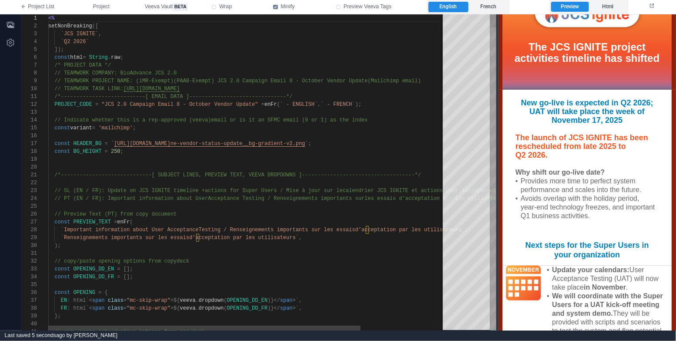
scroll to position [114, 0]
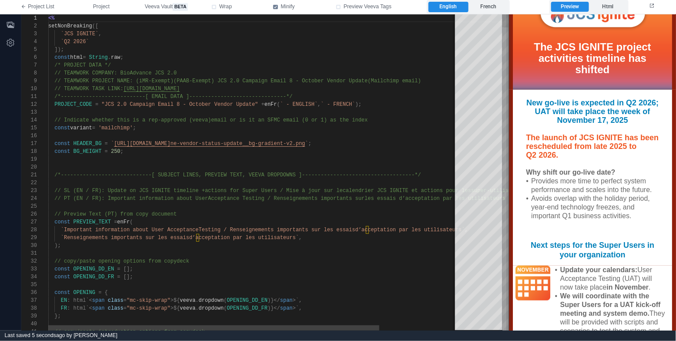
drag, startPoint x: 252, startPoint y: 173, endPoint x: 507, endPoint y: 170, distance: 255.3
click at [507, 170] on span at bounding box center [508, 172] width 5 height 316
type textarea "**********"
click at [251, 157] on div at bounding box center [301, 159] width 506 height 8
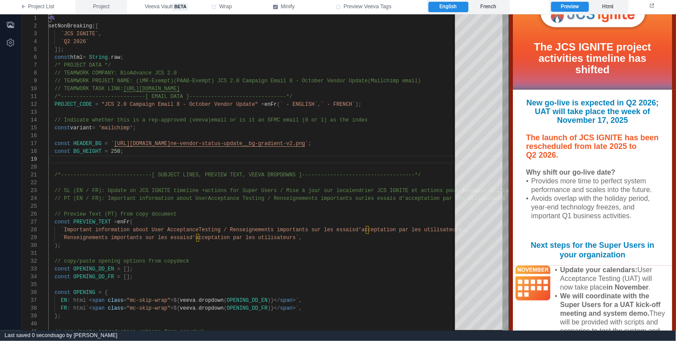
click at [103, 3] on span "Project" at bounding box center [101, 7] width 17 height 8
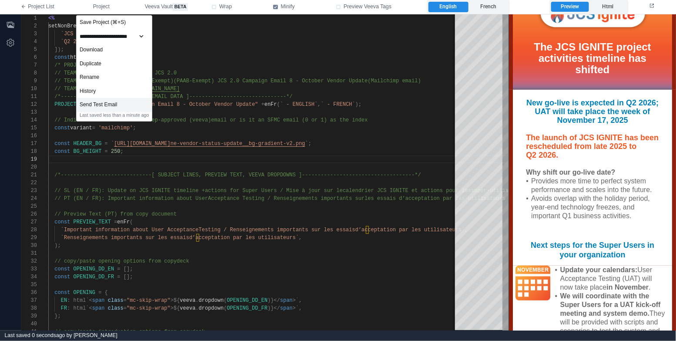
click at [127, 107] on div "Send Test Email" at bounding box center [114, 105] width 75 height 14
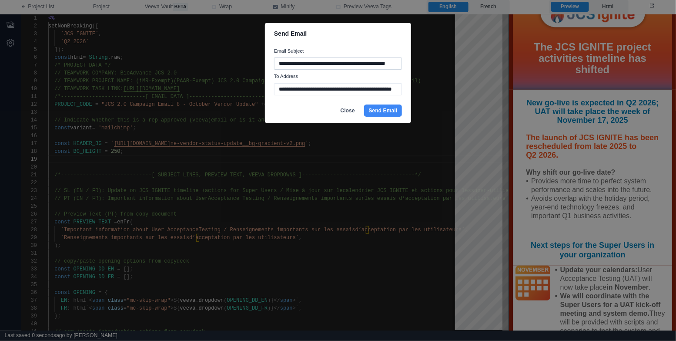
scroll to position [0, 19]
type input "**********"
click at [384, 112] on button "Send Email" at bounding box center [383, 110] width 38 height 12
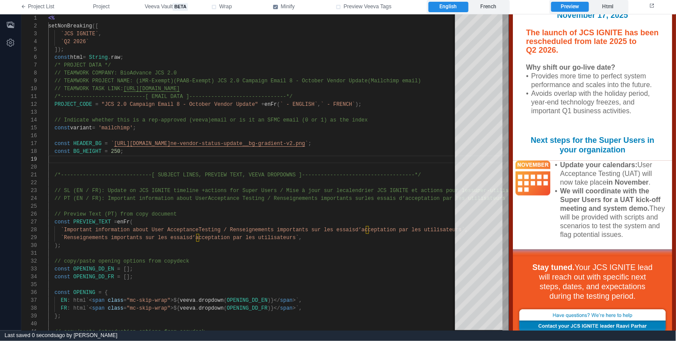
scroll to position [222, 0]
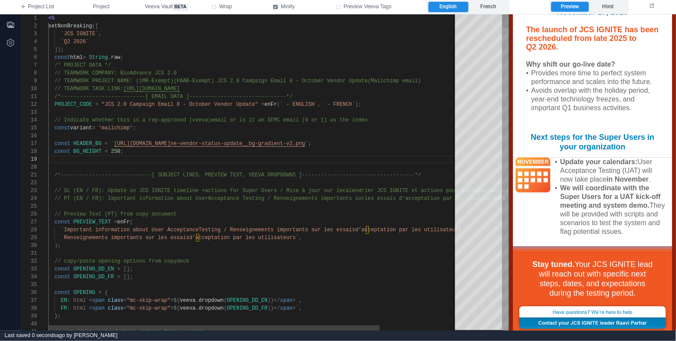
click at [335, 221] on div "const PREVIEW_TEXT = enFr (" at bounding box center [301, 222] width 506 height 8
type textarea "**********"
type textarea "*"
type textarea "**********"
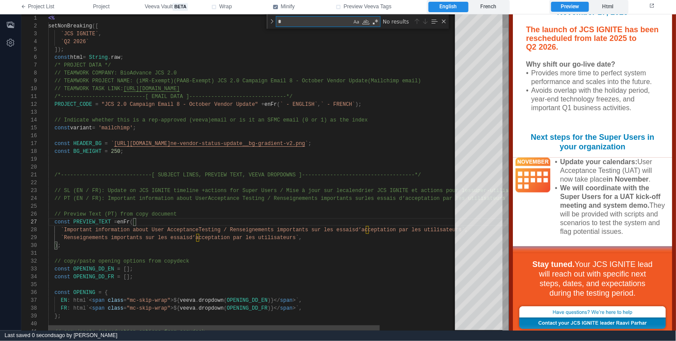
type textarea "**"
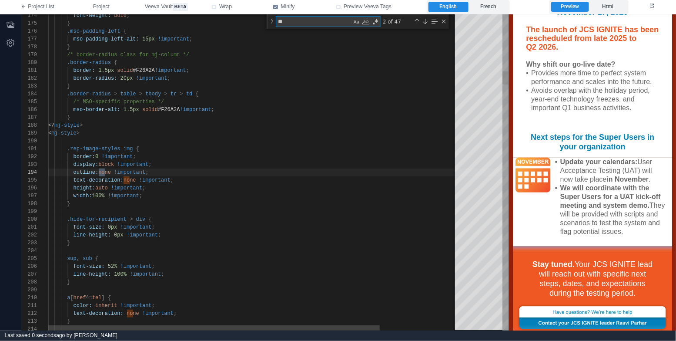
type textarea "**********"
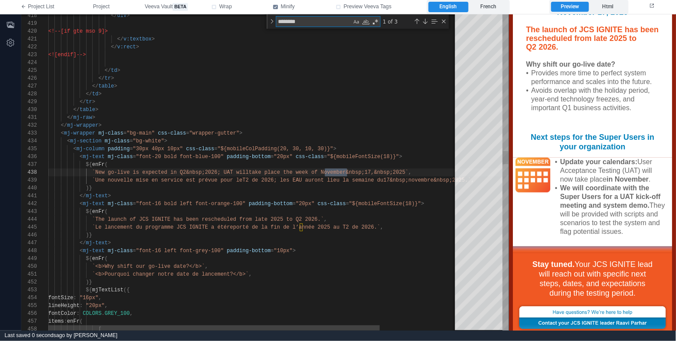
scroll to position [78, 302]
type textarea "********"
click at [423, 22] on div "Next Match (Enter)" at bounding box center [424, 21] width 7 height 7
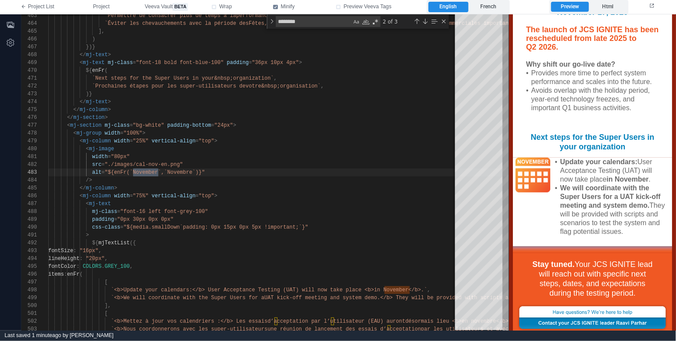
scroll to position [214, 0]
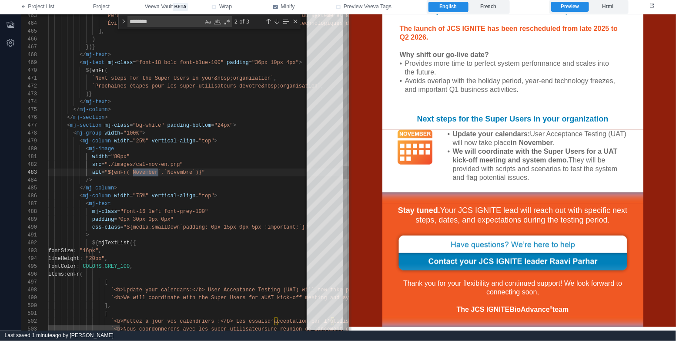
drag, startPoint x: 507, startPoint y: 151, endPoint x: 348, endPoint y: 169, distance: 160.6
click at [348, 169] on span at bounding box center [349, 172] width 5 height 316
paste textarea "**********"
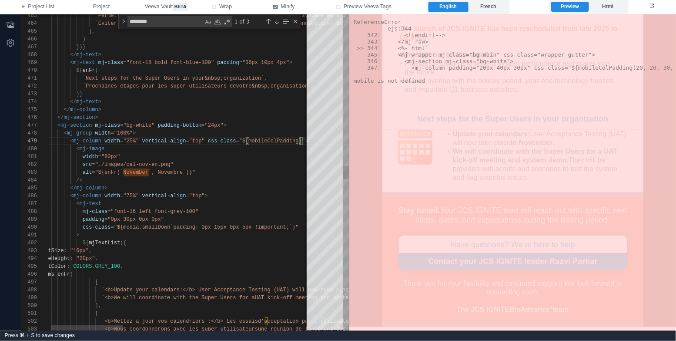
scroll to position [63, 264]
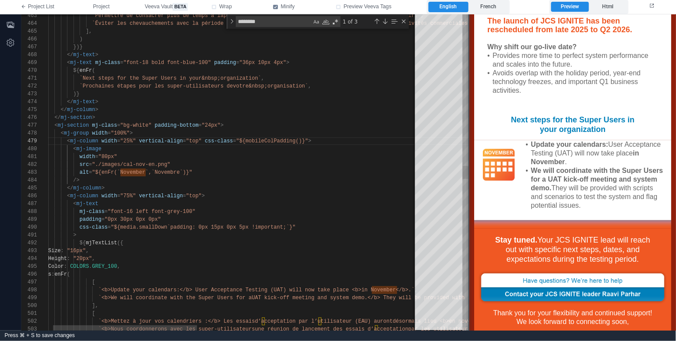
drag, startPoint x: 349, startPoint y: 162, endPoint x: 469, endPoint y: 155, distance: 120.2
click at [469, 155] on span at bounding box center [469, 172] width 5 height 316
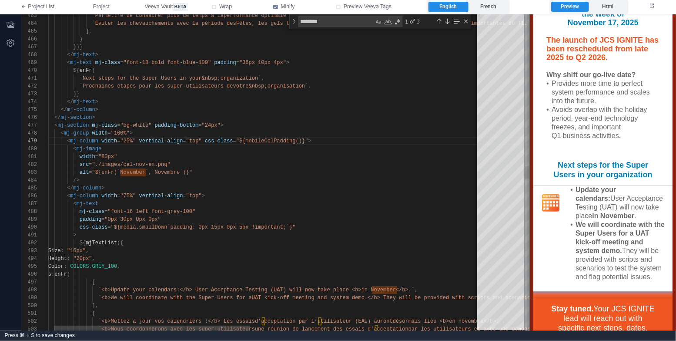
scroll to position [222, 0]
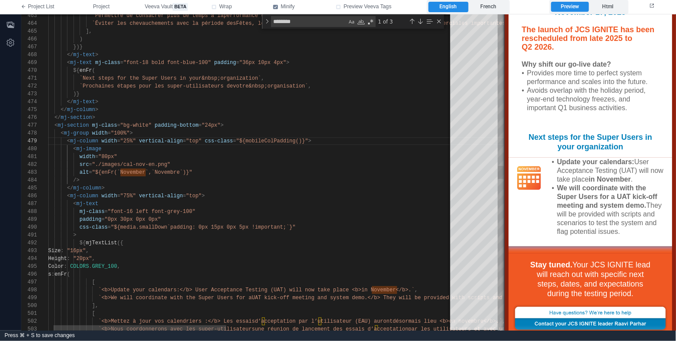
drag, startPoint x: 469, startPoint y: 155, endPoint x: 3, endPoint y: 162, distance: 465.8
click at [504, 175] on span at bounding box center [504, 172] width 5 height 316
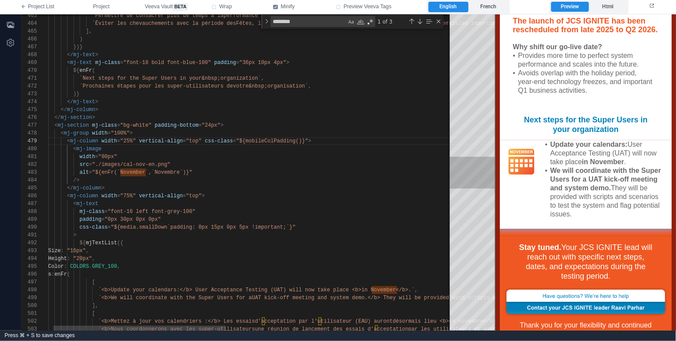
scroll to position [214, 0]
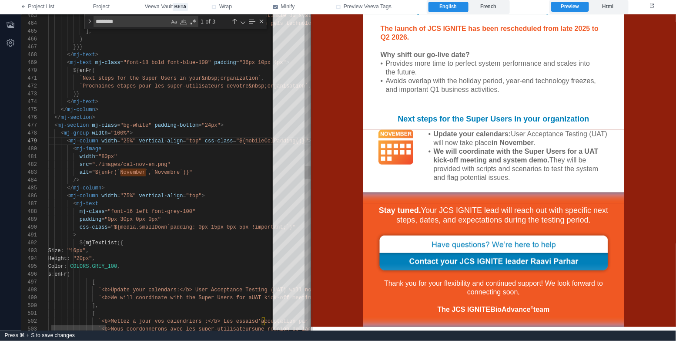
drag, startPoint x: 504, startPoint y: 176, endPoint x: 311, endPoint y: 155, distance: 194.2
click at [311, 155] on span at bounding box center [310, 172] width 5 height 316
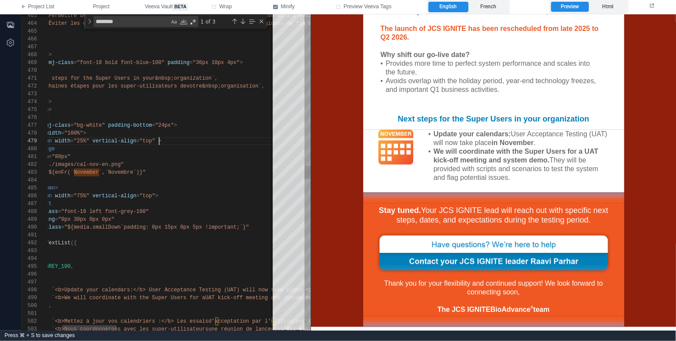
scroll to position [63, 167]
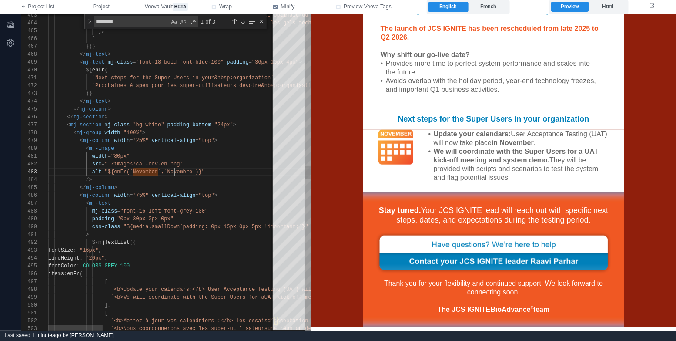
click at [173, 174] on span ""${enFr(`November`,`Novembre`)}"" at bounding box center [155, 172] width 100 height 6
click at [190, 134] on div "< mj-group width = "100%" >" at bounding box center [522, 133] width 949 height 8
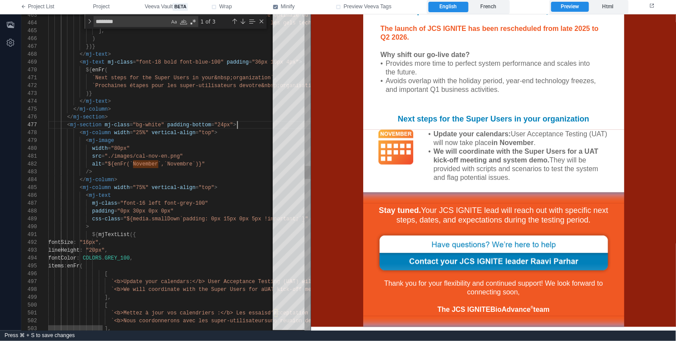
scroll to position [47, 189]
click at [237, 133] on div "< mj-column width = "25%" vertical-align = "top" >" at bounding box center [522, 133] width 949 height 8
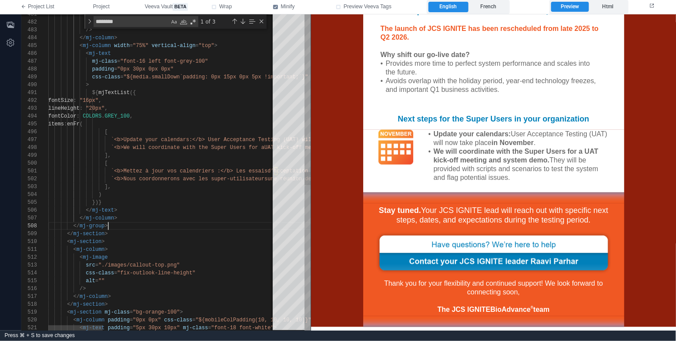
click at [223, 230] on div "</ mj-section >" at bounding box center [522, 234] width 949 height 8
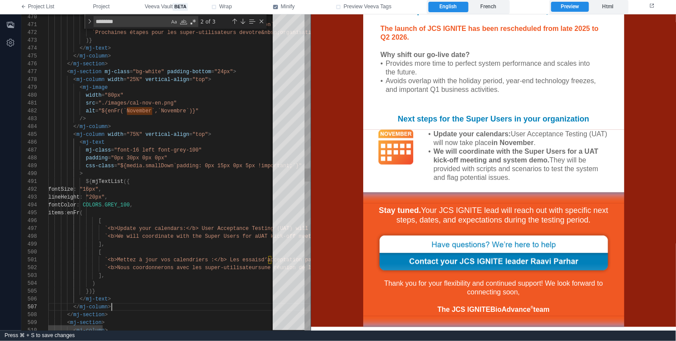
scroll to position [47, 63]
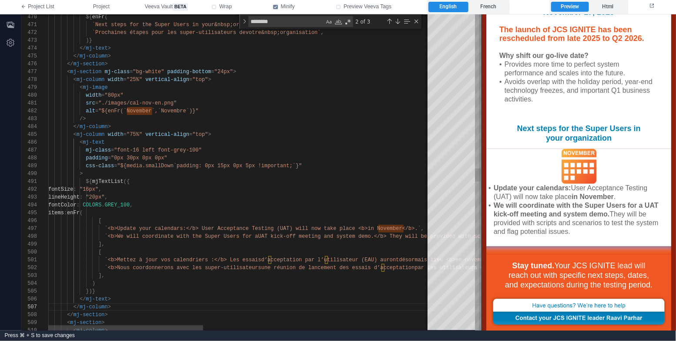
drag, startPoint x: 311, startPoint y: 150, endPoint x: 481, endPoint y: 137, distance: 171.0
click at [481, 137] on span at bounding box center [481, 172] width 5 height 316
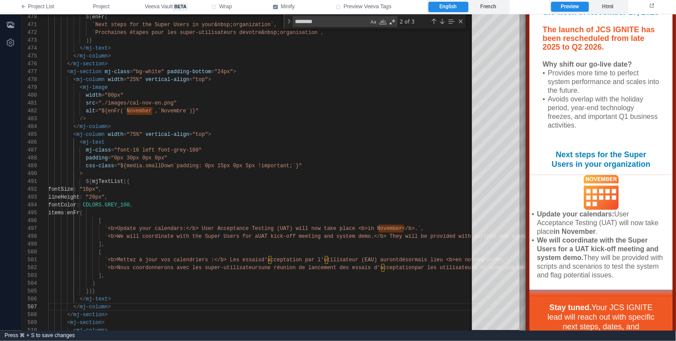
drag, startPoint x: 481, startPoint y: 137, endPoint x: 526, endPoint y: 130, distance: 45.0
click at [526, 130] on span at bounding box center [525, 172] width 5 height 316
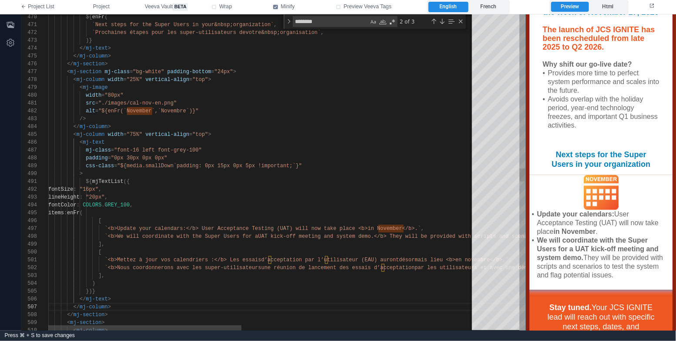
click at [283, 132] on div "< mj-column width = "75%" vertical-align = "top" >" at bounding box center [519, 134] width 942 height 8
paste textarea "**********"
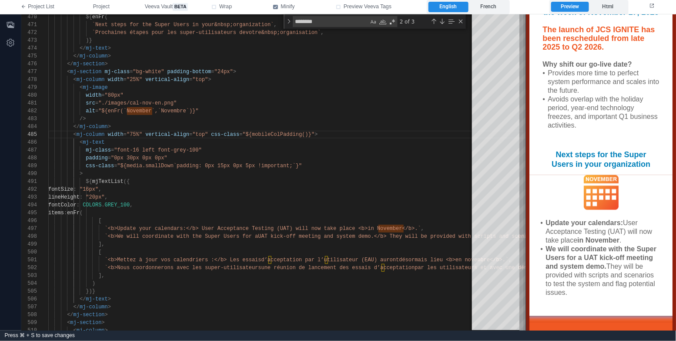
scroll to position [229, 0]
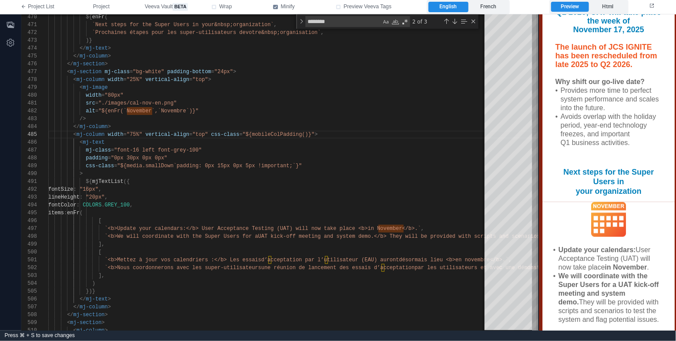
drag, startPoint x: 525, startPoint y: 172, endPoint x: 538, endPoint y: 170, distance: 13.2
click at [538, 170] on span at bounding box center [538, 172] width 5 height 316
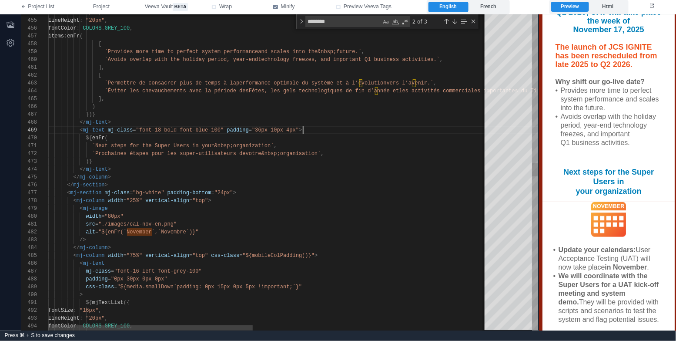
scroll to position [63, 254]
click at [357, 127] on div "< mj-text mj-class = "font-18 bold font-blue-100" padding = "36px 10px 4px" >" at bounding box center [519, 130] width 942 height 8
click at [234, 144] on span "`Next steps for the Super Users in your&nbsp;organ" at bounding box center [170, 146] width 157 height 6
click at [171, 144] on div "481 482 483 484 485 486 487 488 489 490 491 492 493 494 495 480 479 478 477 476…" at bounding box center [279, 172] width 517 height 316
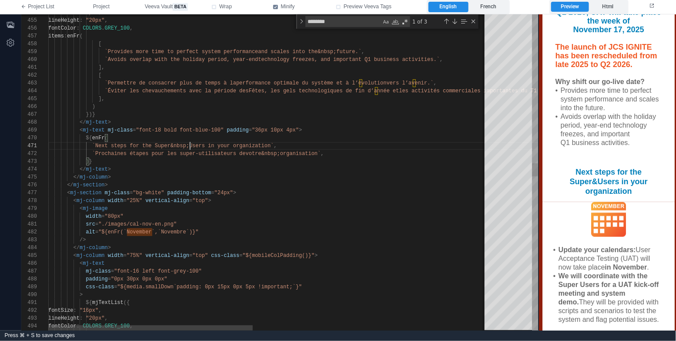
scroll to position [0, 141]
type textarea "**********"
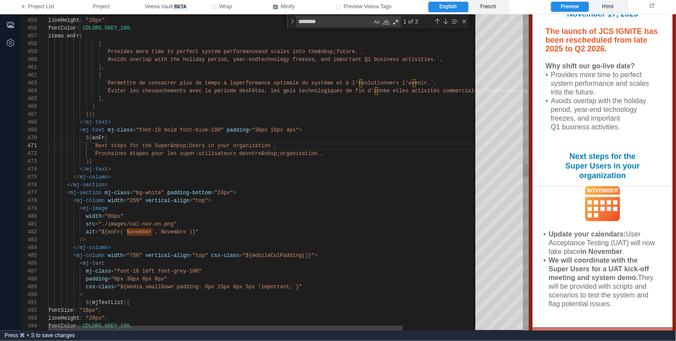
scroll to position [214, 0]
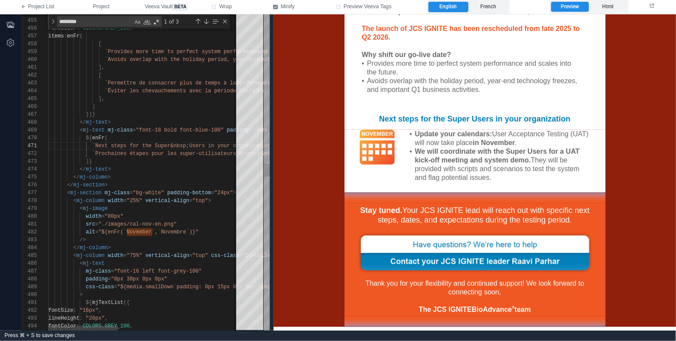
drag, startPoint x: 538, startPoint y: 171, endPoint x: 295, endPoint y: 160, distance: 243.3
click at [276, 160] on span at bounding box center [273, 172] width 5 height 316
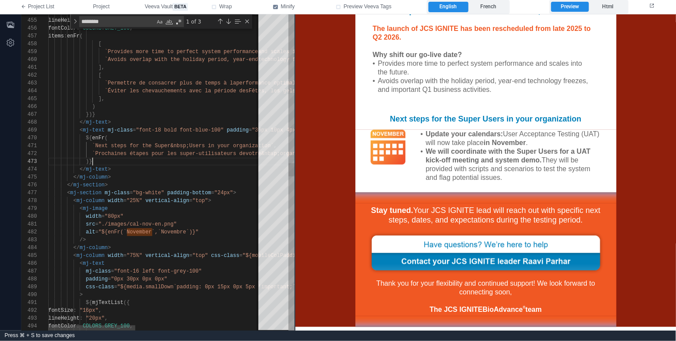
scroll to position [15, 43]
click at [185, 161] on div ")}" at bounding box center [308, 161] width 521 height 8
click at [106, 5] on span "Project" at bounding box center [101, 7] width 17 height 8
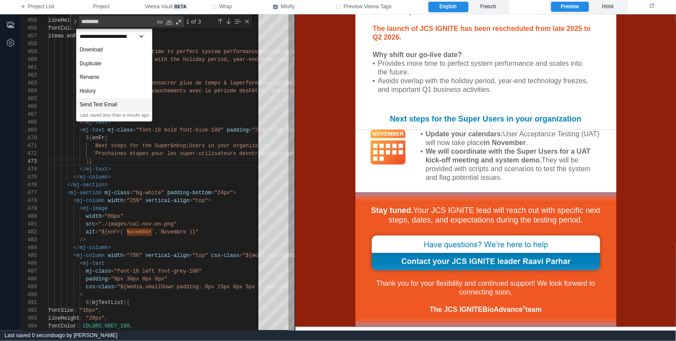
click at [131, 104] on div "Send Test Email" at bounding box center [114, 105] width 75 height 14
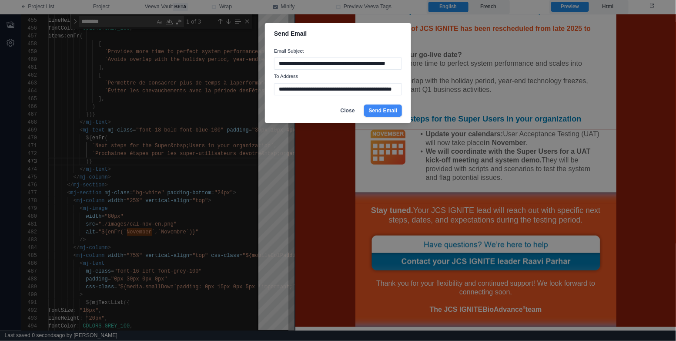
scroll to position [0, 0]
click at [385, 111] on button "Send Email" at bounding box center [383, 110] width 38 height 12
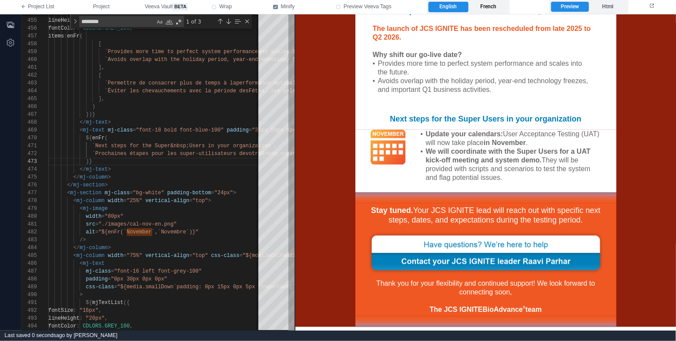
click at [497, 4] on label "French" at bounding box center [488, 7] width 40 height 10
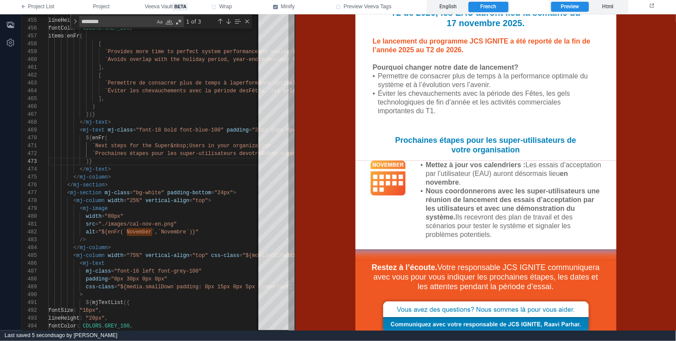
scroll to position [226, 0]
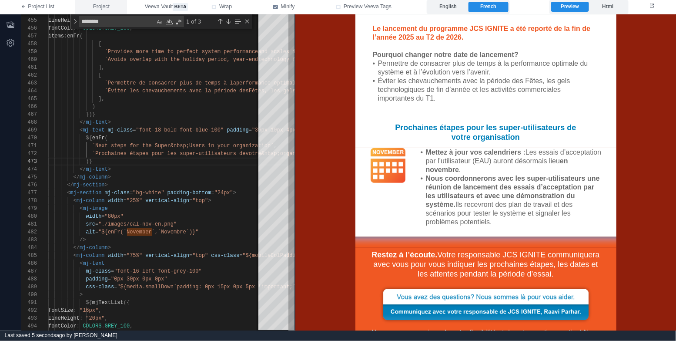
click at [100, 6] on span "Project" at bounding box center [101, 7] width 17 height 8
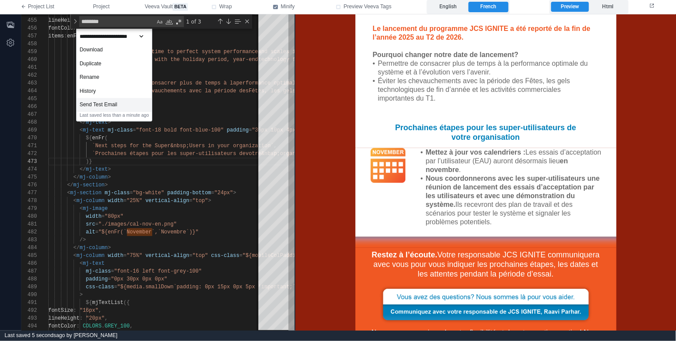
click at [146, 107] on div "Send Test Email" at bounding box center [114, 105] width 75 height 14
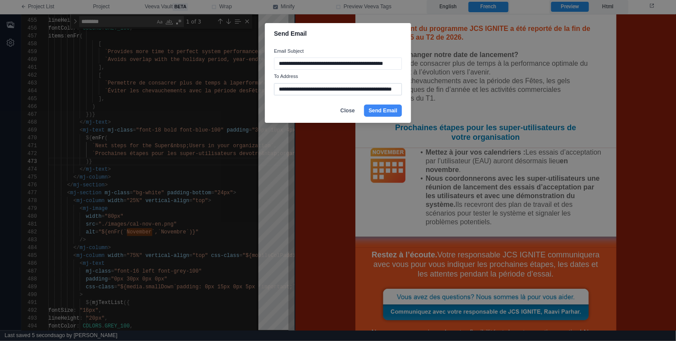
scroll to position [0, 18]
type input "**********"
click at [384, 110] on button "Send Email" at bounding box center [383, 110] width 38 height 12
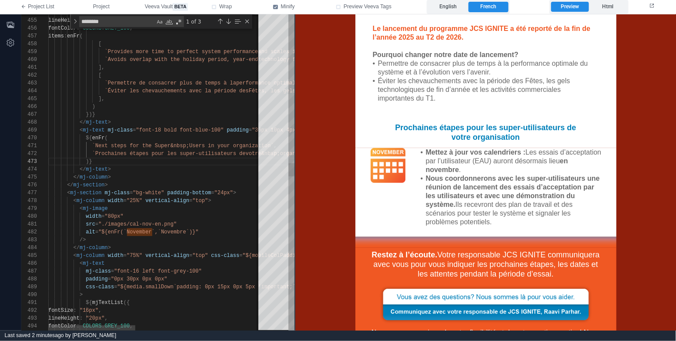
type textarea "**********"
click at [192, 111] on div "})}" at bounding box center [308, 114] width 521 height 8
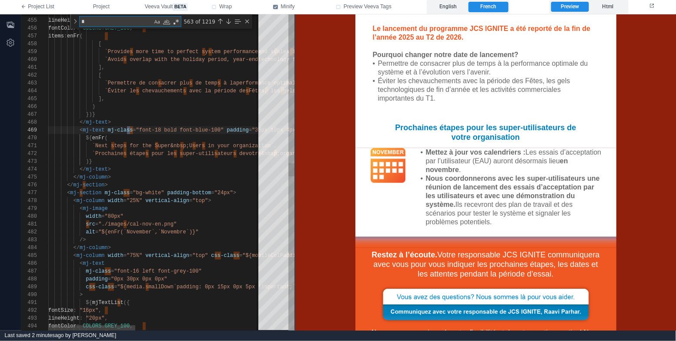
type textarea "**"
type textarea "**********"
type textarea "***"
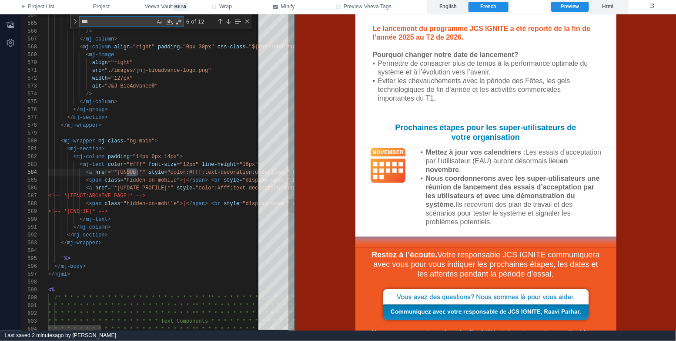
type textarea "**********"
type textarea "****"
type textarea "**********"
type textarea "*****"
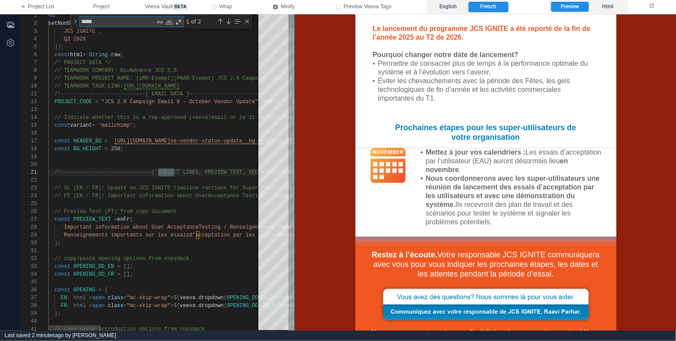
type textarea "**********"
type textarea "******"
type textarea "**********"
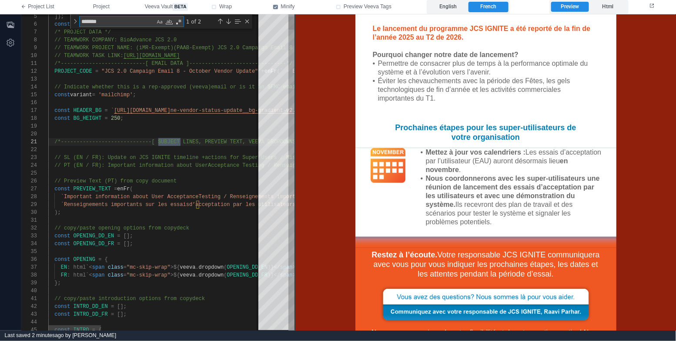
type textarea "*******"
click at [108, 158] on div "5 6 7 8 9 10 11 12 13 14 15 16 17 18 19 20 21 22 23 24 25 26 27 28 29 30 31 32 …" at bounding box center [157, 172] width 273 height 316
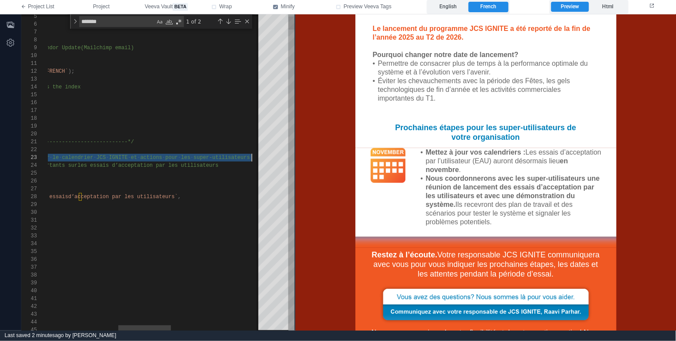
scroll to position [15, 490]
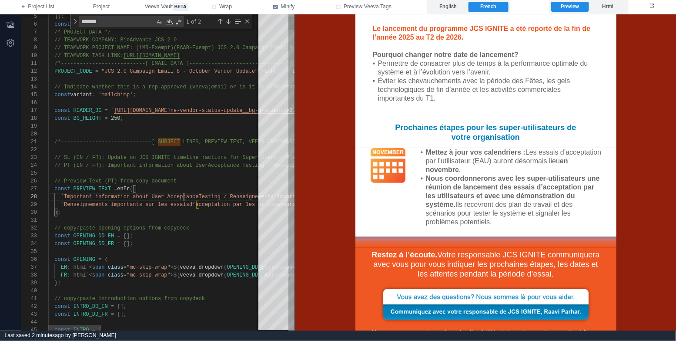
click at [183, 200] on div "5 6 7 8 9 10 11 12 13 14 15 16 17 18 19 20 21 22 23 24 25 26 27 28 29 30 31 32 …" at bounding box center [157, 172] width 273 height 316
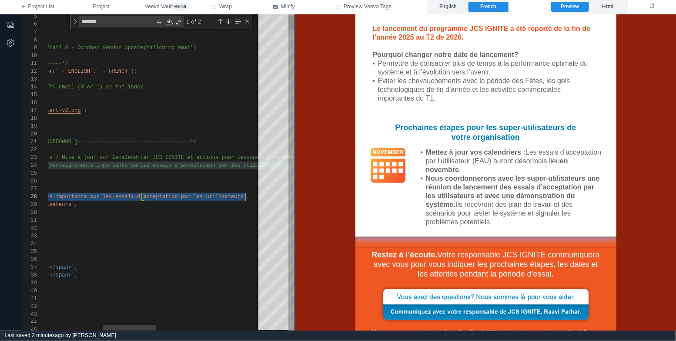
scroll to position [54, 421]
type textarea "**********"
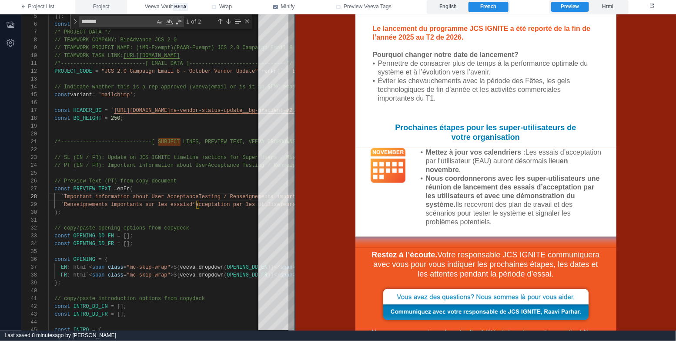
click at [113, 7] on button "Project" at bounding box center [101, 7] width 52 height 14
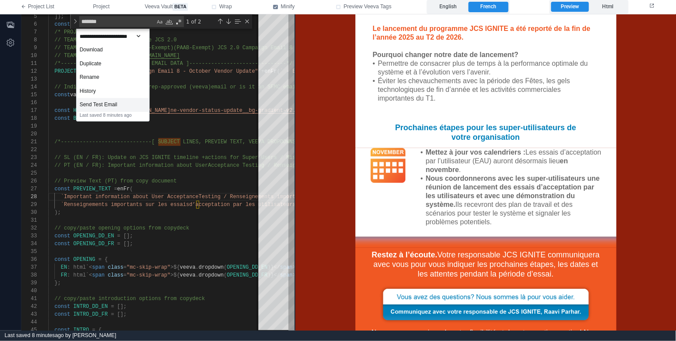
click at [142, 101] on div "Send Test Email" at bounding box center [113, 105] width 73 height 14
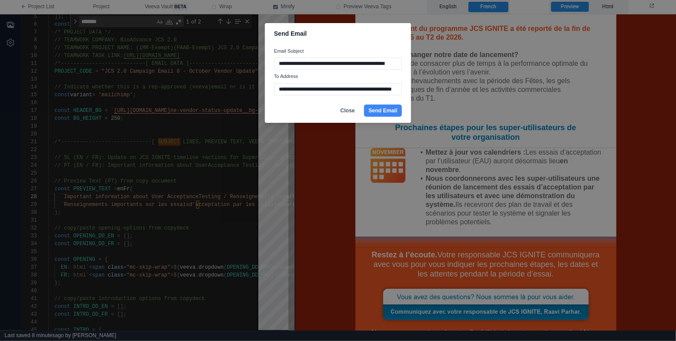
scroll to position [0, 18]
click at [387, 110] on button "Send Email" at bounding box center [383, 110] width 38 height 12
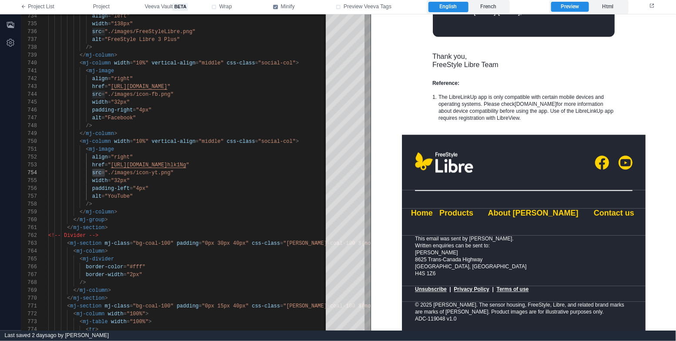
scroll to position [23, 57]
